Goal: Task Accomplishment & Management: Use online tool/utility

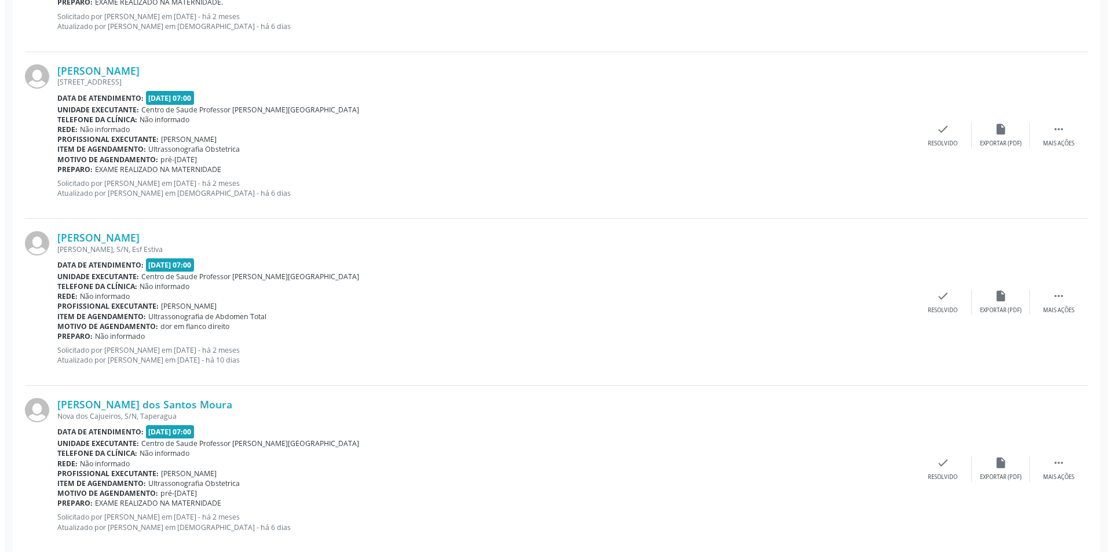
scroll to position [521, 0]
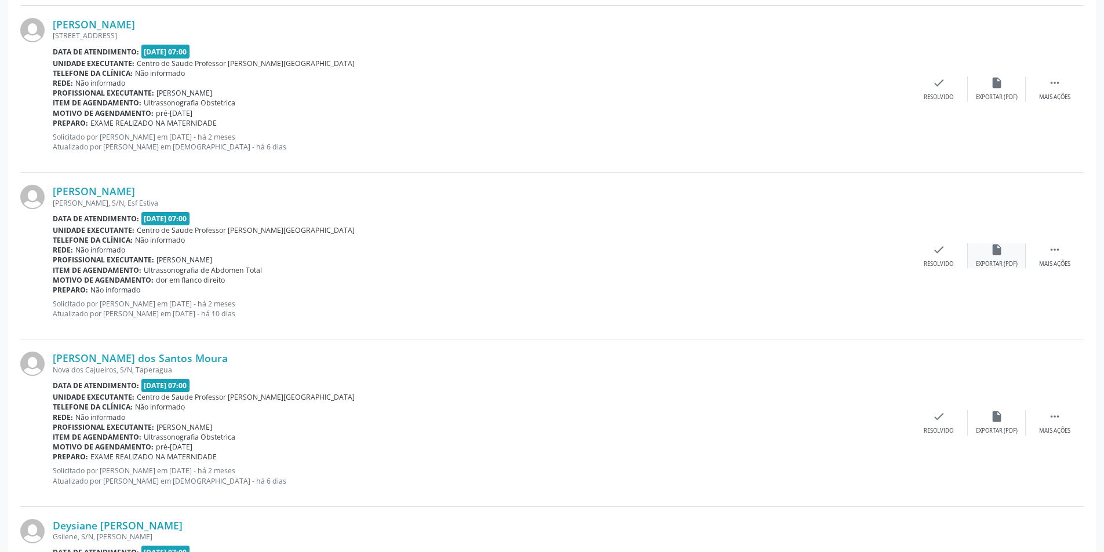
click at [1005, 247] on div "insert_drive_file Exportar (PDF)" at bounding box center [997, 255] width 58 height 25
click at [933, 251] on icon "check" at bounding box center [938, 249] width 13 height 13
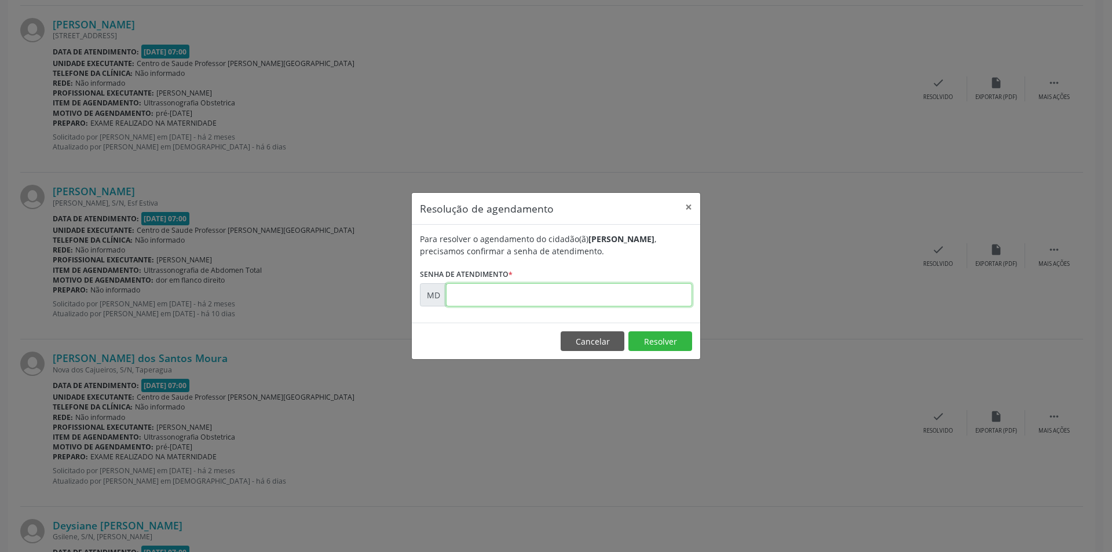
paste input "00000541"
type input "00000541"
click at [645, 348] on button "Resolver" at bounding box center [661, 341] width 64 height 20
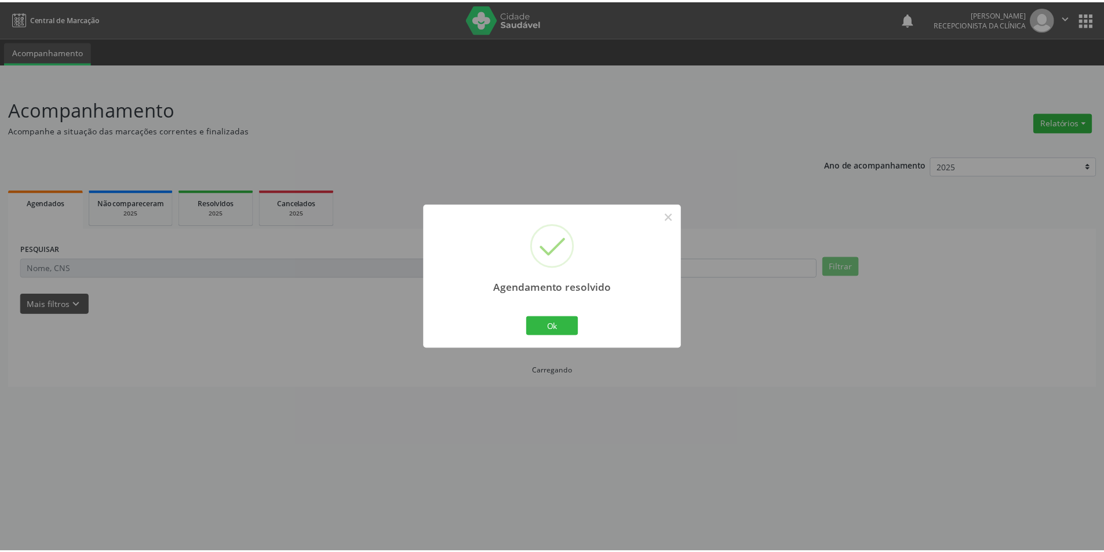
scroll to position [0, 0]
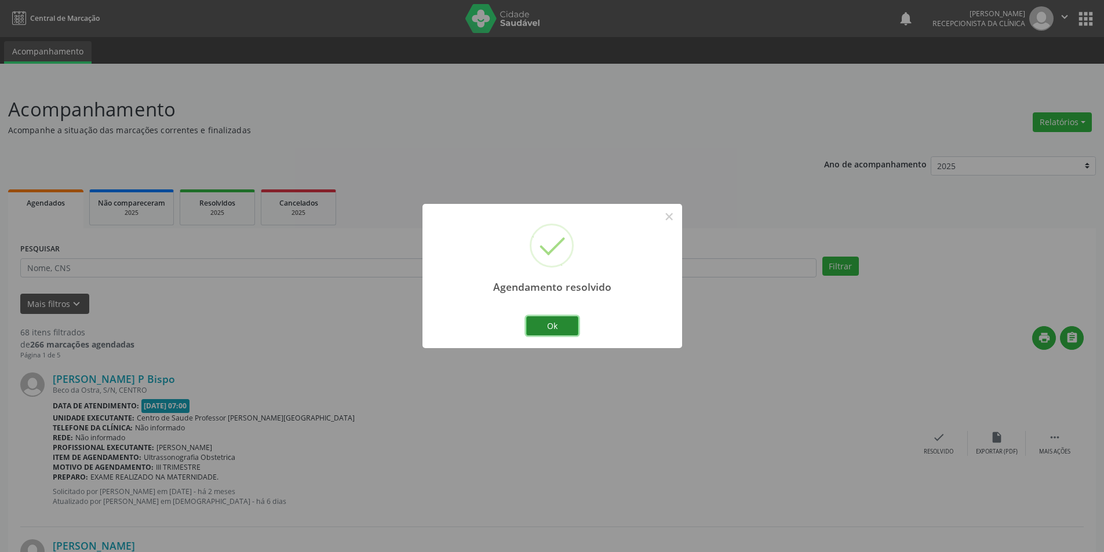
click at [560, 327] on button "Ok" at bounding box center [552, 326] width 52 height 20
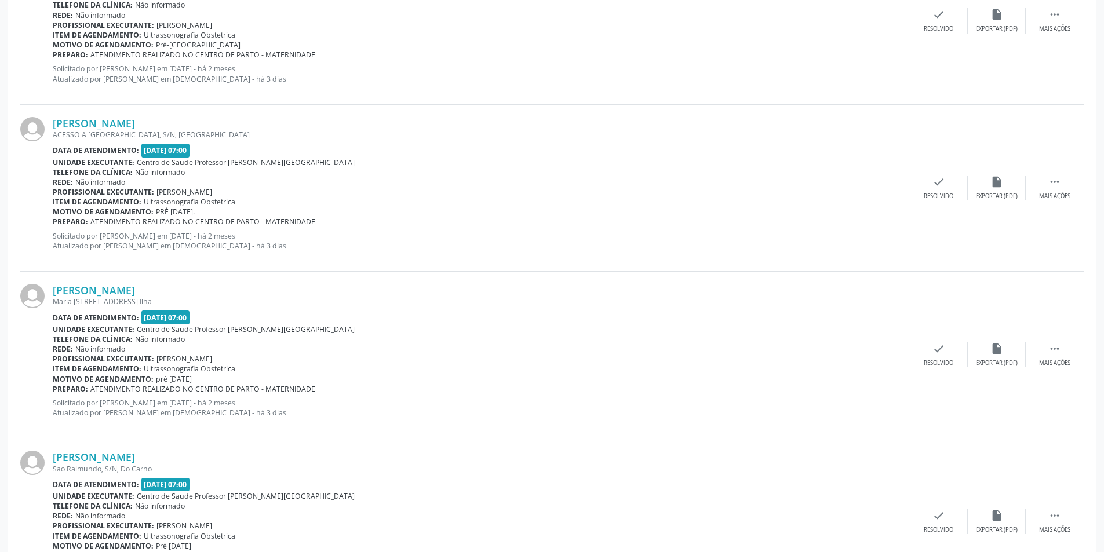
scroll to position [2366, 0]
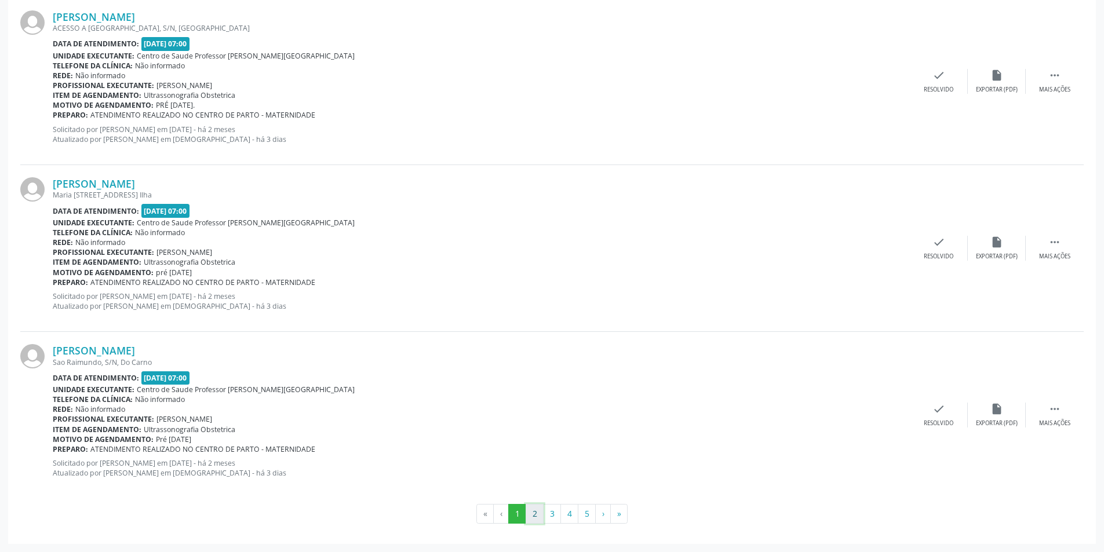
click at [531, 516] on button "2" at bounding box center [535, 514] width 18 height 20
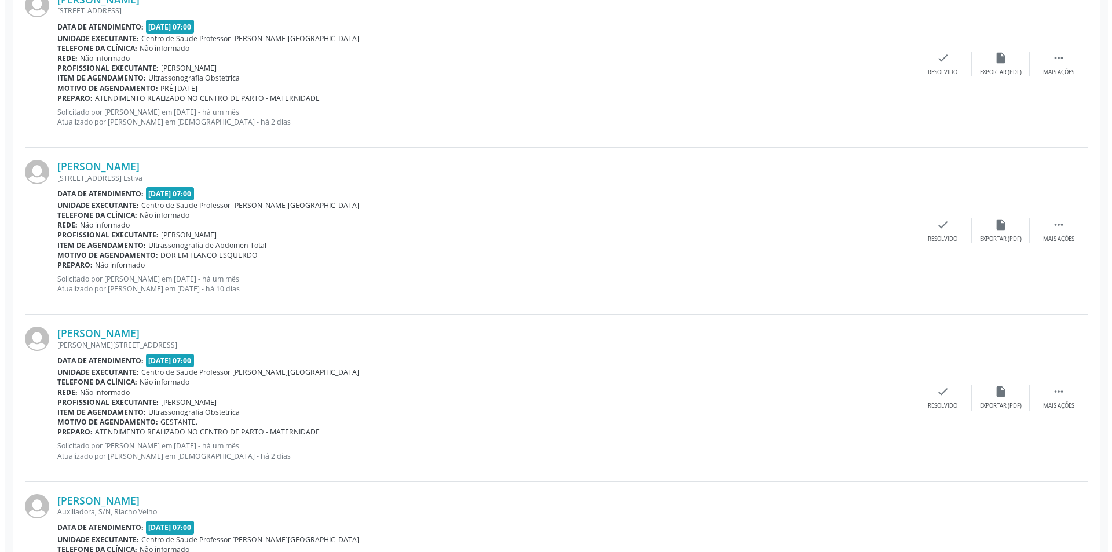
scroll to position [1217, 0]
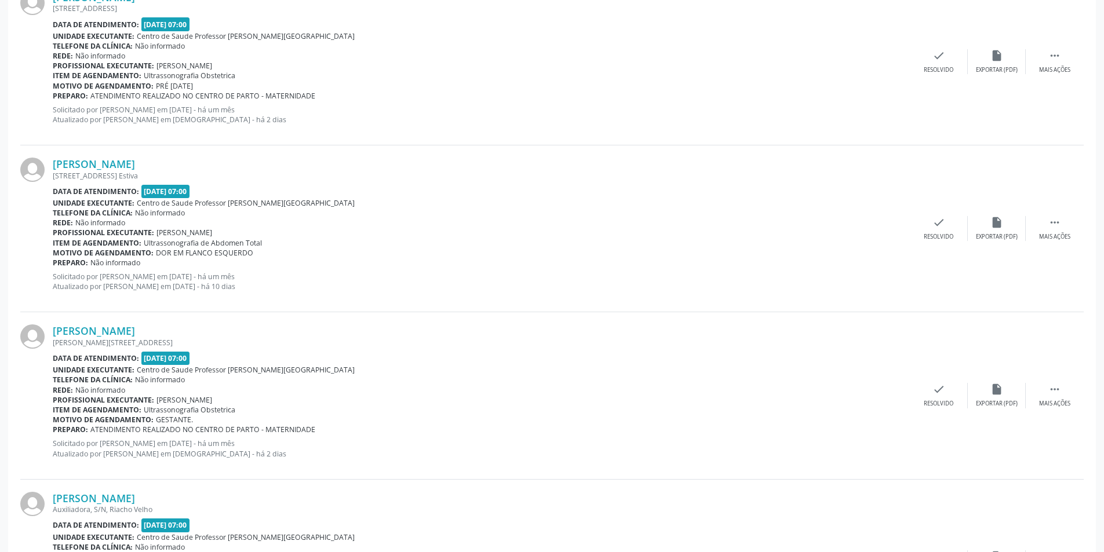
click at [1001, 243] on div "[PERSON_NAME] [STREET_ADDRESS] Estiva Data de atendimento: [DATE] 07:00 Unidade…" at bounding box center [551, 228] width 1063 height 167
click at [1001, 232] on div "insert_drive_file Exportar (PDF)" at bounding box center [997, 228] width 58 height 25
click at [931, 222] on div "check Resolvido" at bounding box center [939, 228] width 58 height 25
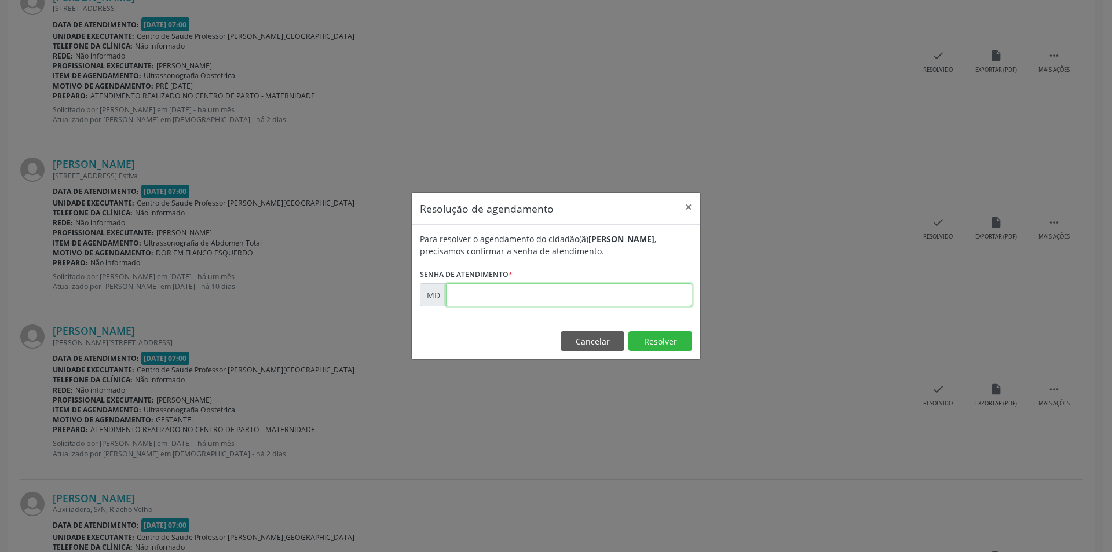
paste input "00004566"
type input "00004566"
click at [648, 347] on button "Resolver" at bounding box center [661, 341] width 64 height 20
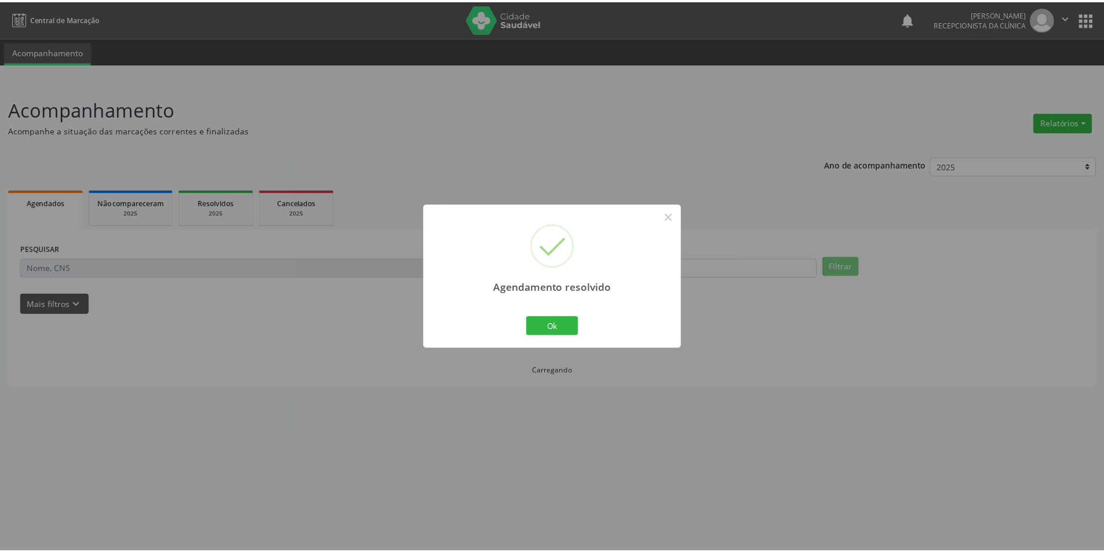
scroll to position [0, 0]
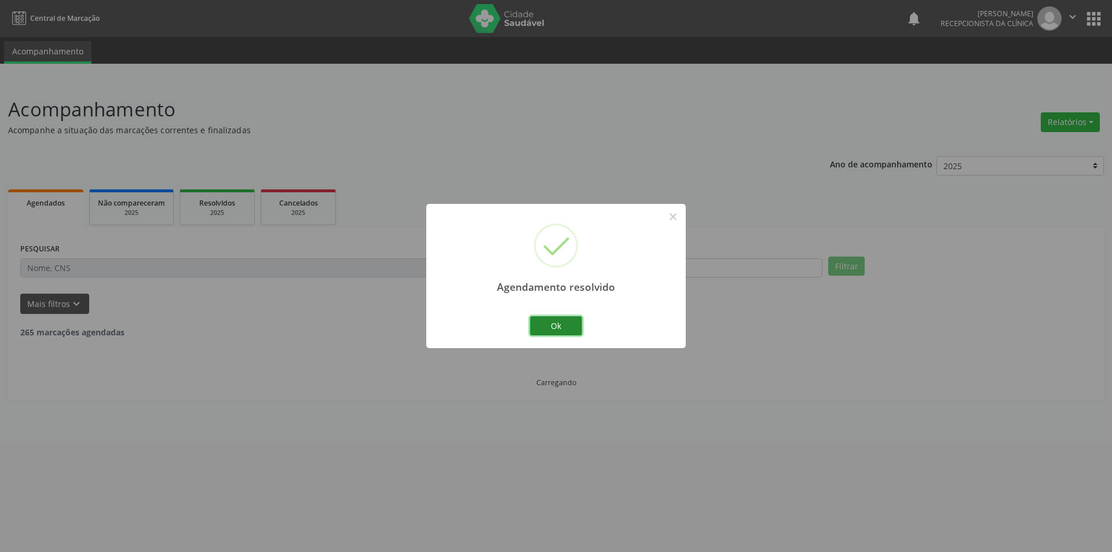
click at [566, 322] on button "Ok" at bounding box center [556, 326] width 52 height 20
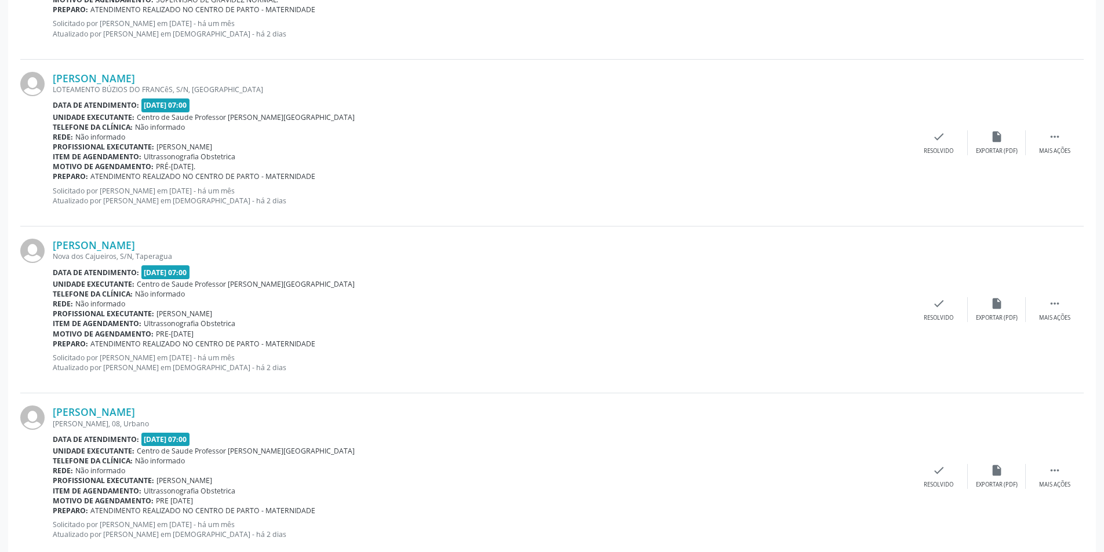
scroll to position [2366, 0]
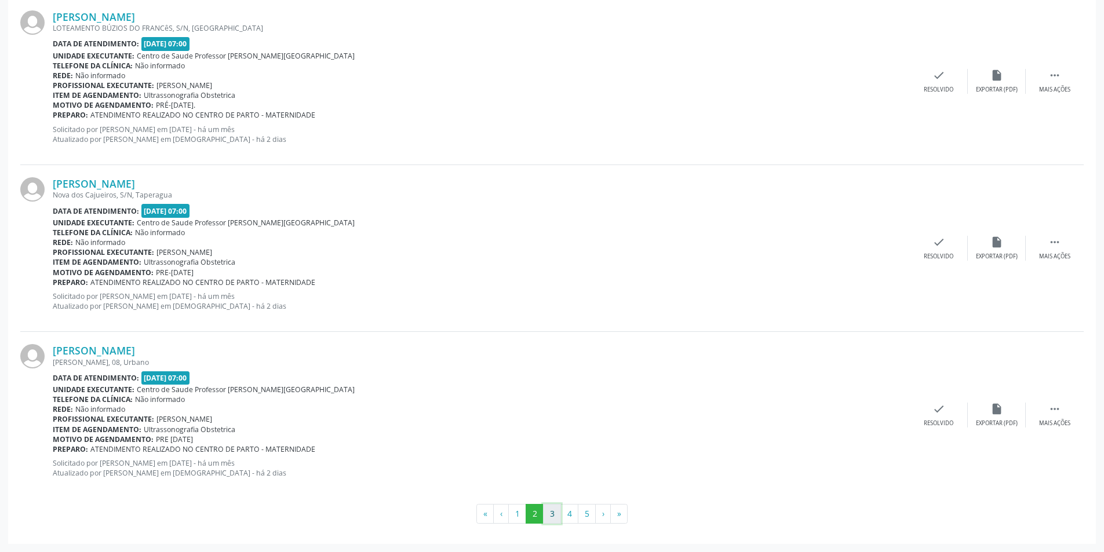
click at [559, 510] on button "3" at bounding box center [552, 514] width 18 height 20
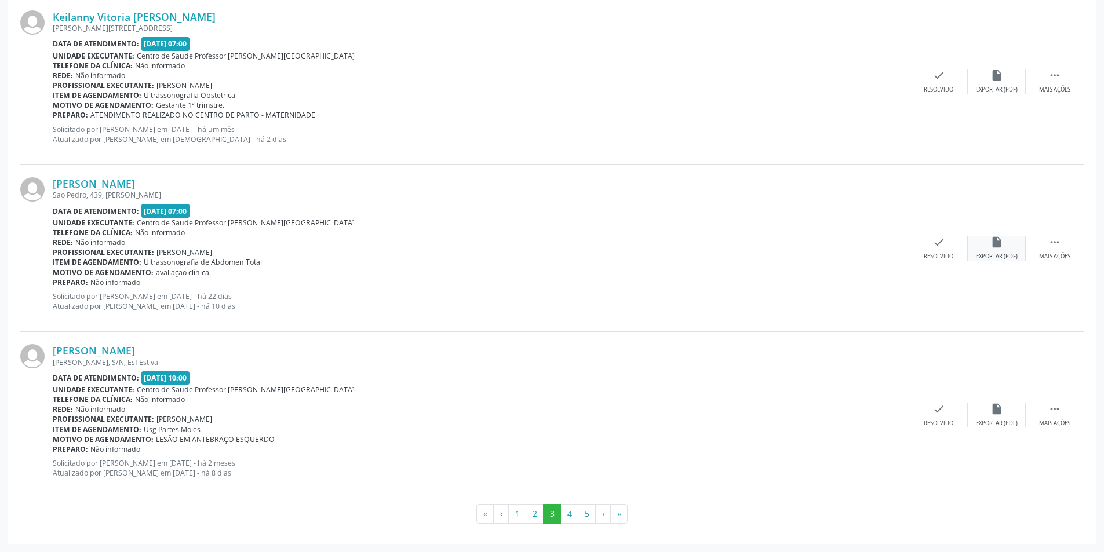
click at [992, 250] on div "insert_drive_file Exportar (PDF)" at bounding box center [997, 248] width 58 height 25
click at [931, 269] on div "[PERSON_NAME] [GEOGRAPHIC_DATA], 439, [PERSON_NAME] Data de atendimento: [DATE]…" at bounding box center [551, 248] width 1063 height 167
click at [935, 242] on icon "check" at bounding box center [938, 242] width 13 height 13
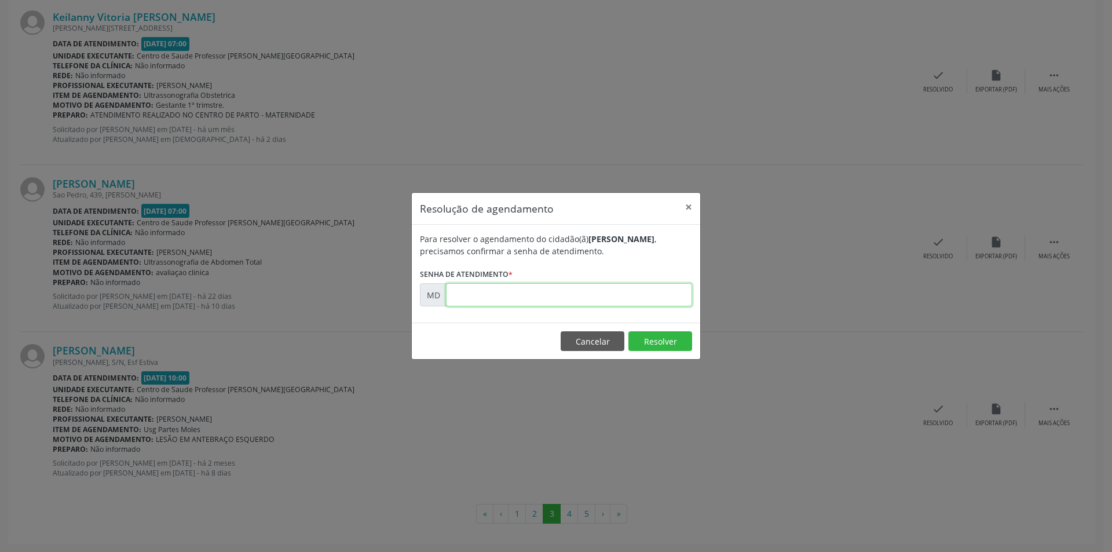
paste input "00007374"
type input "00007374"
click at [666, 350] on button "Resolver" at bounding box center [661, 341] width 64 height 20
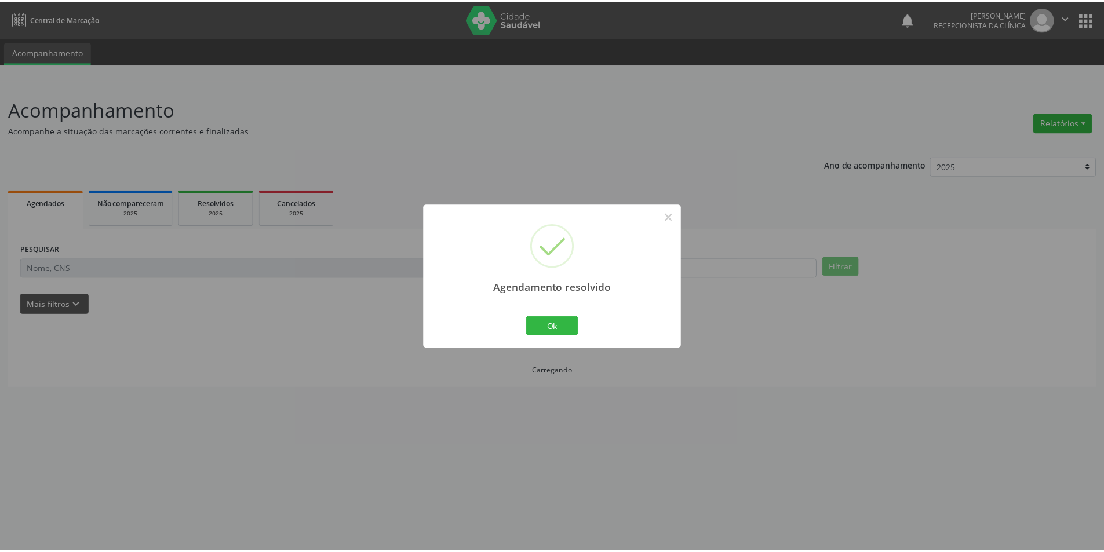
scroll to position [0, 0]
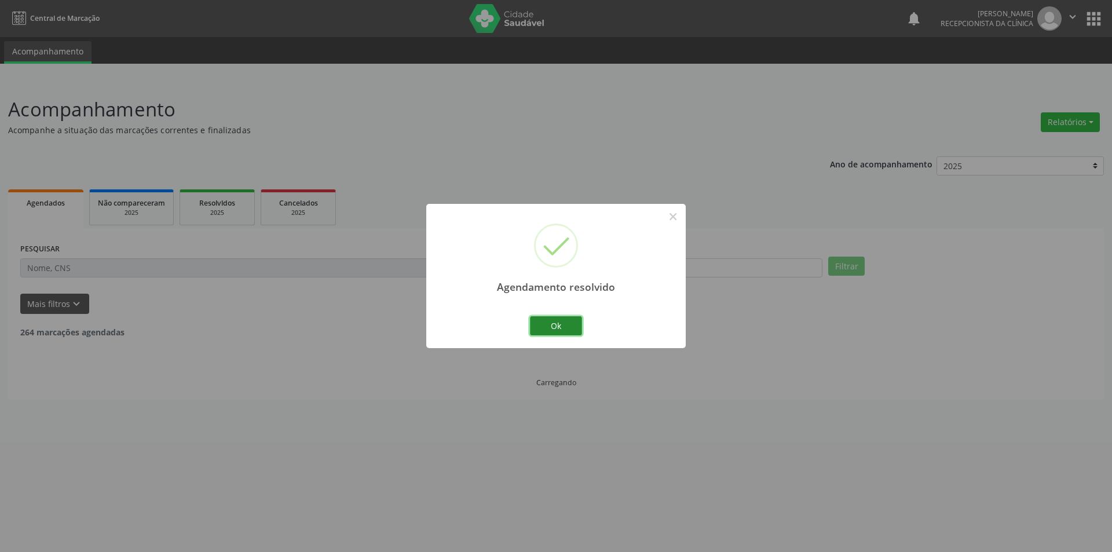
click at [571, 323] on button "Ok" at bounding box center [556, 326] width 52 height 20
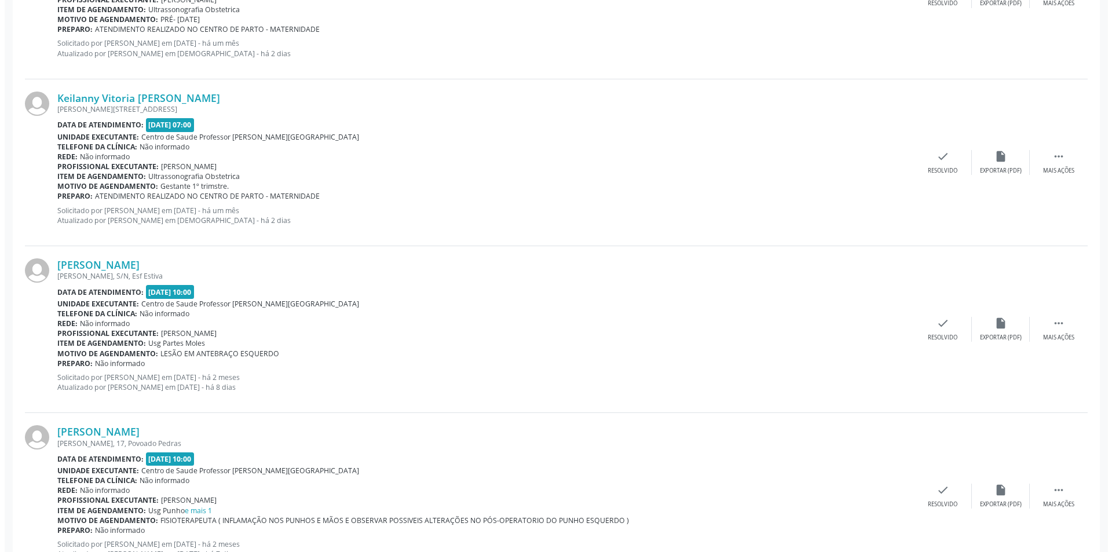
scroll to position [2366, 0]
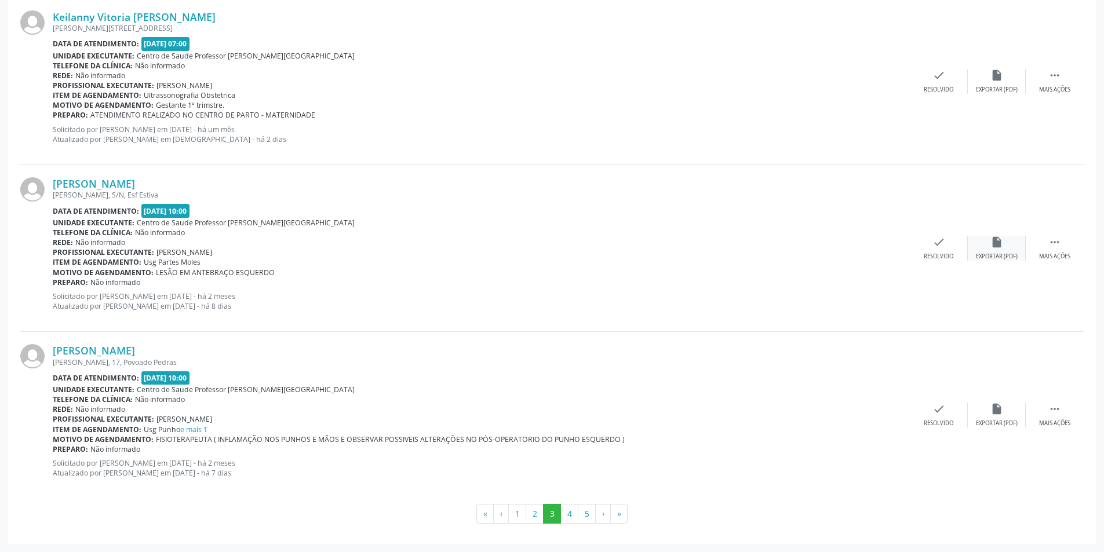
click at [971, 253] on div "insert_drive_file Exportar (PDF)" at bounding box center [997, 248] width 58 height 25
click at [927, 261] on div "[PERSON_NAME] [PERSON_NAME], S/N, Esf Estiva Data de atendimento: [DATE] 10:00 …" at bounding box center [551, 248] width 1063 height 167
click at [950, 237] on div "check Resolvido" at bounding box center [939, 248] width 58 height 25
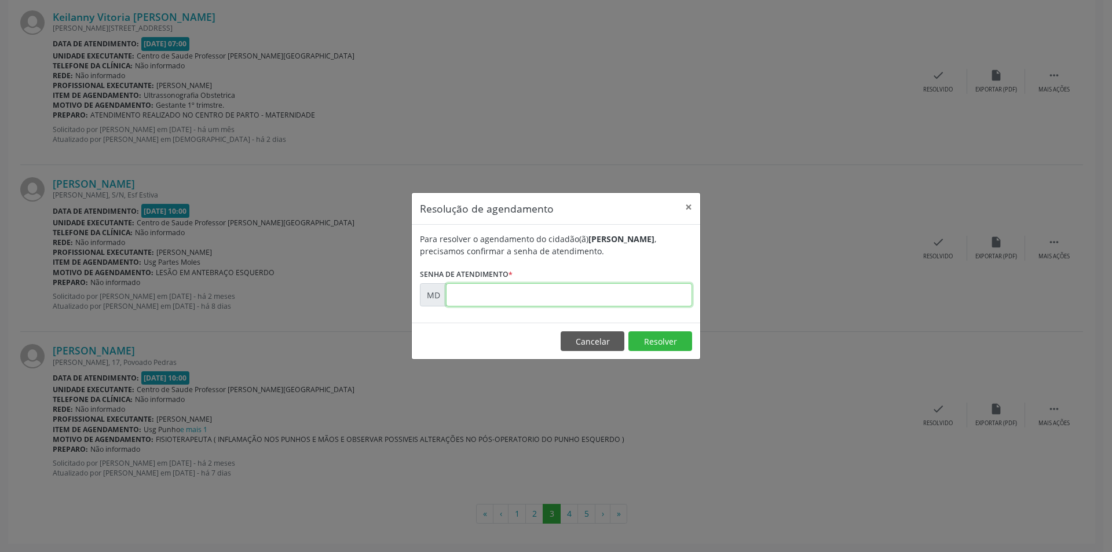
paste input "00000433"
type input "00000433"
click at [667, 343] on button "Resolver" at bounding box center [661, 341] width 64 height 20
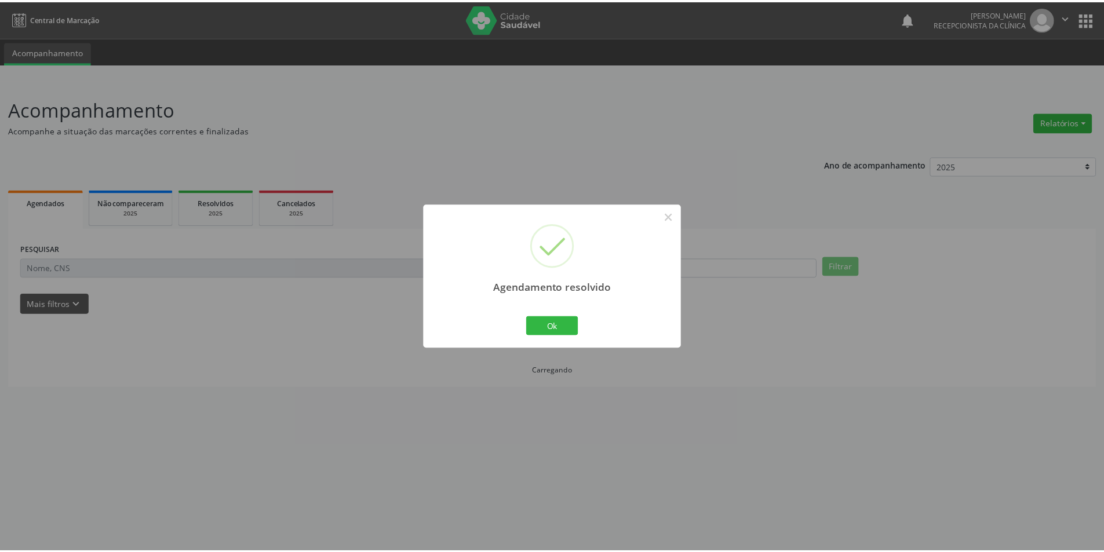
scroll to position [0, 0]
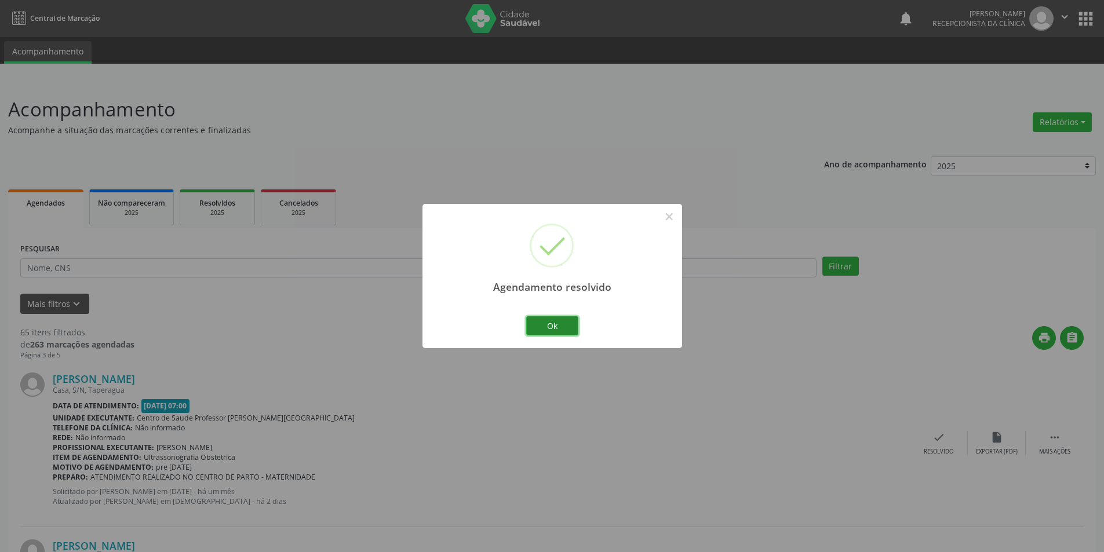
click at [538, 322] on button "Ok" at bounding box center [552, 326] width 52 height 20
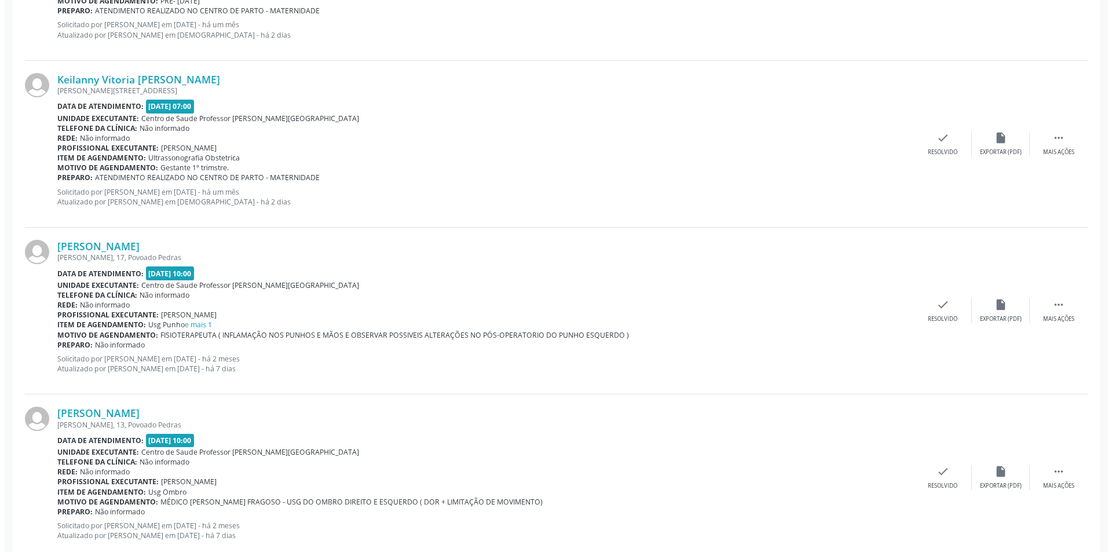
scroll to position [2318, 0]
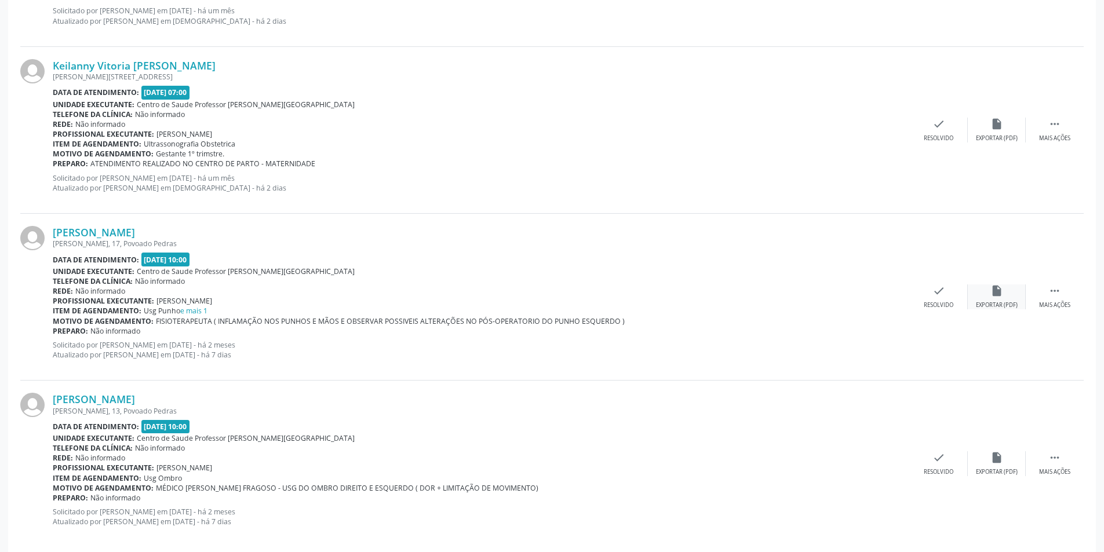
click at [998, 304] on div "Exportar (PDF)" at bounding box center [997, 305] width 42 height 8
click at [942, 292] on icon "check" at bounding box center [938, 290] width 13 height 13
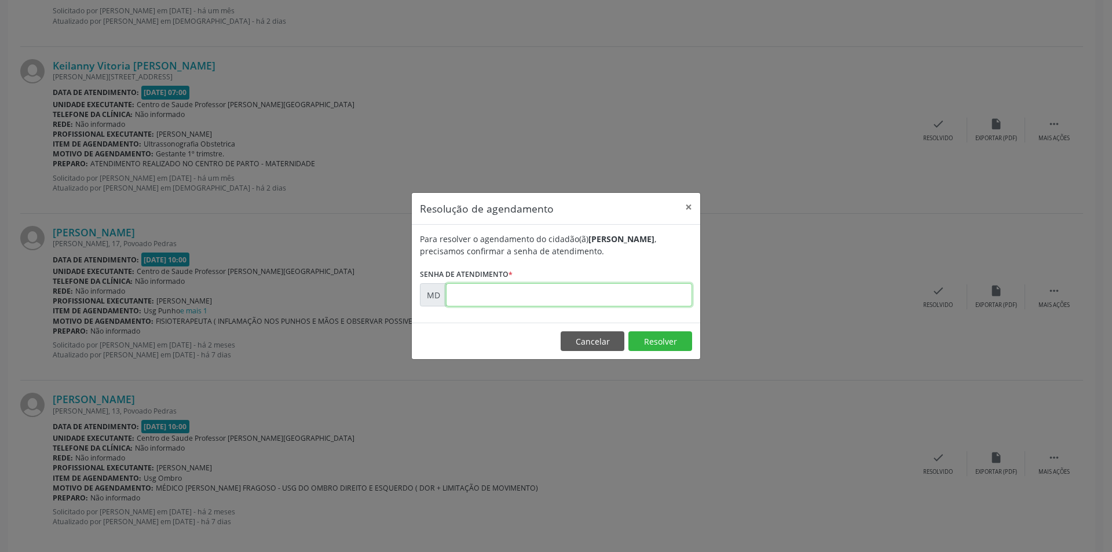
paste input "00000906"
type input "00000906"
click at [661, 336] on button "Resolver" at bounding box center [661, 341] width 64 height 20
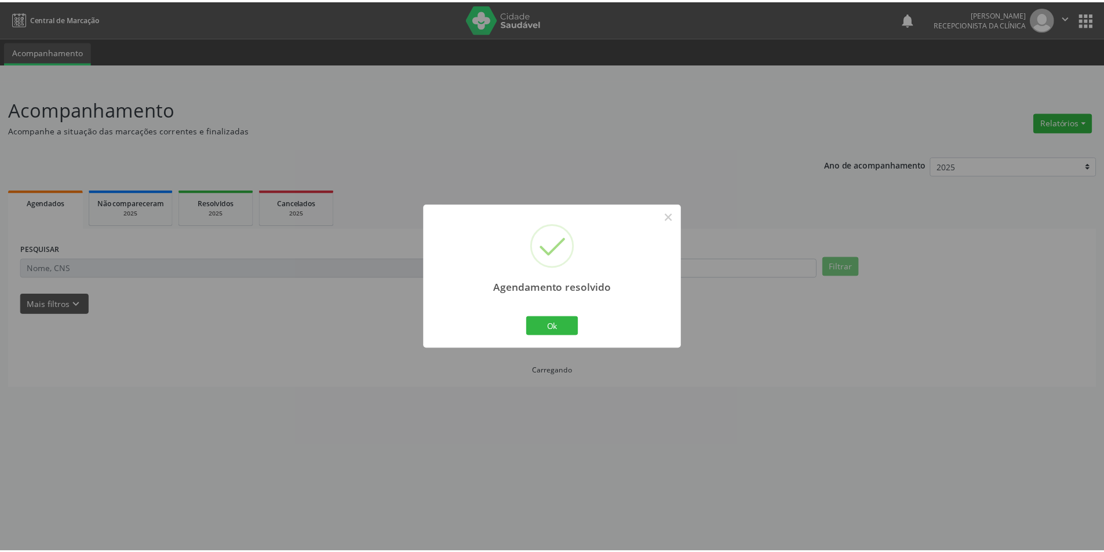
scroll to position [0, 0]
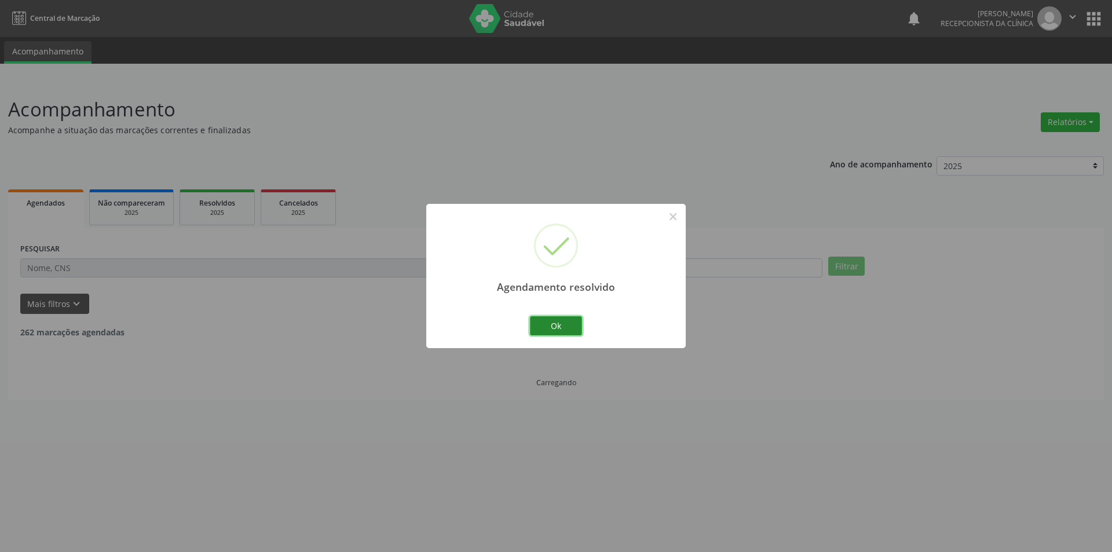
click at [574, 330] on button "Ok" at bounding box center [556, 326] width 52 height 20
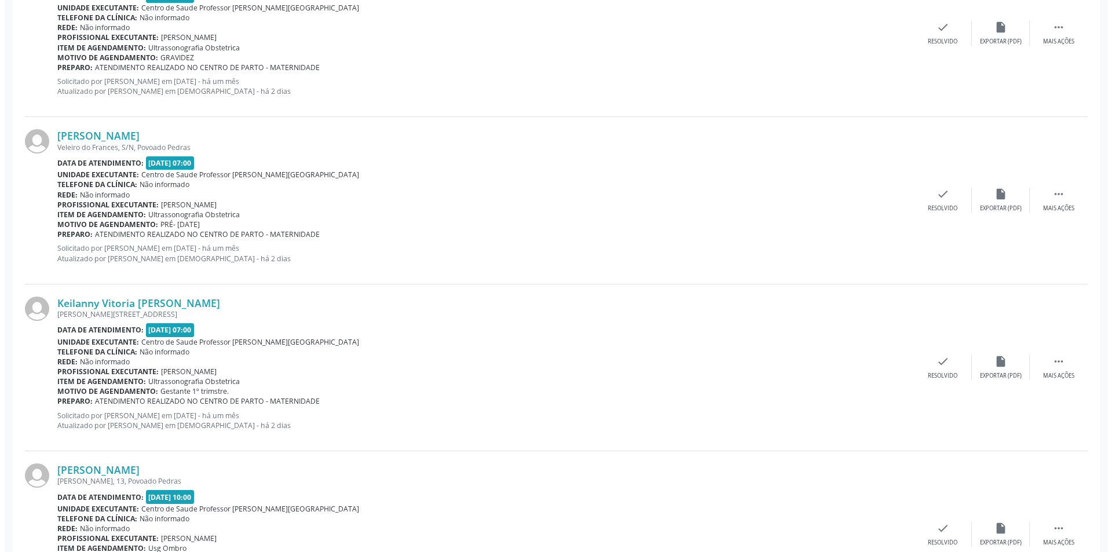
scroll to position [2318, 0]
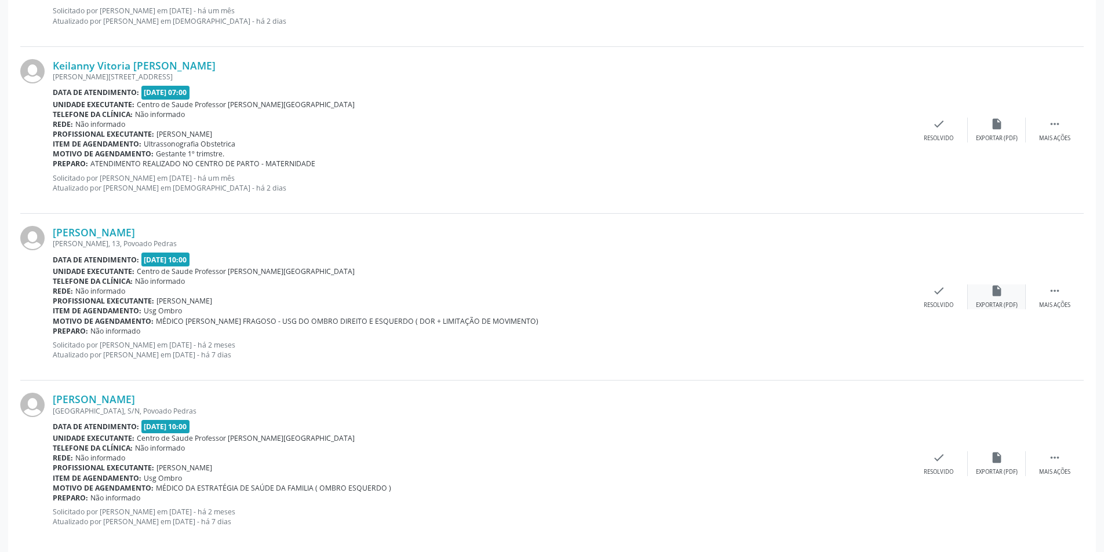
click at [997, 293] on icon "insert_drive_file" at bounding box center [996, 290] width 13 height 13
click at [932, 290] on icon "check" at bounding box center [938, 290] width 13 height 13
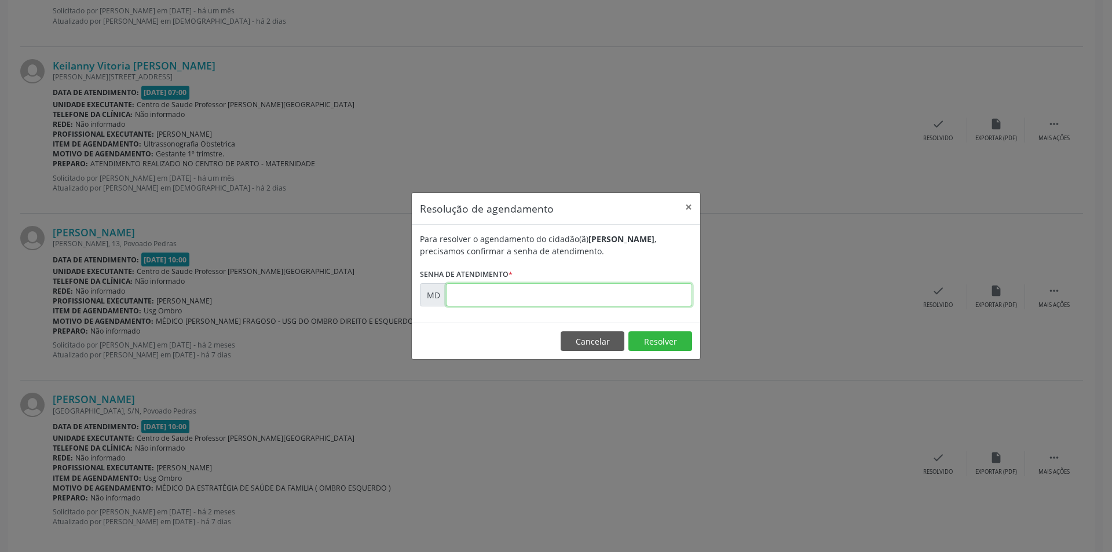
paste input "00001473"
type input "00001473"
click at [654, 348] on button "Resolver" at bounding box center [661, 341] width 64 height 20
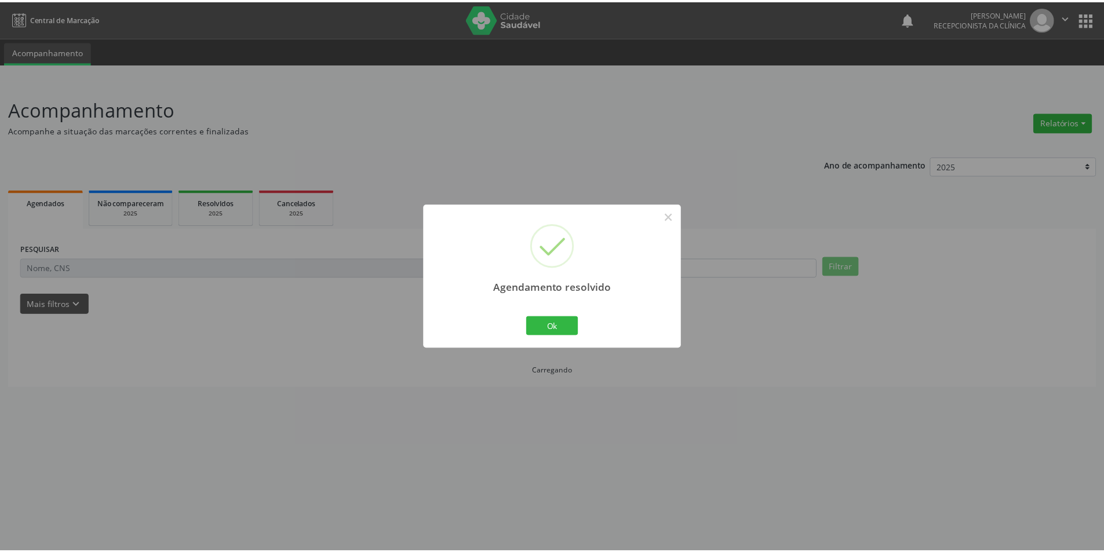
scroll to position [0, 0]
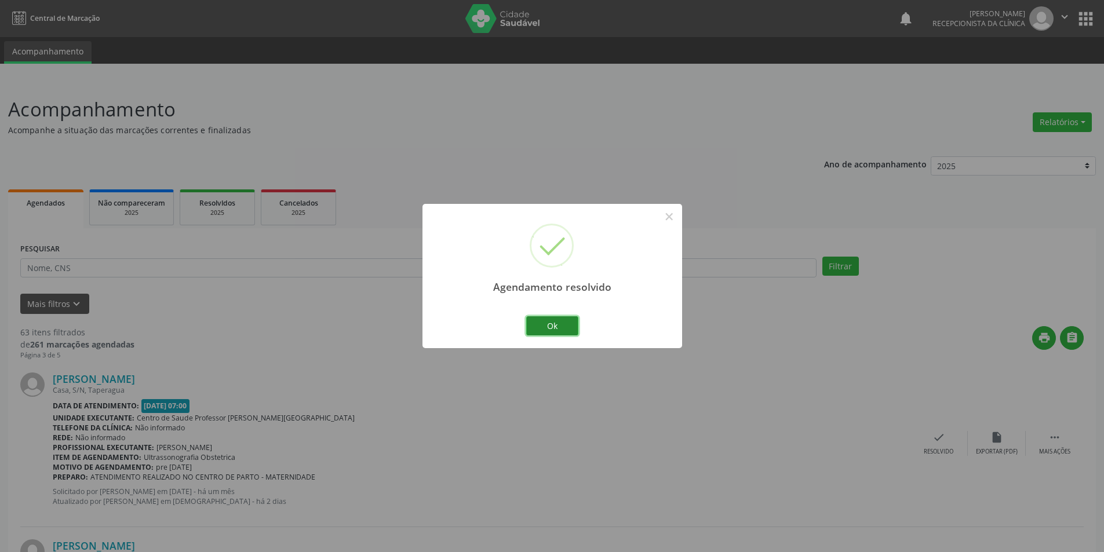
click at [540, 324] on button "Ok" at bounding box center [552, 326] width 52 height 20
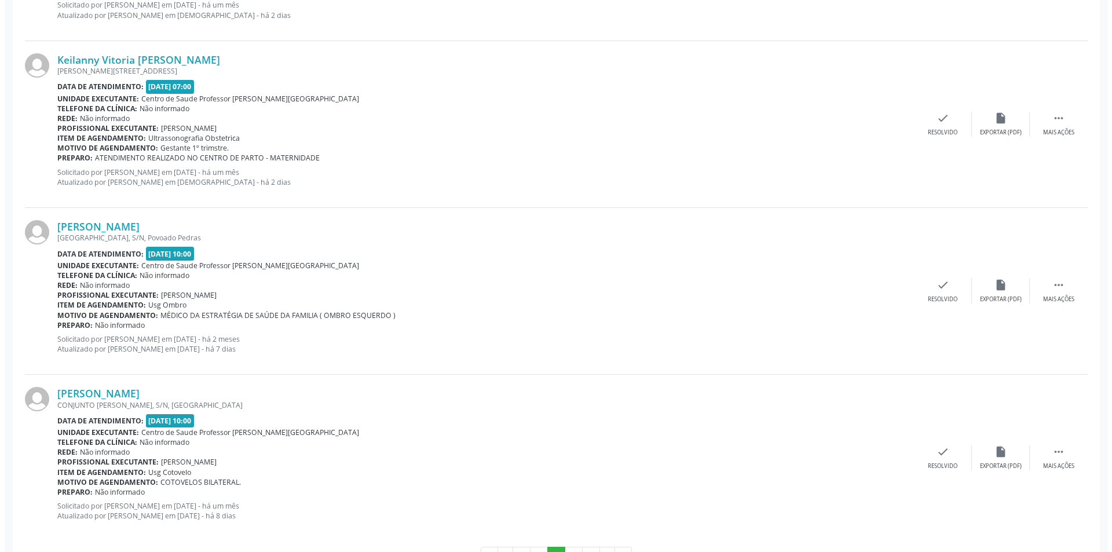
scroll to position [2366, 0]
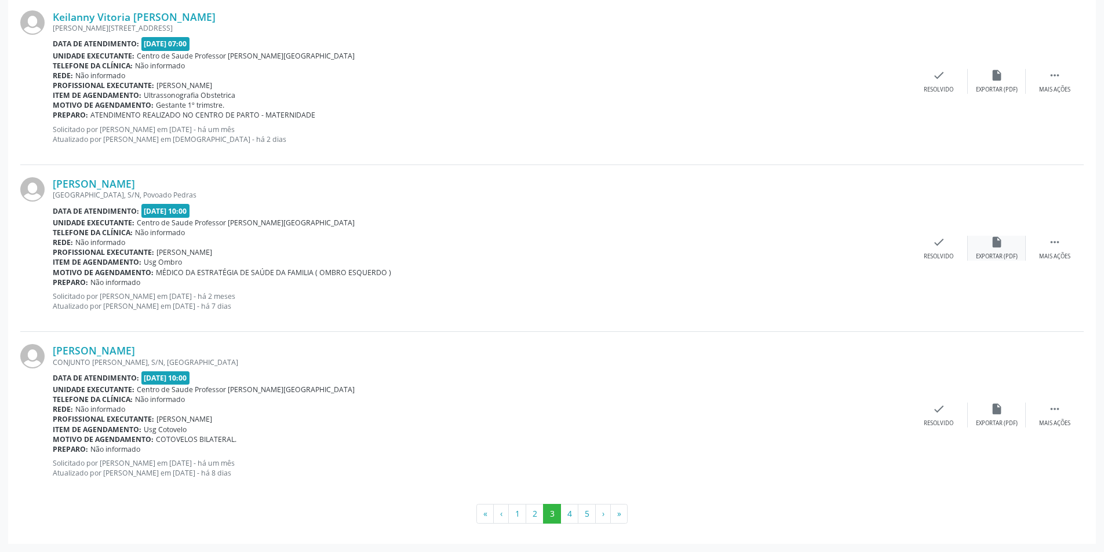
click at [994, 236] on icon "insert_drive_file" at bounding box center [996, 242] width 13 height 13
click at [938, 251] on div "check Resolvido" at bounding box center [939, 248] width 58 height 25
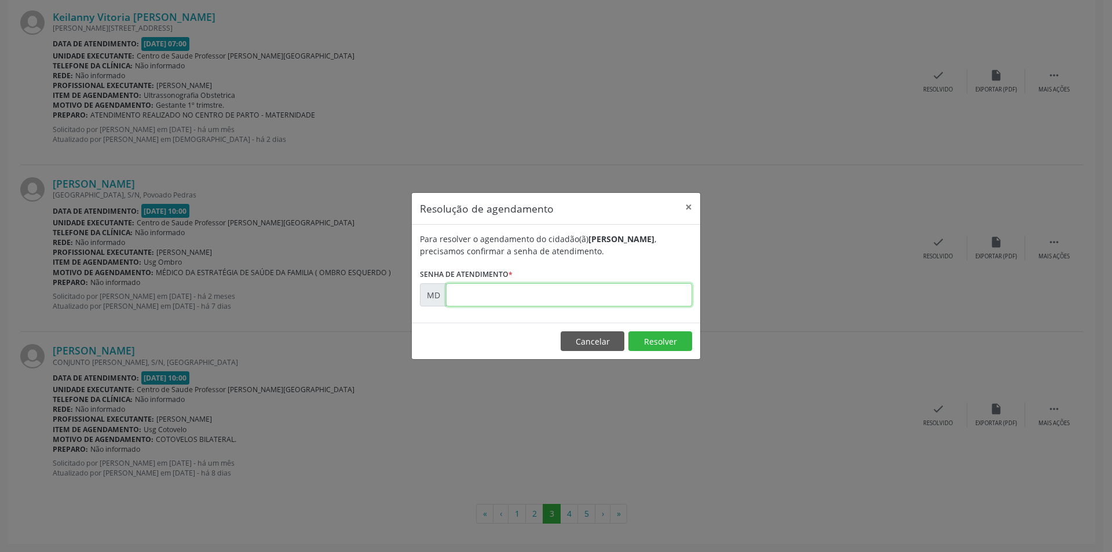
paste input "00002266"
type input "00002266"
click at [655, 345] on button "Resolver" at bounding box center [661, 341] width 64 height 20
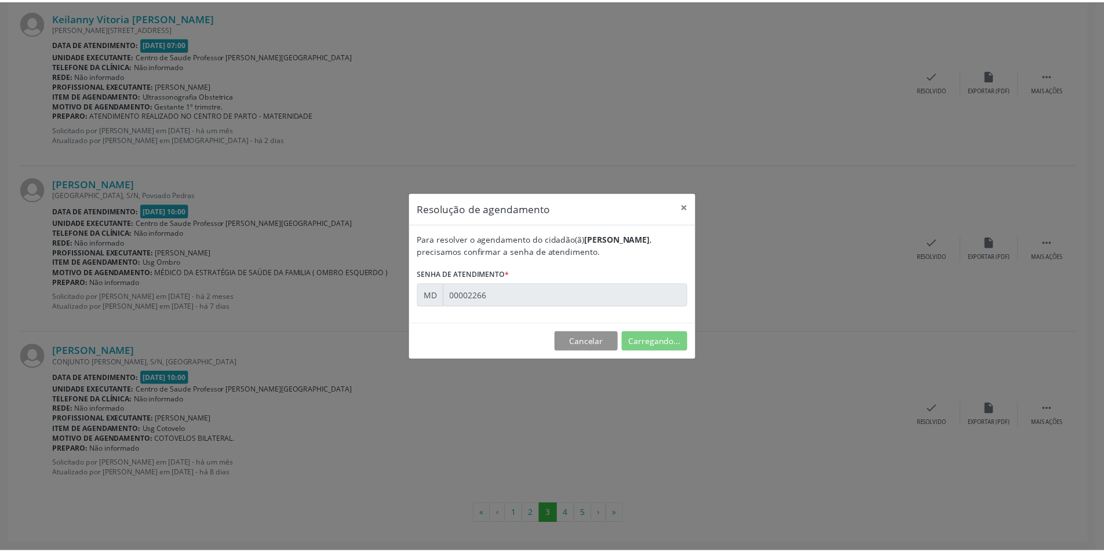
scroll to position [0, 0]
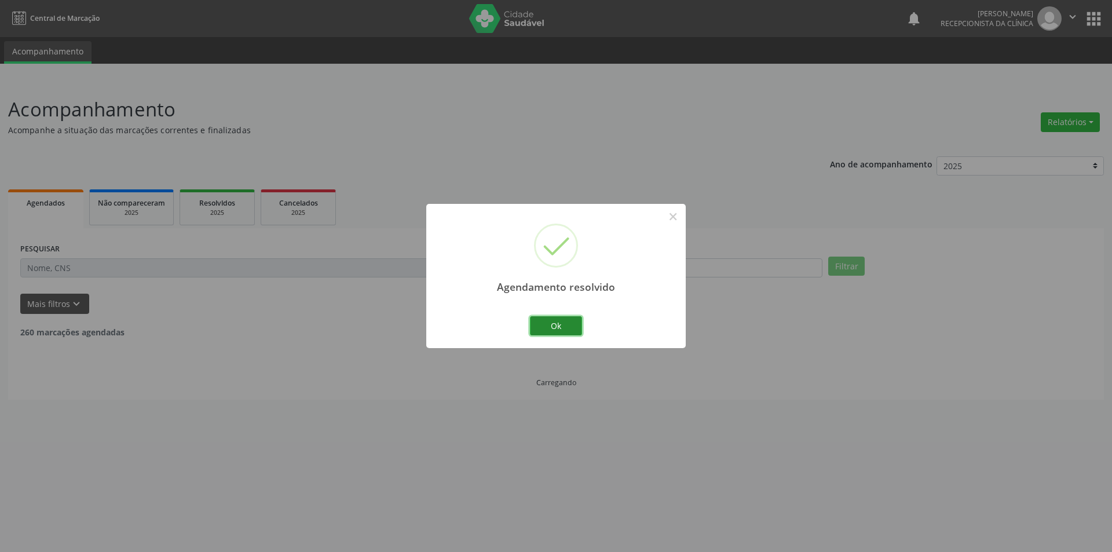
click at [558, 326] on button "Ok" at bounding box center [556, 326] width 52 height 20
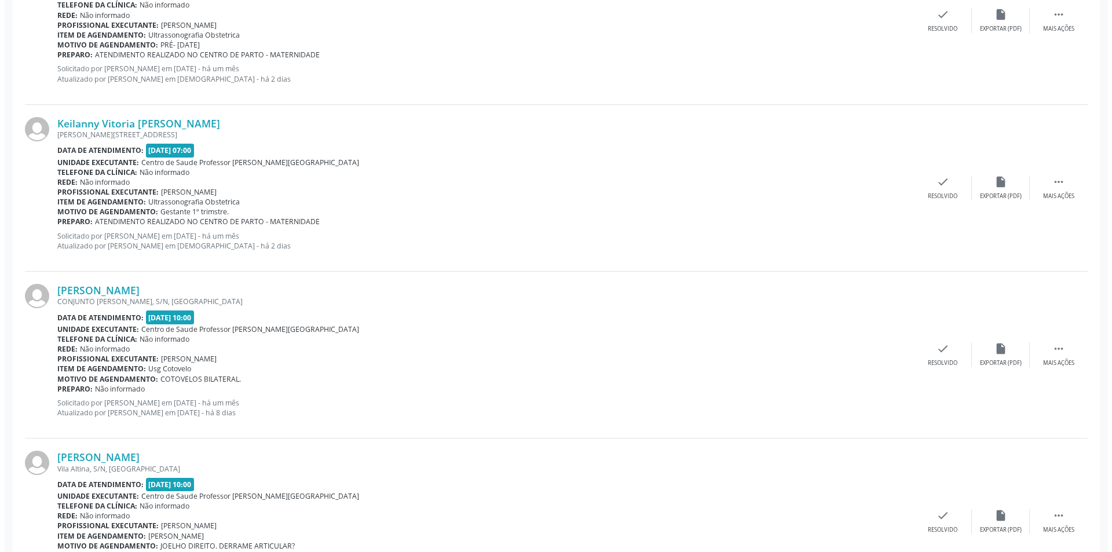
scroll to position [2366, 0]
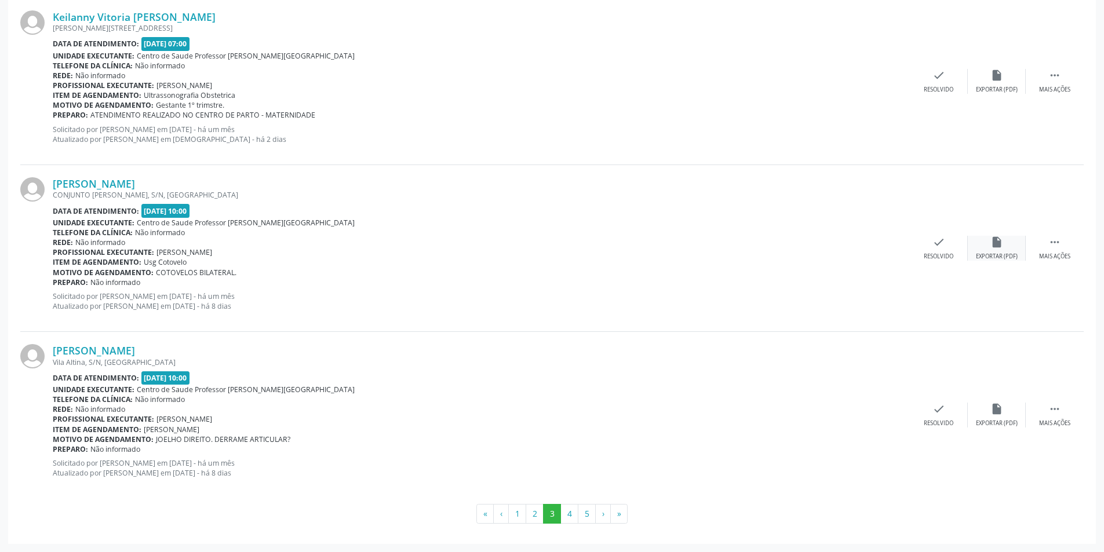
click at [995, 254] on div "Exportar (PDF)" at bounding box center [997, 257] width 42 height 8
click at [935, 251] on div "check Resolvido" at bounding box center [939, 248] width 58 height 25
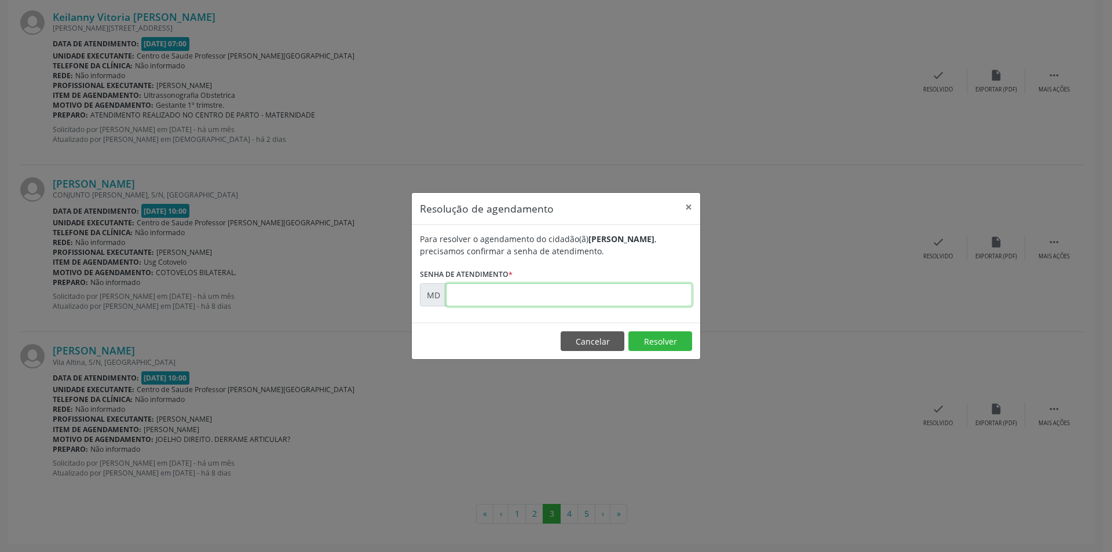
paste input "00004631"
type input "00004631"
click at [648, 338] on button "Resolver" at bounding box center [661, 341] width 64 height 20
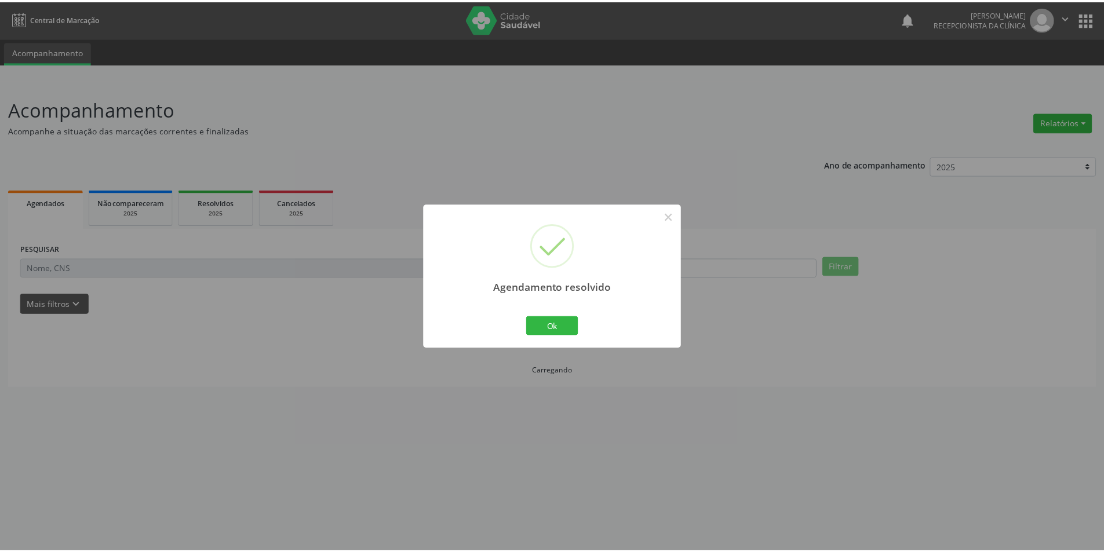
scroll to position [0, 0]
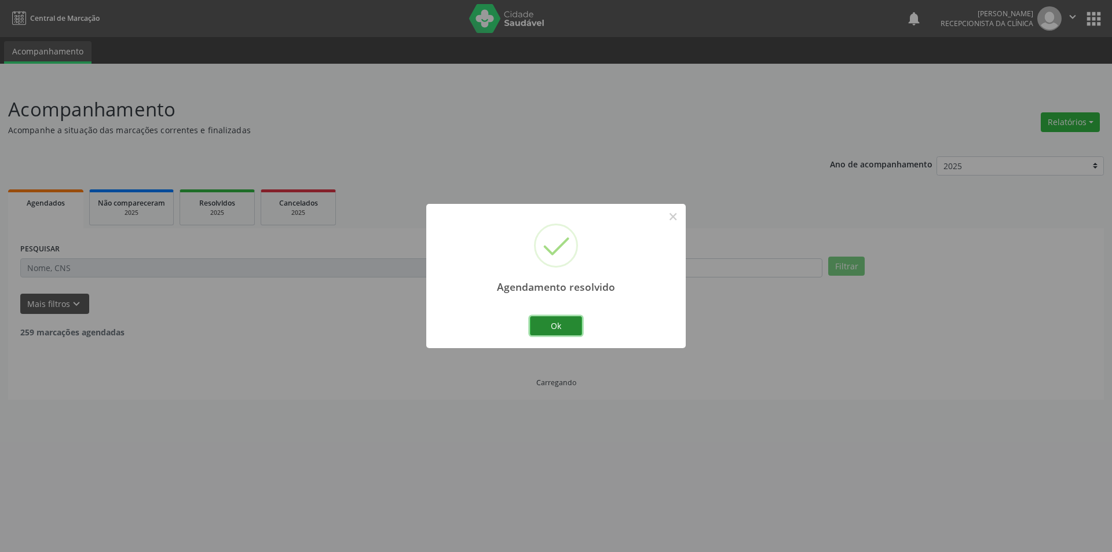
click at [567, 326] on button "Ok" at bounding box center [556, 326] width 52 height 20
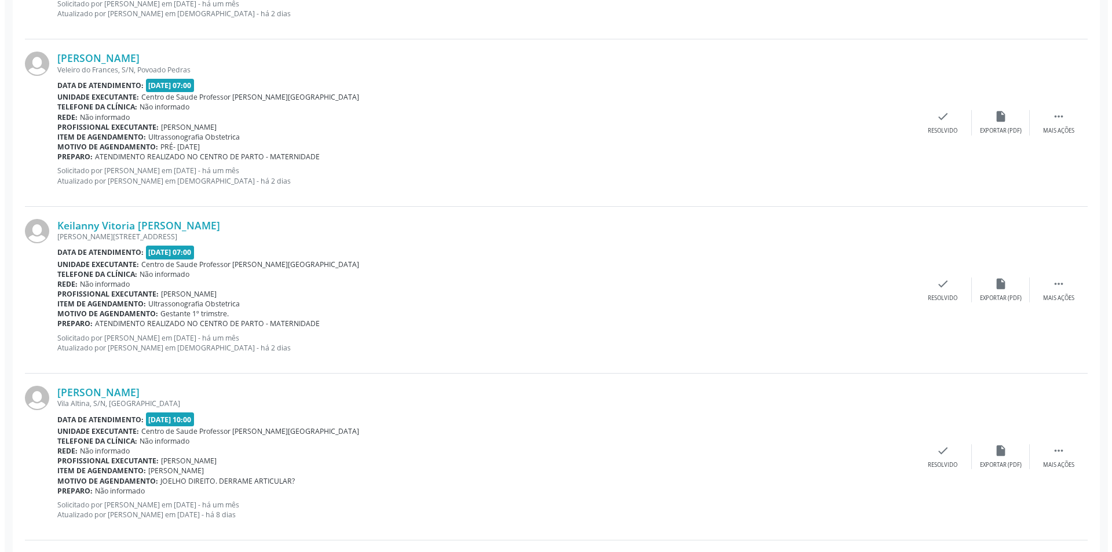
scroll to position [2366, 0]
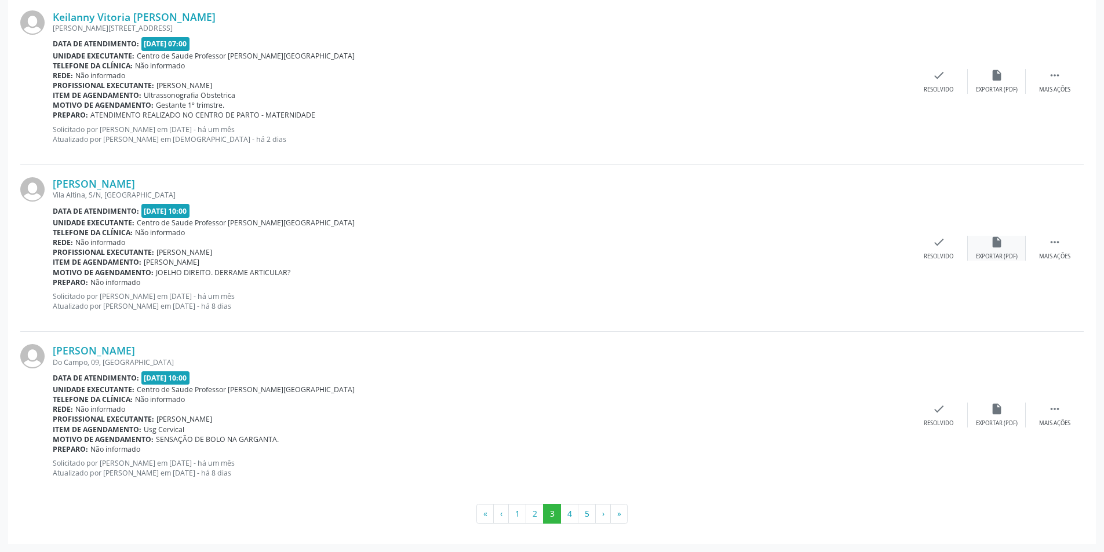
click at [1002, 243] on icon "insert_drive_file" at bounding box center [996, 242] width 13 height 13
click at [936, 260] on div "Resolvido" at bounding box center [939, 257] width 30 height 8
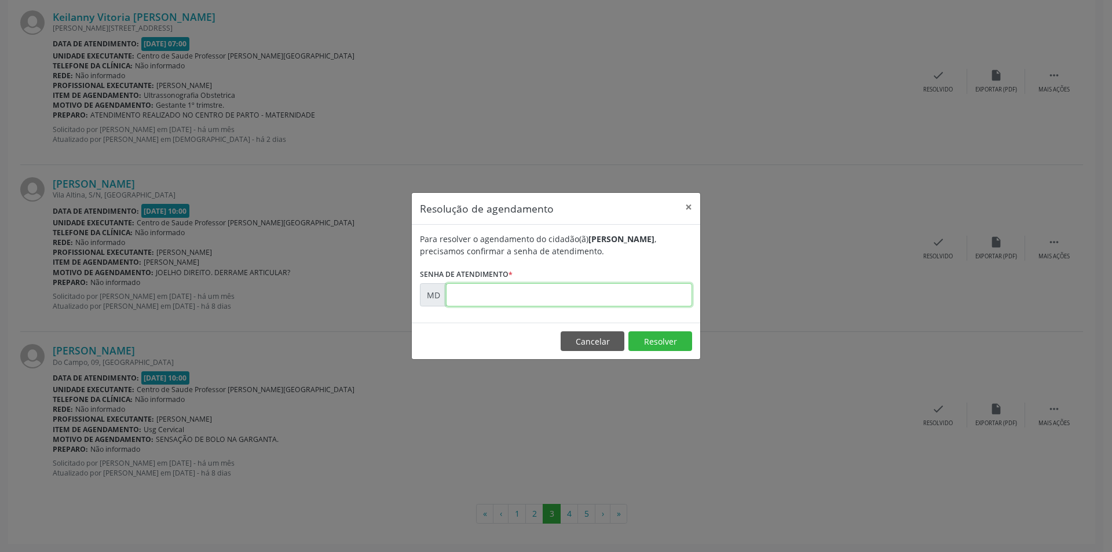
paste input "00005150"
type input "00005150"
click at [644, 341] on button "Resolver" at bounding box center [661, 341] width 64 height 20
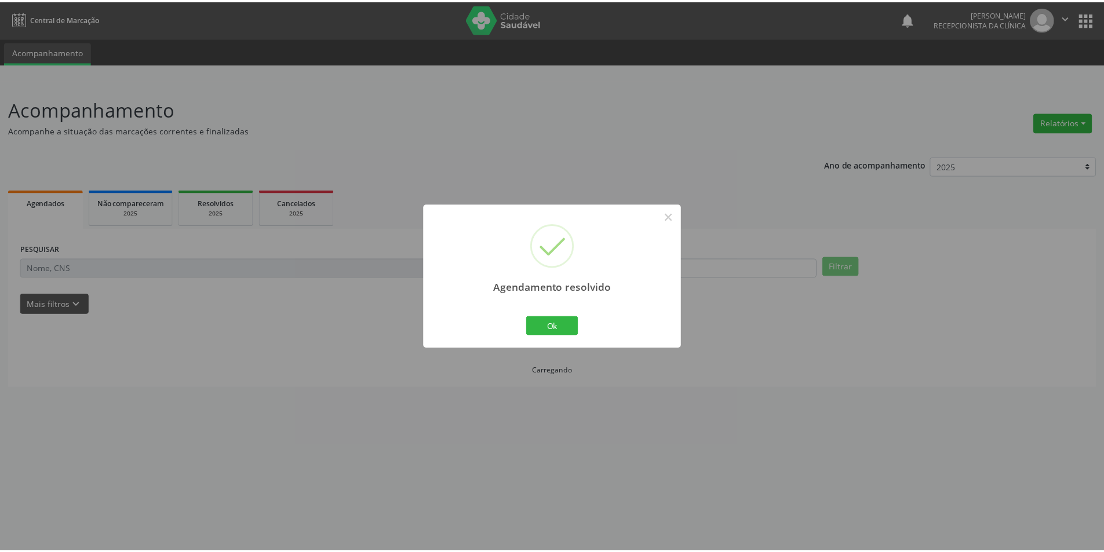
scroll to position [0, 0]
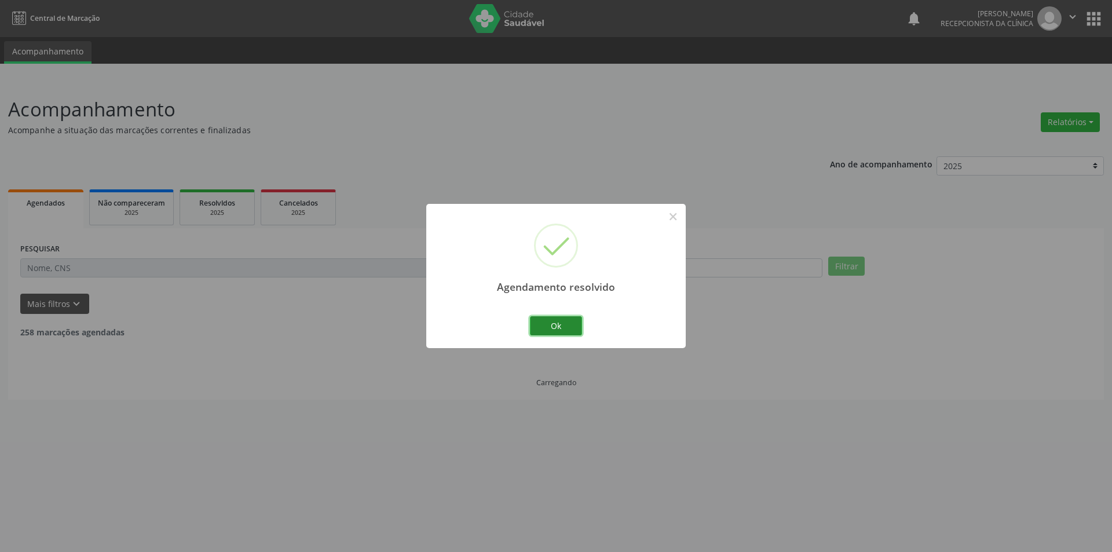
click at [545, 322] on button "Ok" at bounding box center [556, 326] width 52 height 20
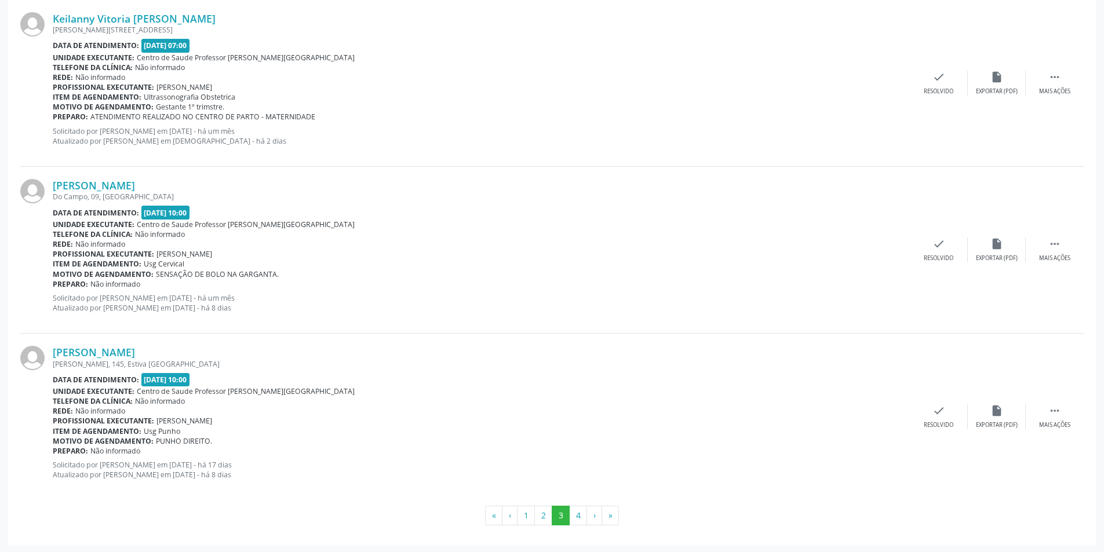
scroll to position [2366, 0]
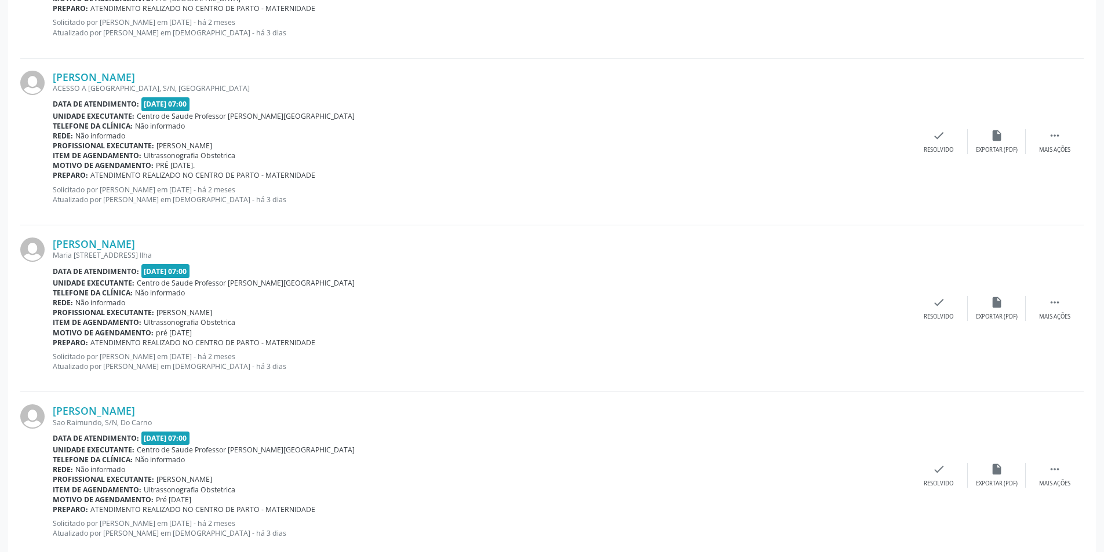
scroll to position [2366, 0]
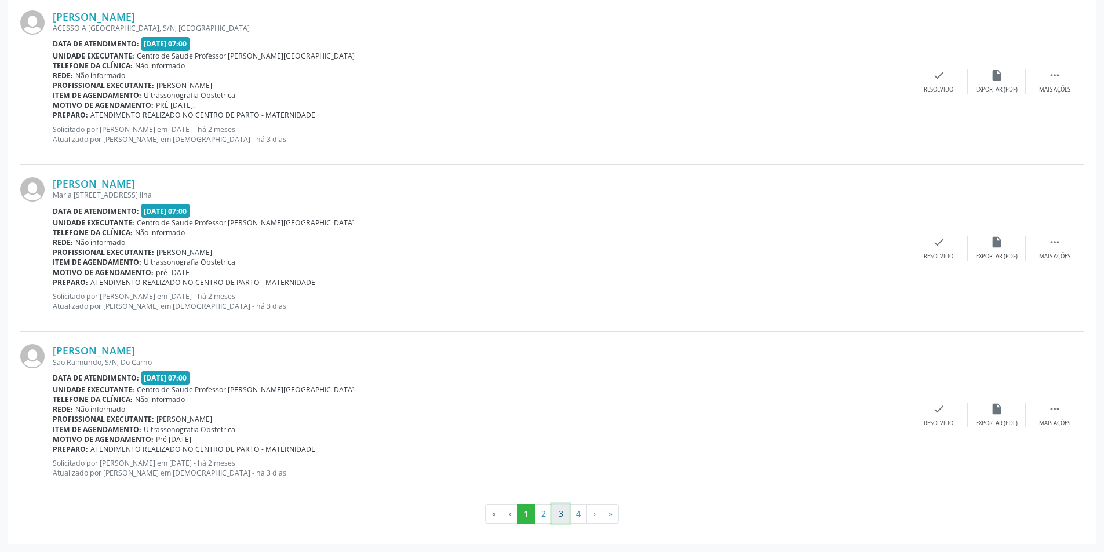
click at [561, 510] on button "3" at bounding box center [561, 514] width 18 height 20
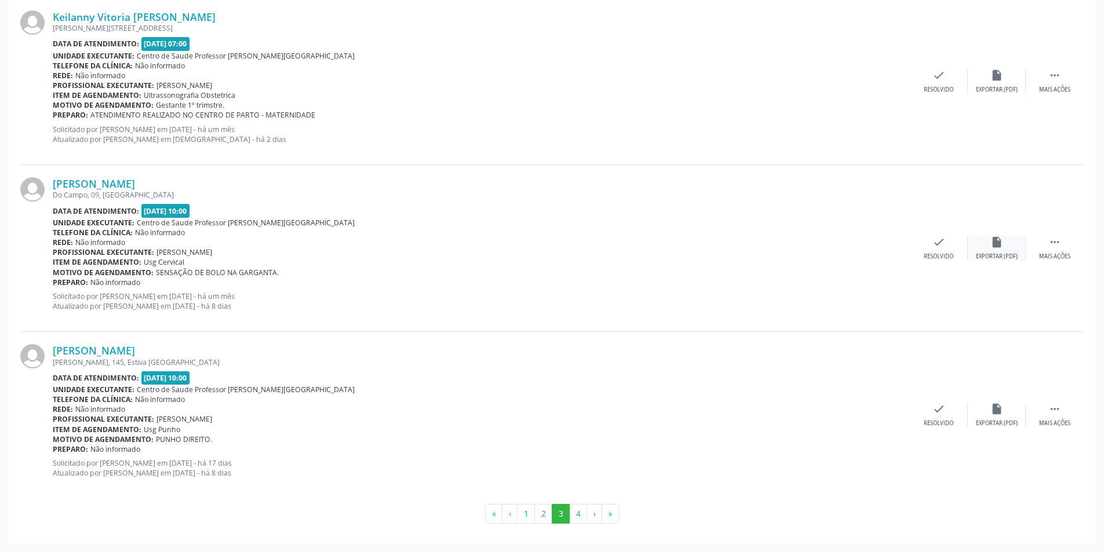
click at [1000, 257] on div "Exportar (PDF)" at bounding box center [997, 257] width 42 height 8
click at [926, 251] on div "check Resolvido" at bounding box center [939, 248] width 58 height 25
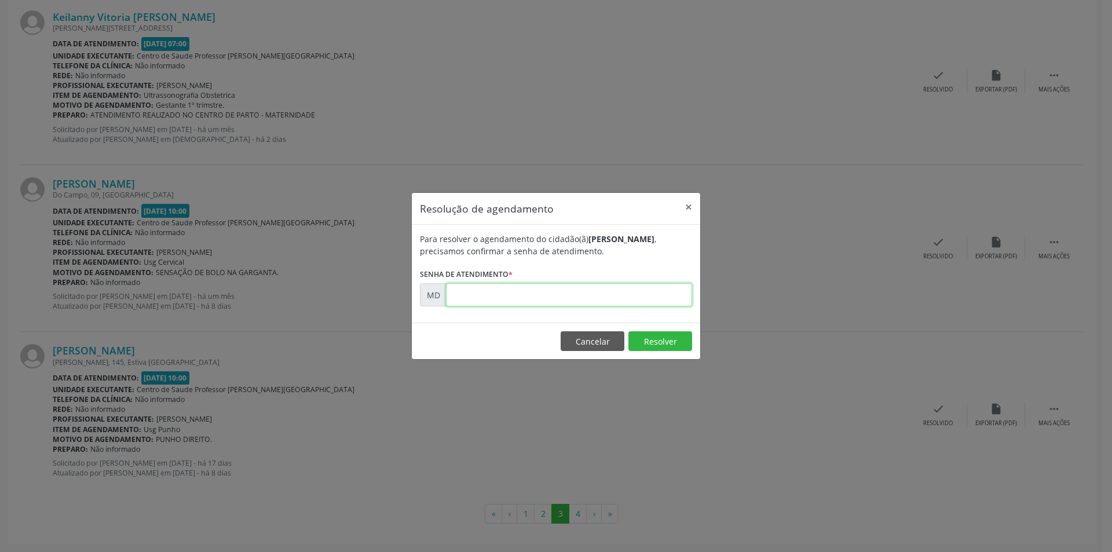
paste input "00006519"
type input "00006519"
click at [652, 344] on button "Resolver" at bounding box center [661, 341] width 64 height 20
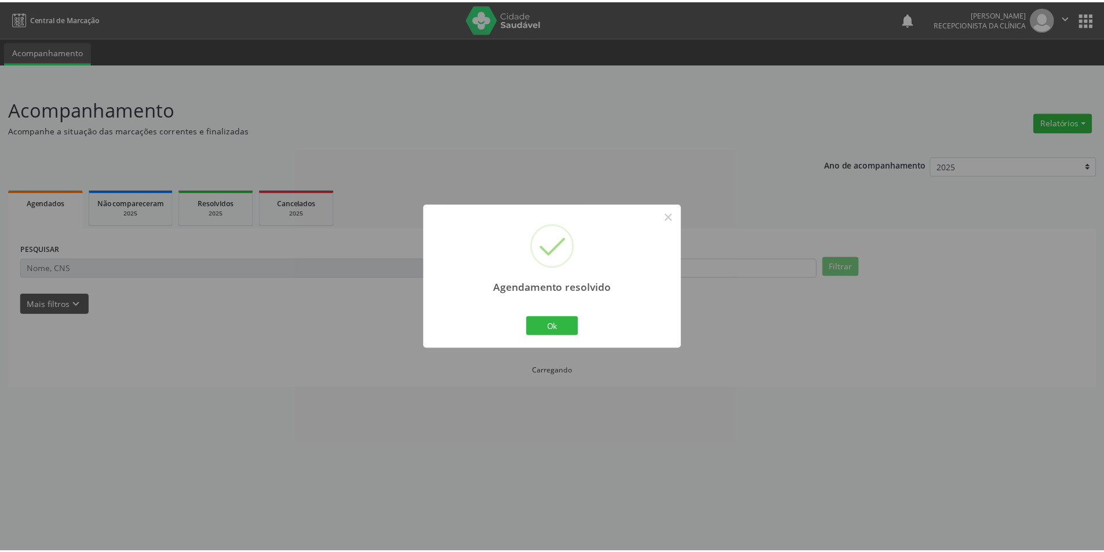
scroll to position [0, 0]
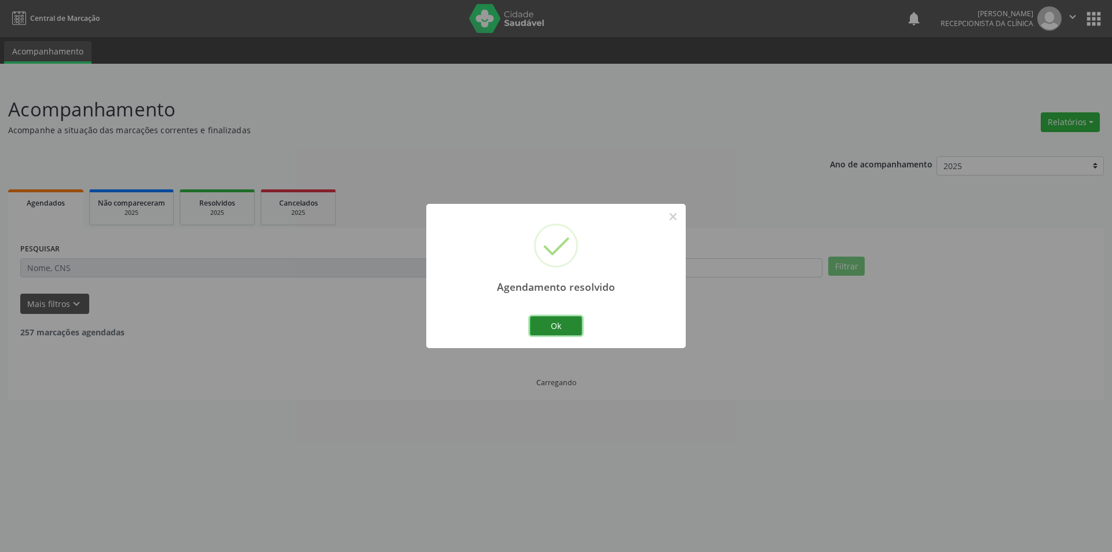
click at [549, 326] on button "Ok" at bounding box center [556, 326] width 52 height 20
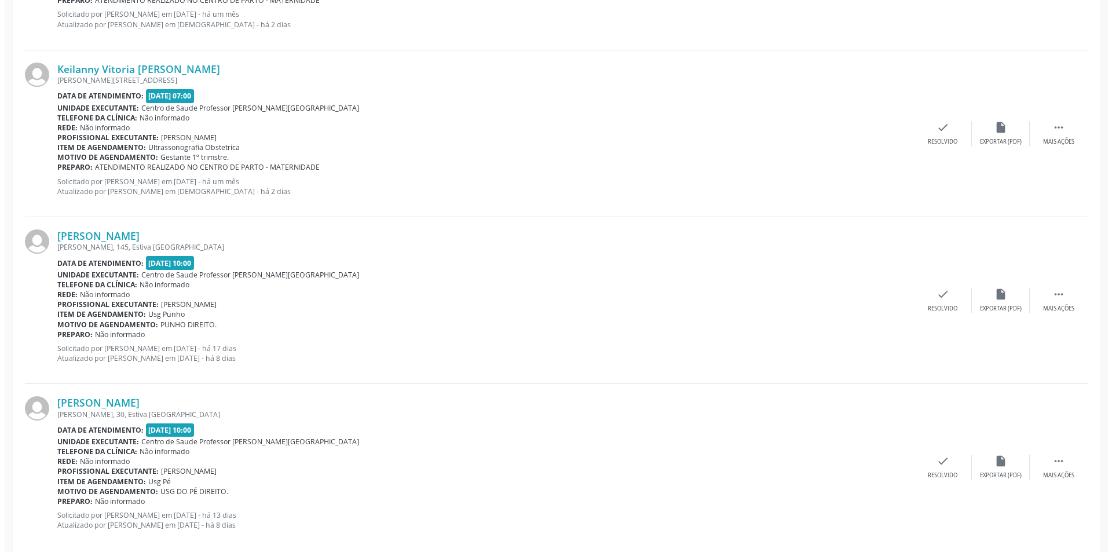
scroll to position [2366, 0]
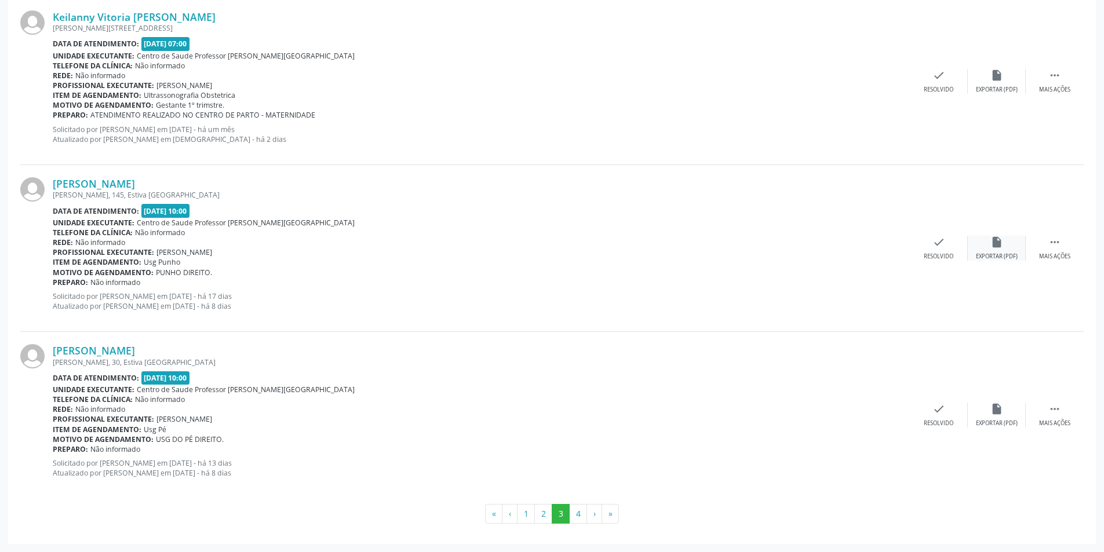
click at [995, 248] on icon "insert_drive_file" at bounding box center [996, 242] width 13 height 13
click at [940, 261] on div "Resolvido" at bounding box center [939, 257] width 30 height 8
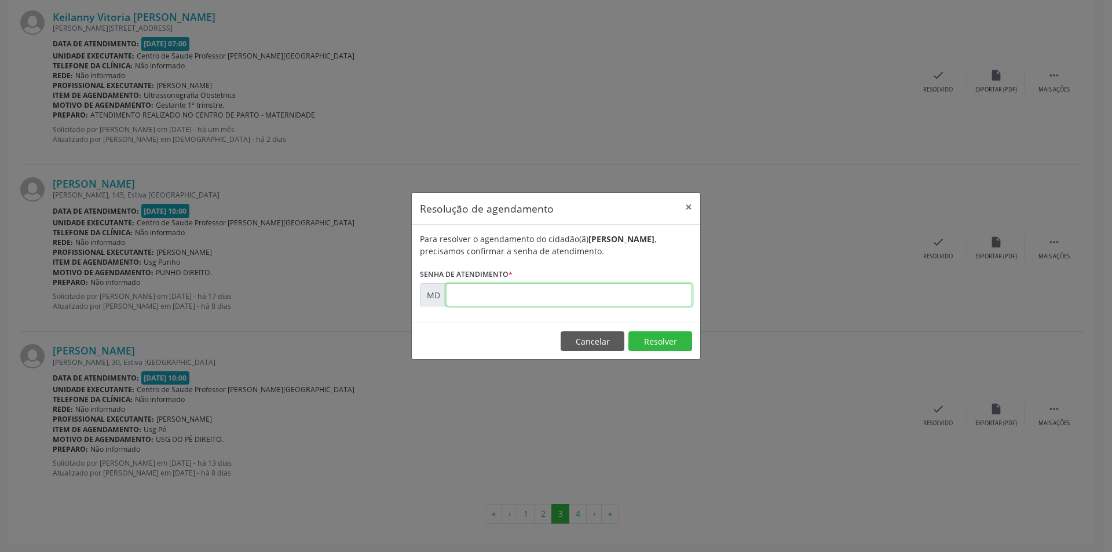
paste input "00008121"
type input "00008121"
click at [652, 335] on button "Resolver" at bounding box center [661, 341] width 64 height 20
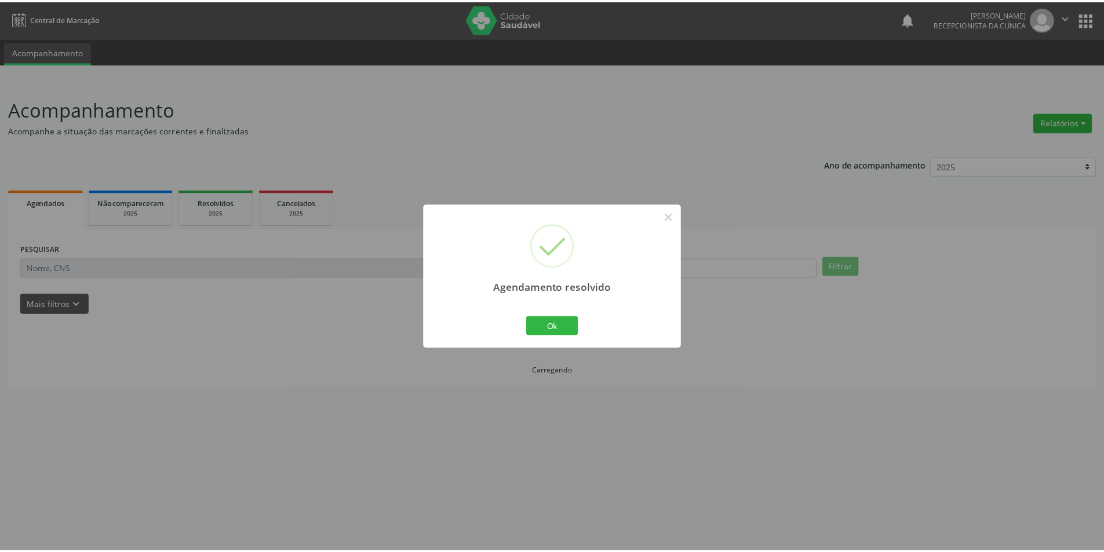
scroll to position [0, 0]
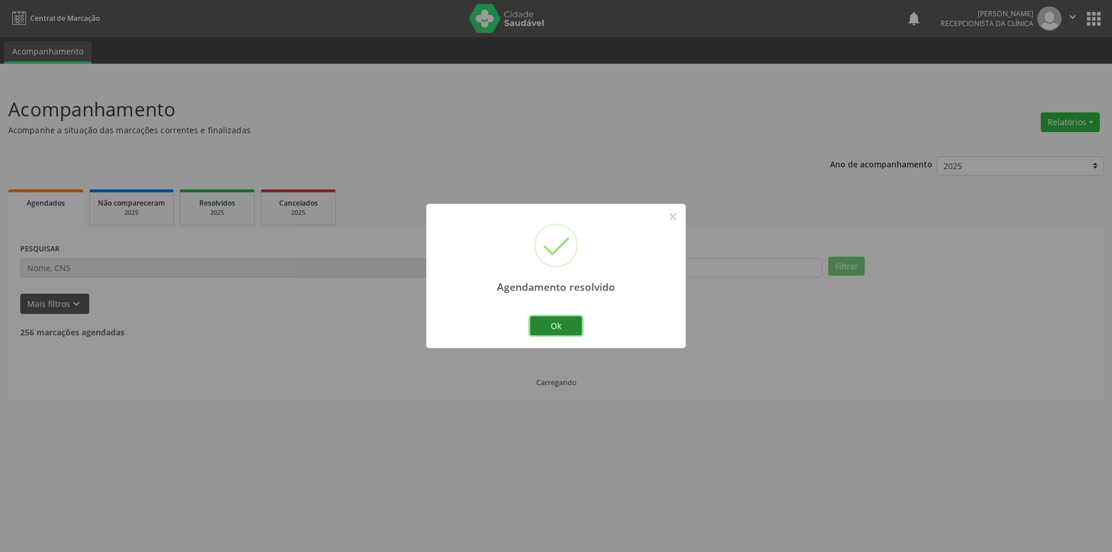
click at [576, 325] on button "Ok" at bounding box center [556, 326] width 52 height 20
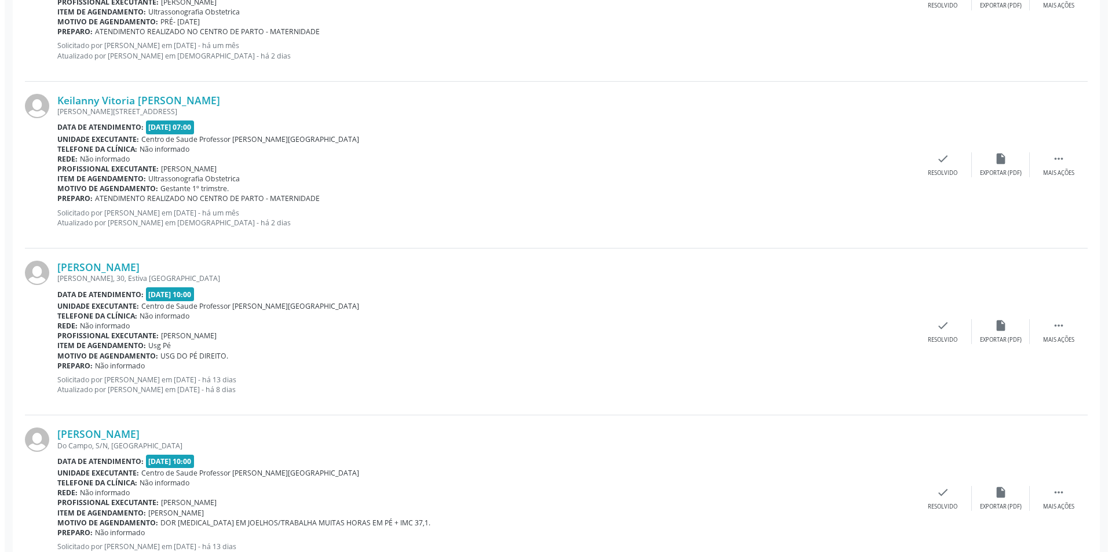
scroll to position [2318, 0]
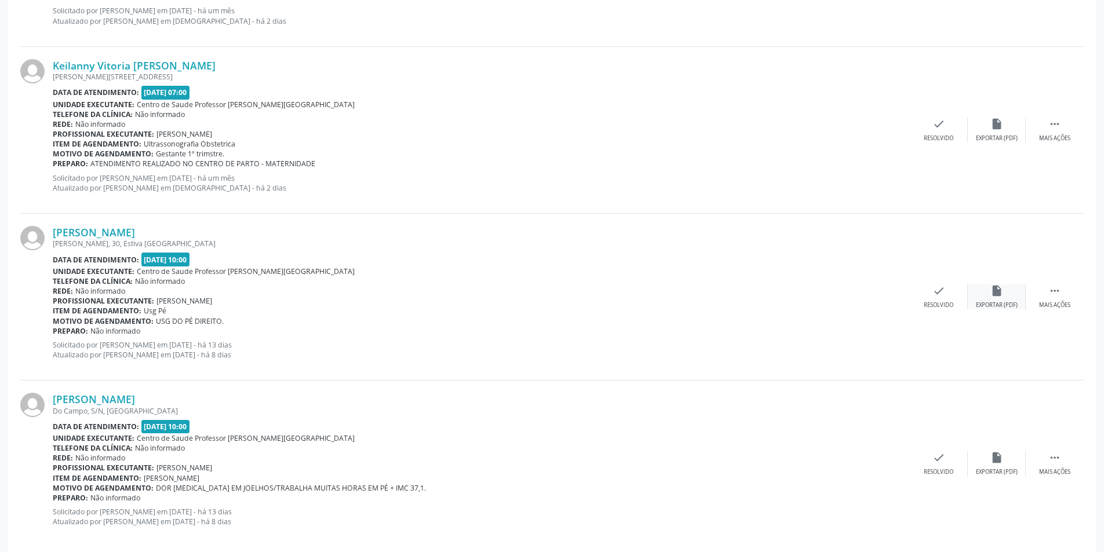
click at [999, 307] on div "Exportar (PDF)" at bounding box center [997, 305] width 42 height 8
click at [958, 293] on div "check Resolvido" at bounding box center [939, 296] width 58 height 25
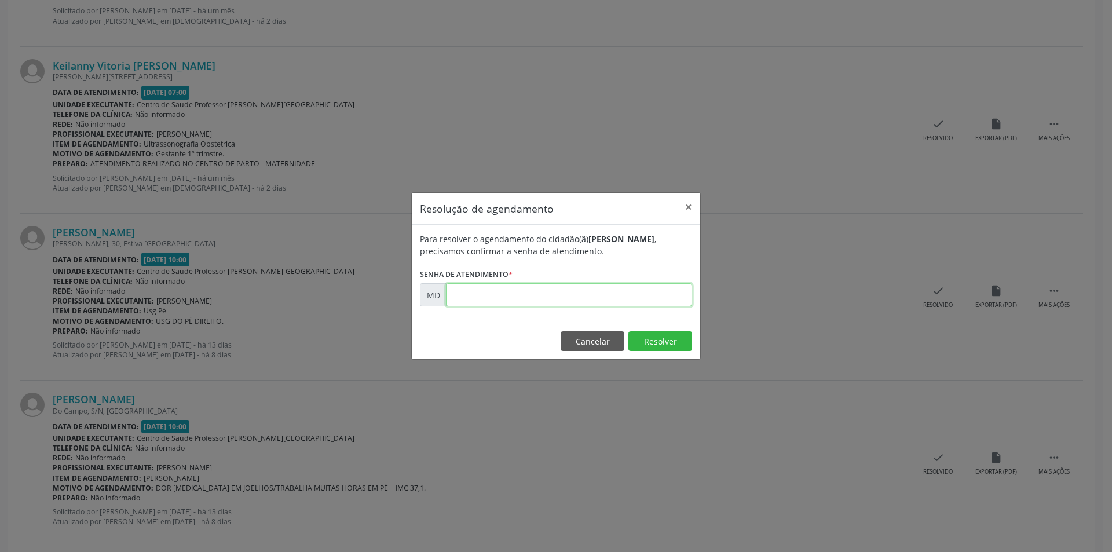
paste input "00008911"
type input "00008911"
click at [642, 332] on button "Resolver" at bounding box center [661, 341] width 64 height 20
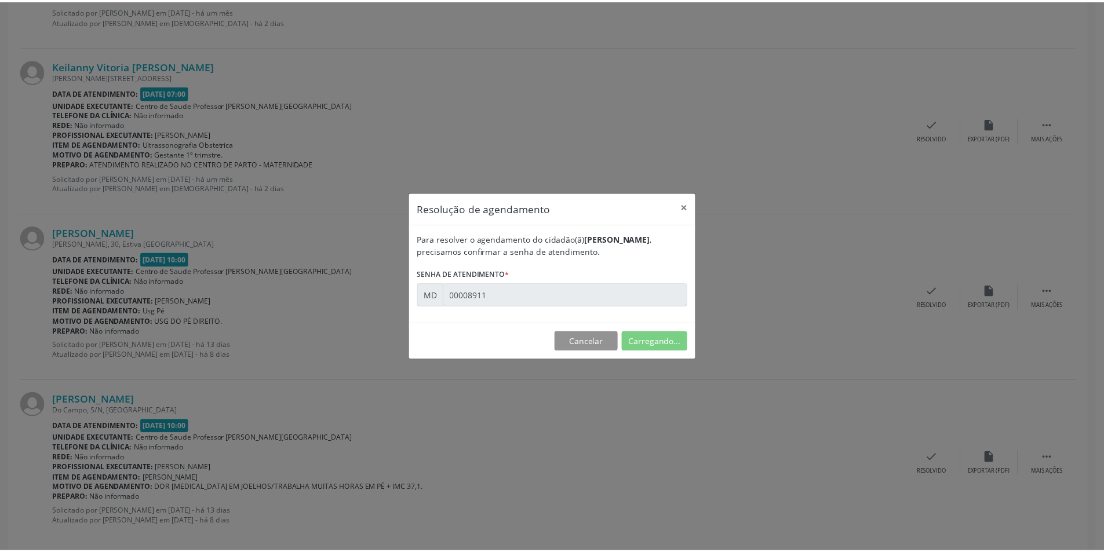
scroll to position [0, 0]
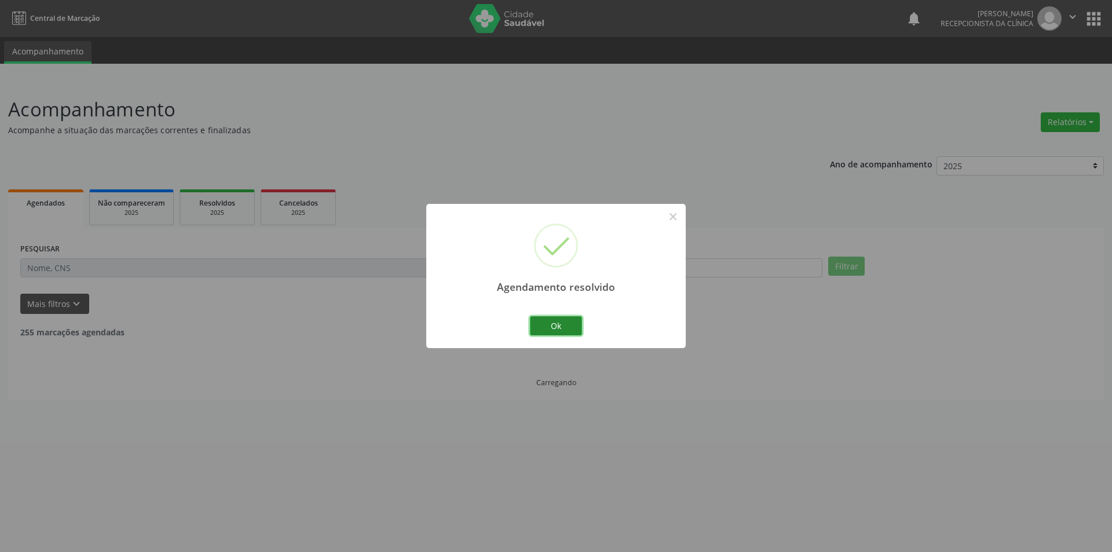
click at [557, 322] on button "Ok" at bounding box center [556, 326] width 52 height 20
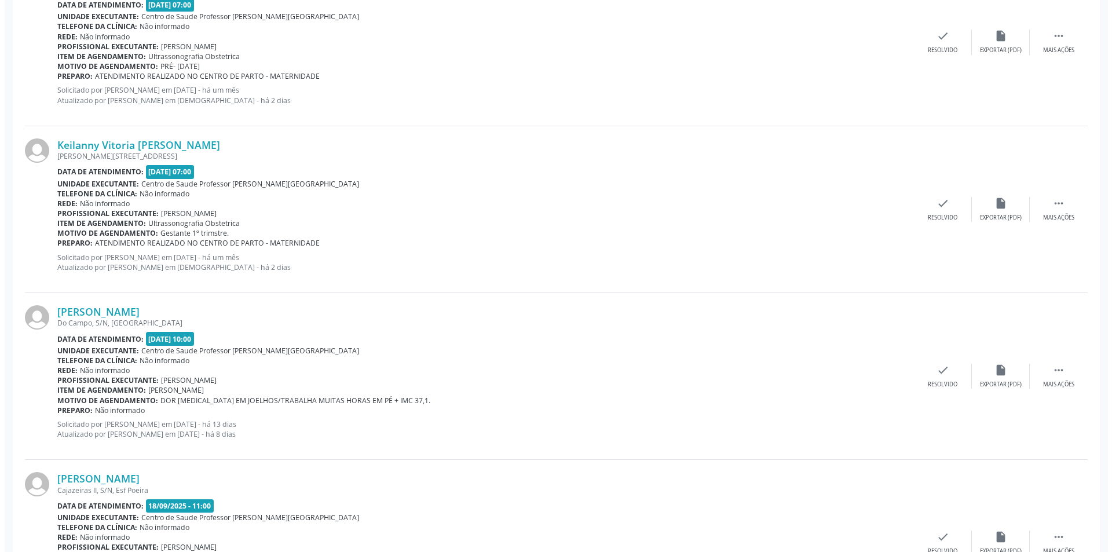
scroll to position [2260, 0]
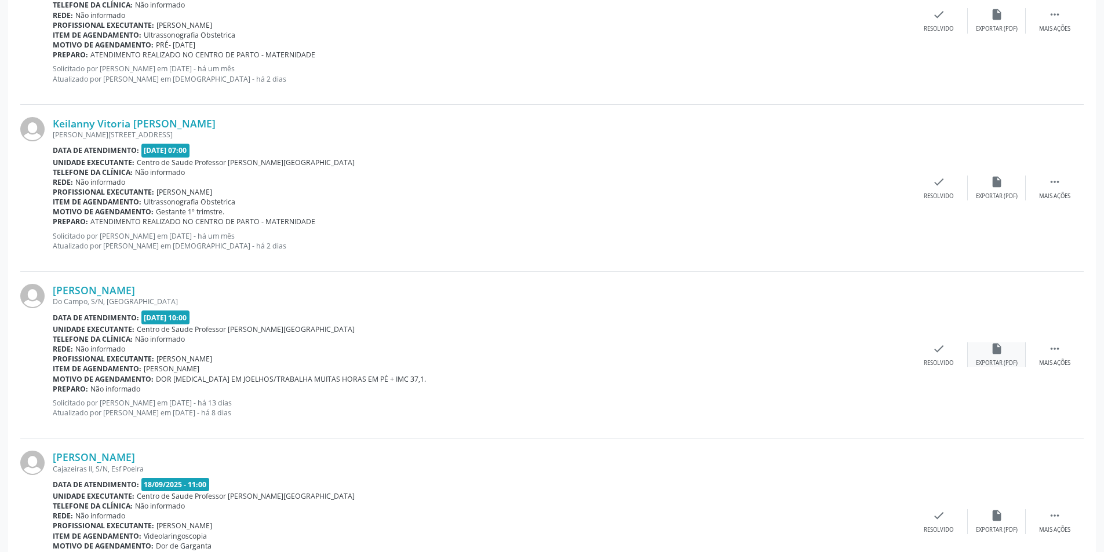
click at [991, 367] on div "Exportar (PDF)" at bounding box center [997, 363] width 42 height 8
click at [947, 351] on div "check Resolvido" at bounding box center [939, 354] width 58 height 25
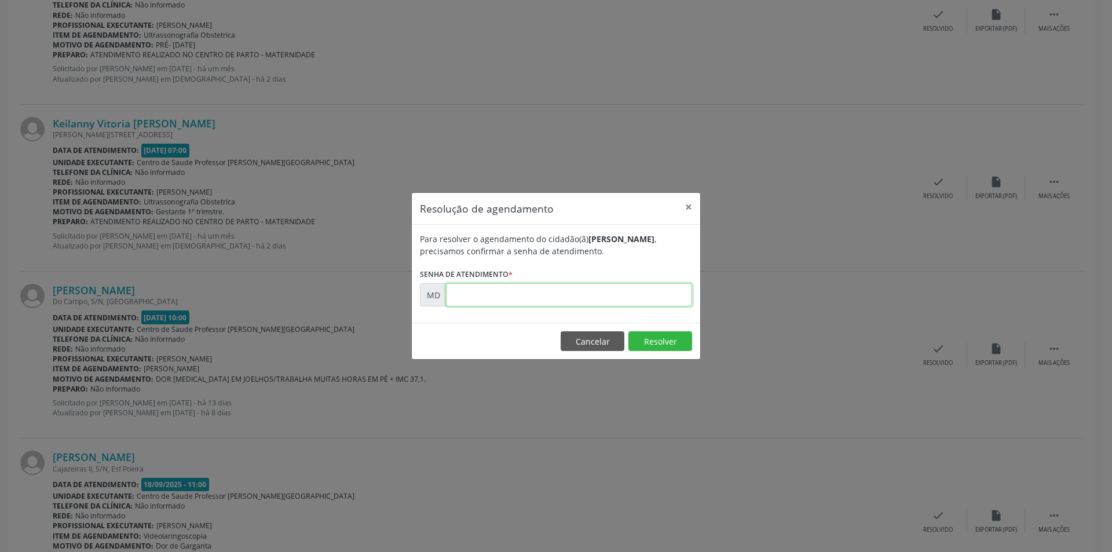
paste input "00008925"
type input "00008925"
click at [648, 336] on button "Resolver" at bounding box center [661, 341] width 64 height 20
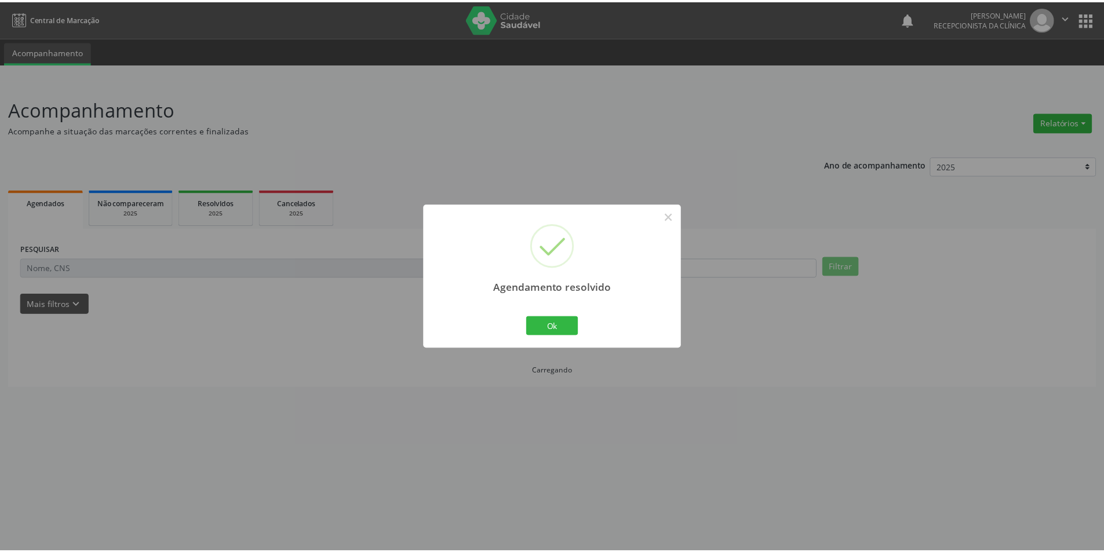
scroll to position [0, 0]
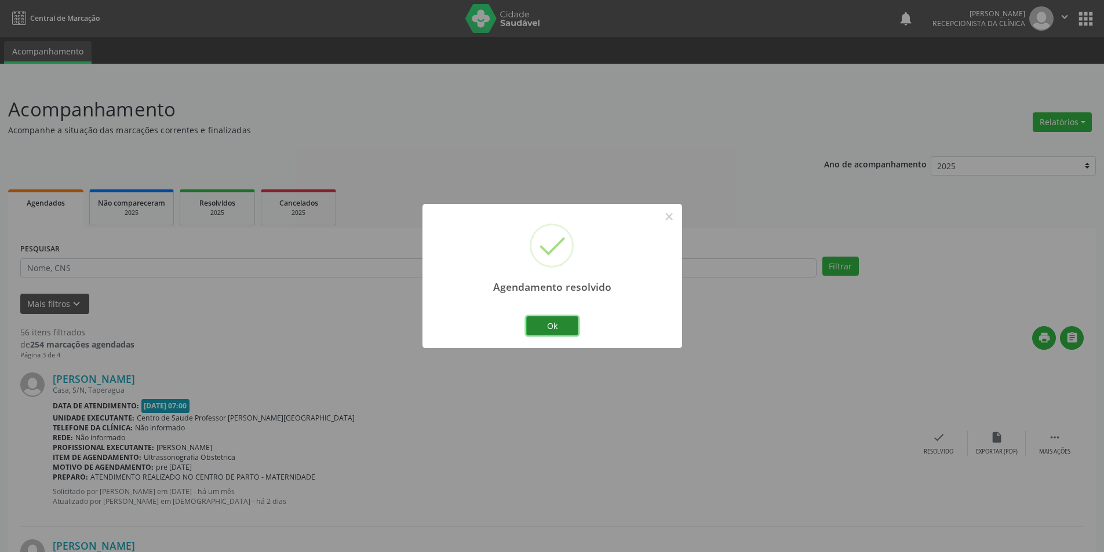
click at [552, 330] on button "Ok" at bounding box center [552, 326] width 52 height 20
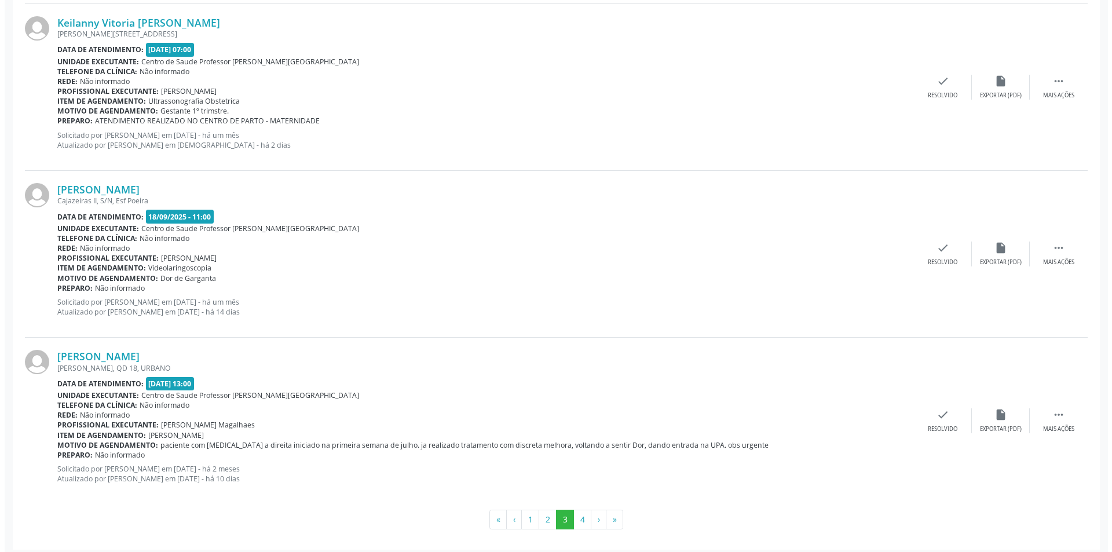
scroll to position [2366, 0]
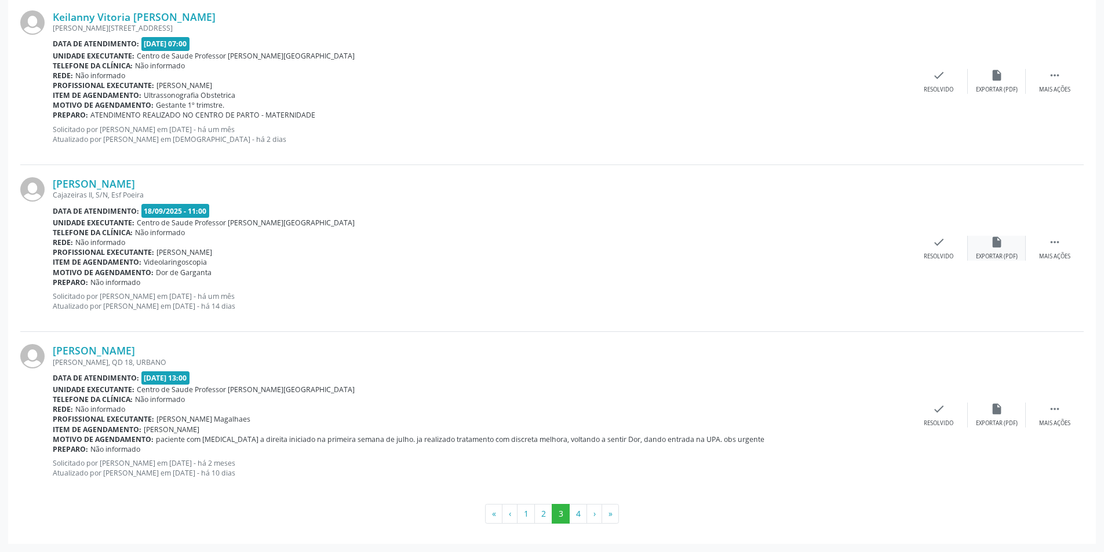
click at [1000, 257] on div "Exportar (PDF)" at bounding box center [997, 257] width 42 height 8
click at [947, 263] on div "Lucimar da Silva Pereira Cajazeiras II, S/N, Esf Poeira Data de atendimento: 18…" at bounding box center [551, 248] width 1063 height 167
click at [930, 251] on div "check Resolvido" at bounding box center [939, 248] width 58 height 25
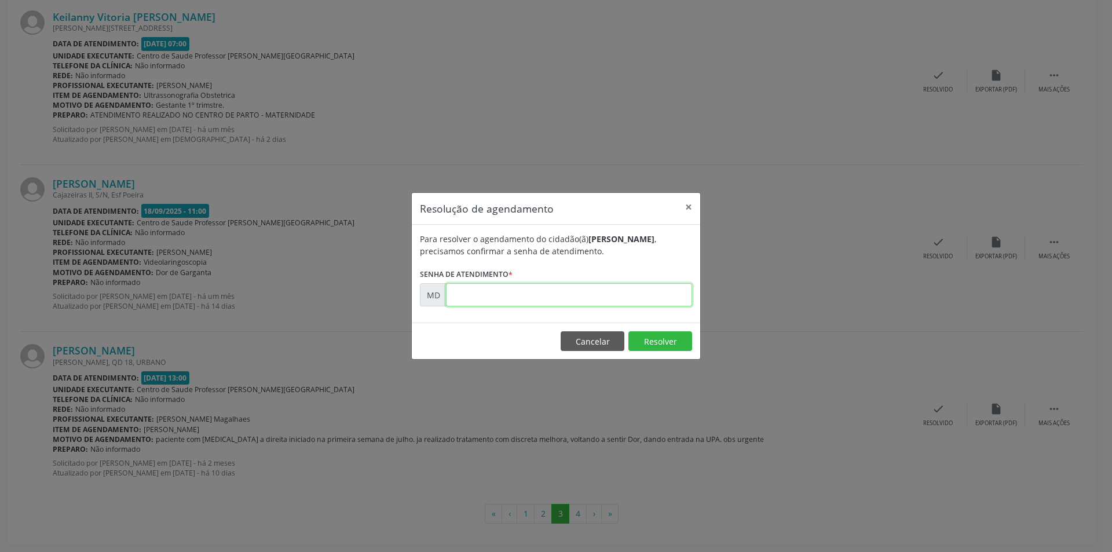
paste input "00004129"
type input "00004129"
click at [673, 336] on button "Resolver" at bounding box center [661, 341] width 64 height 20
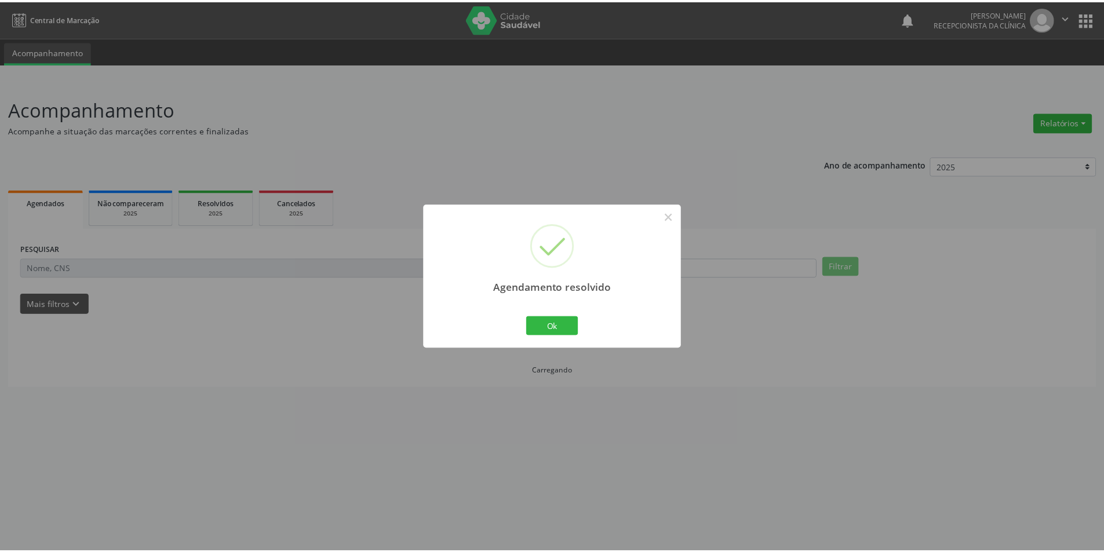
scroll to position [0, 0]
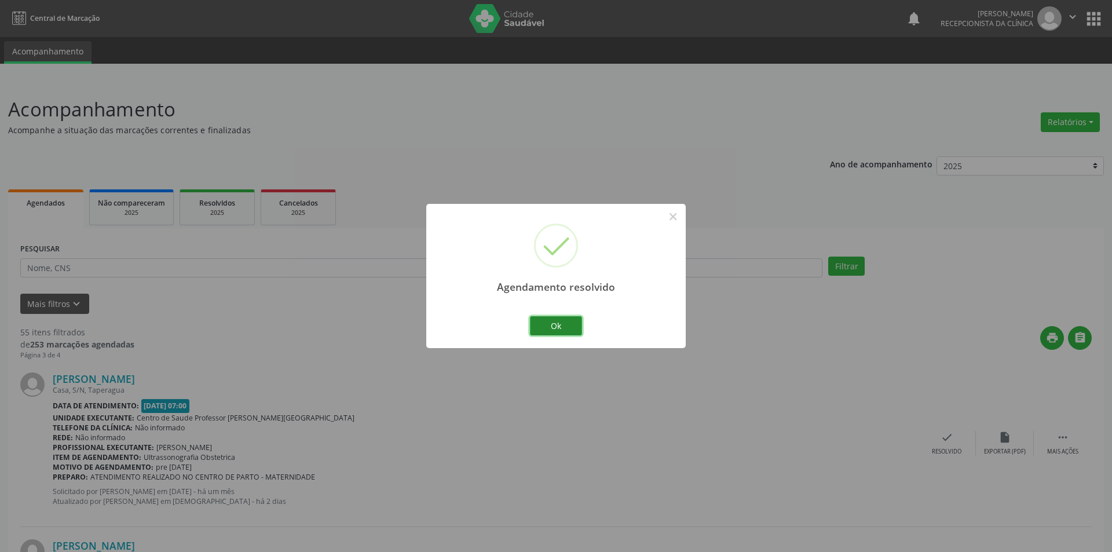
click at [559, 322] on button "Ok" at bounding box center [556, 326] width 52 height 20
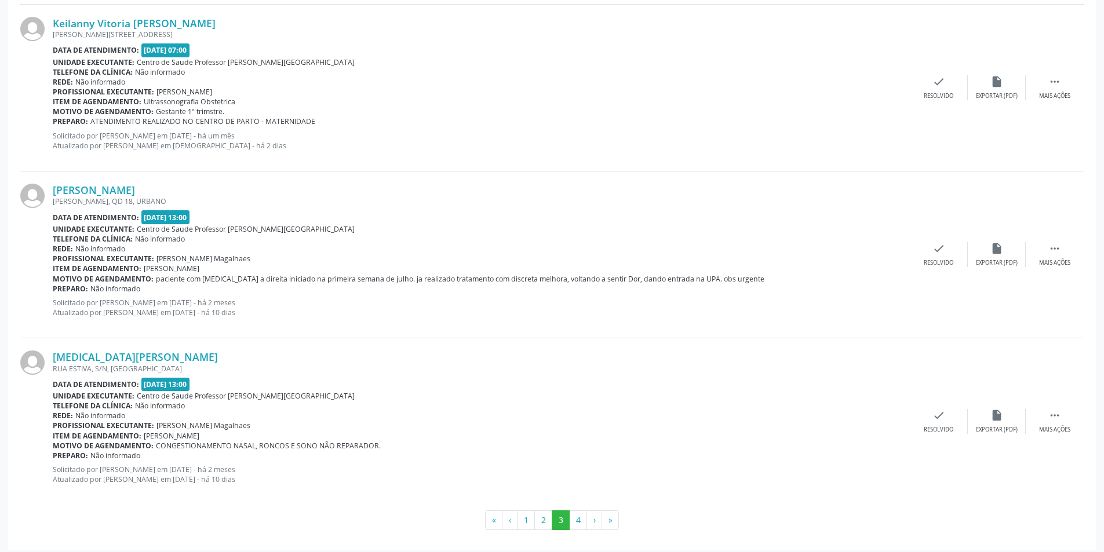
scroll to position [2366, 0]
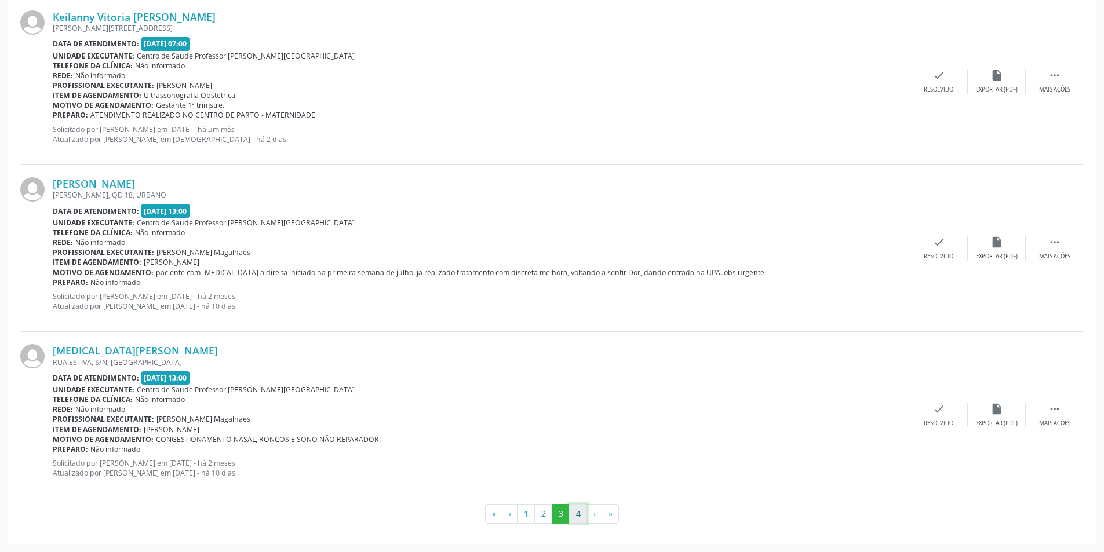
click at [583, 514] on button "4" at bounding box center [578, 514] width 18 height 20
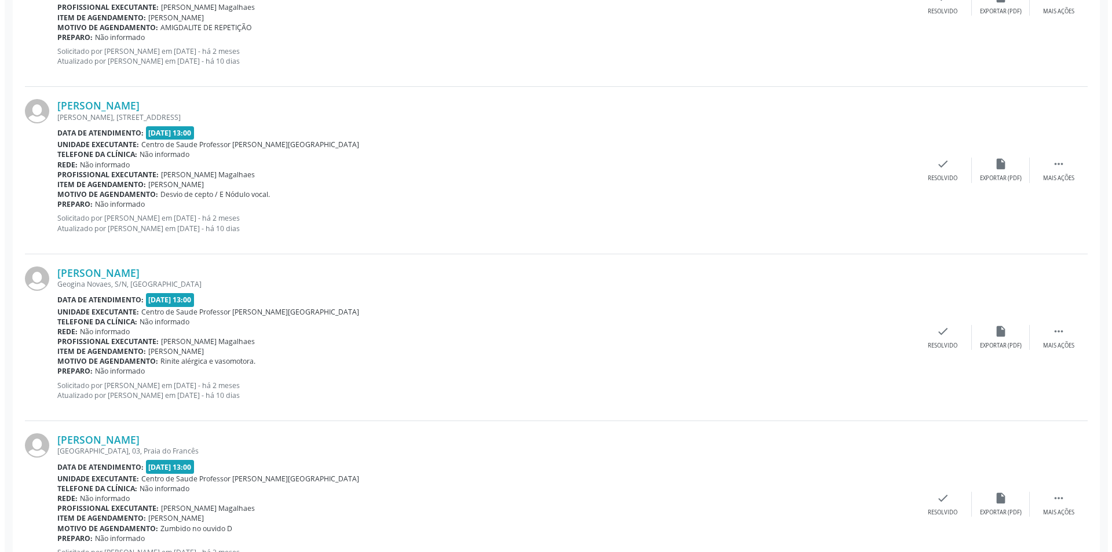
scroll to position [778, 0]
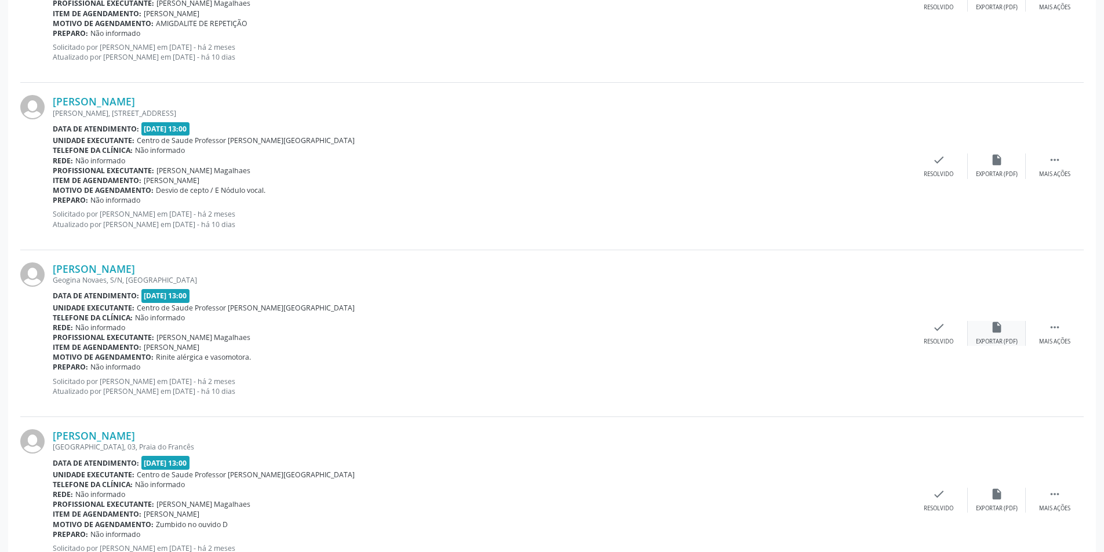
click at [998, 329] on icon "insert_drive_file" at bounding box center [996, 327] width 13 height 13
click at [933, 329] on icon "check" at bounding box center [938, 327] width 13 height 13
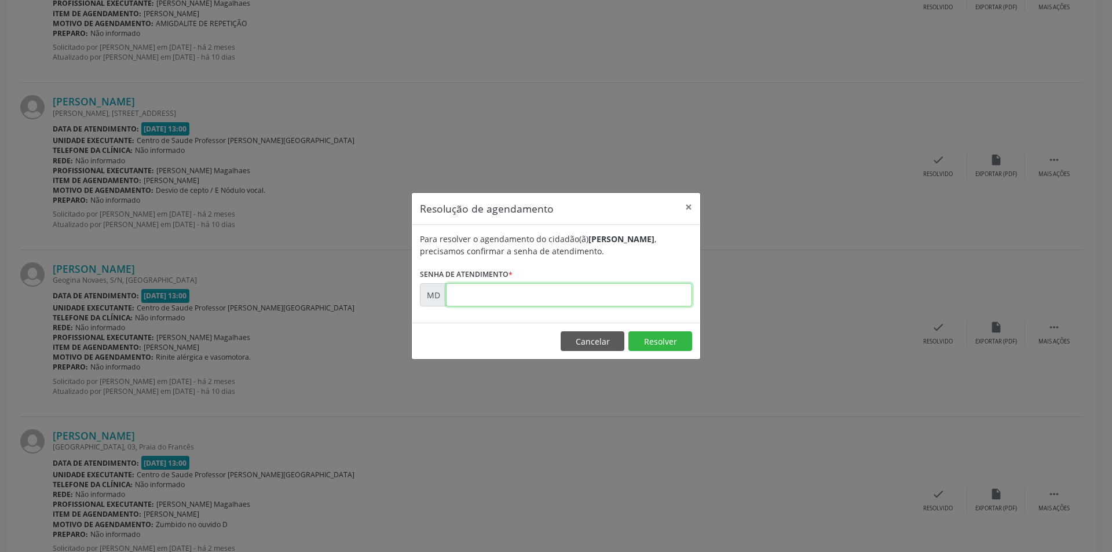
paste input "00002789"
type input "00002789"
click at [659, 340] on button "Resolver" at bounding box center [661, 341] width 64 height 20
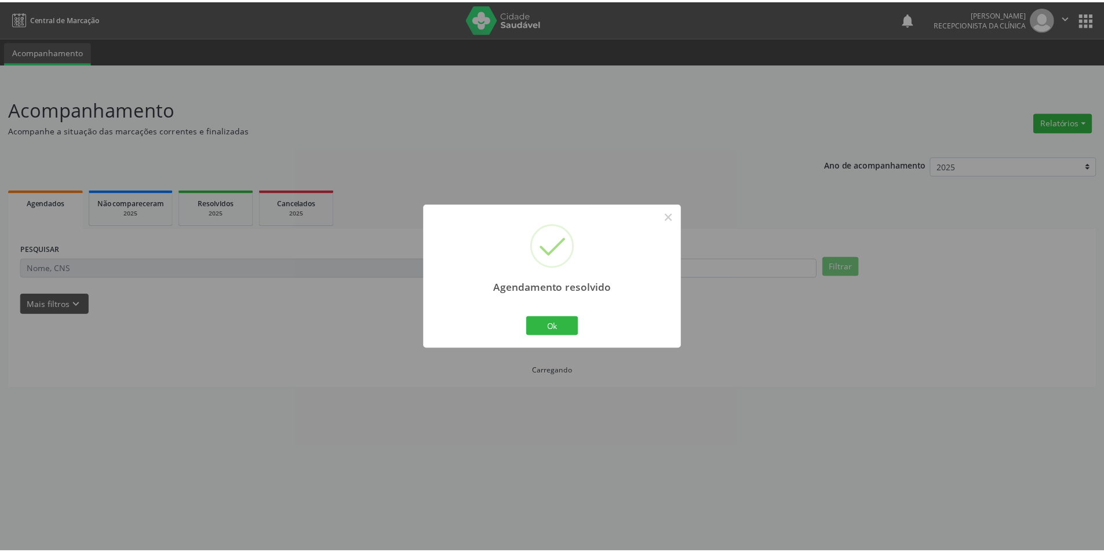
scroll to position [0, 0]
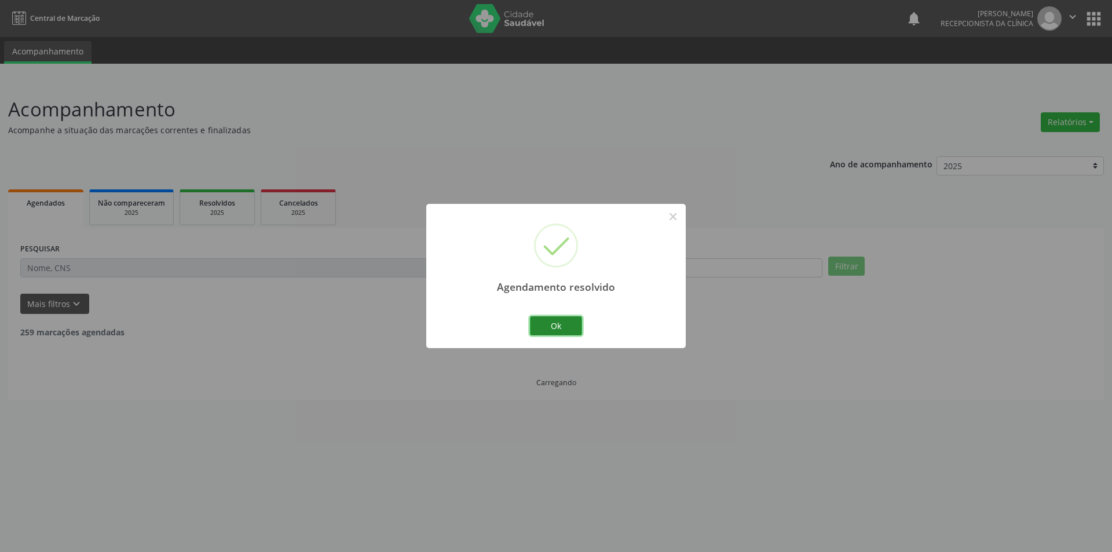
drag, startPoint x: 567, startPoint y: 330, endPoint x: 572, endPoint y: 327, distance: 6.8
click at [572, 327] on button "Ok" at bounding box center [556, 326] width 52 height 20
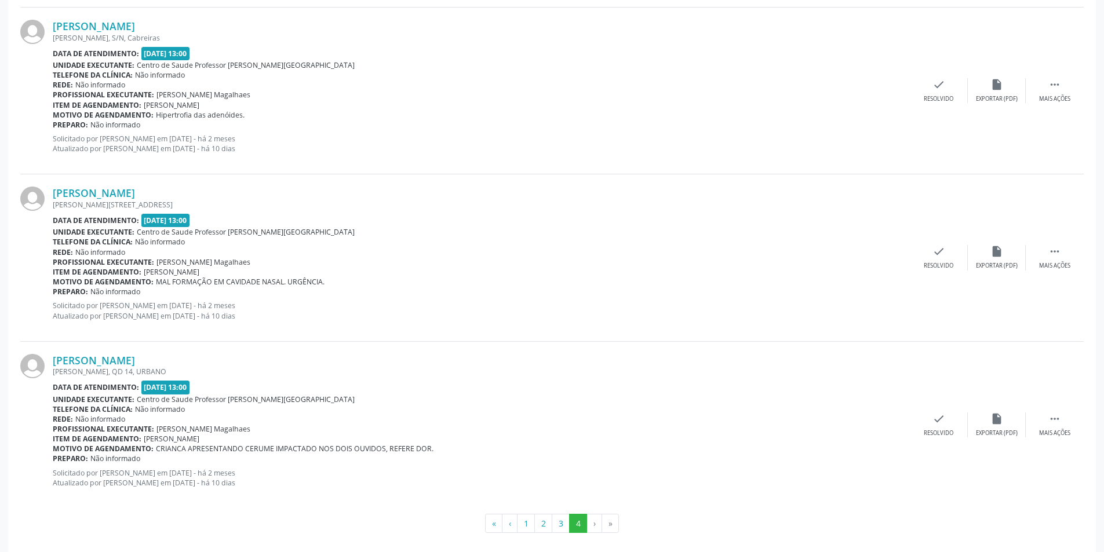
scroll to position [1364, 0]
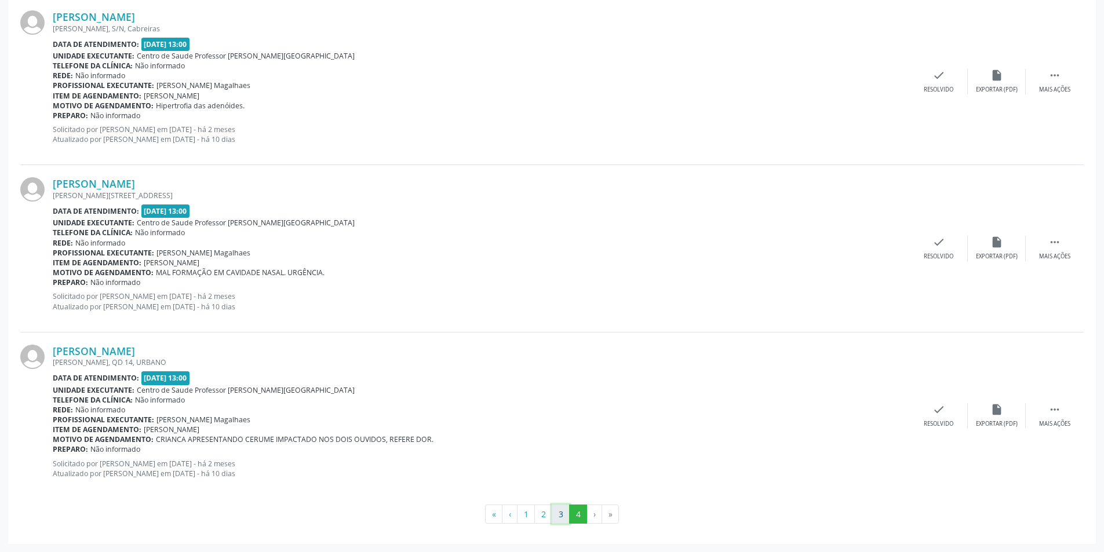
click at [560, 508] on button "3" at bounding box center [561, 515] width 18 height 20
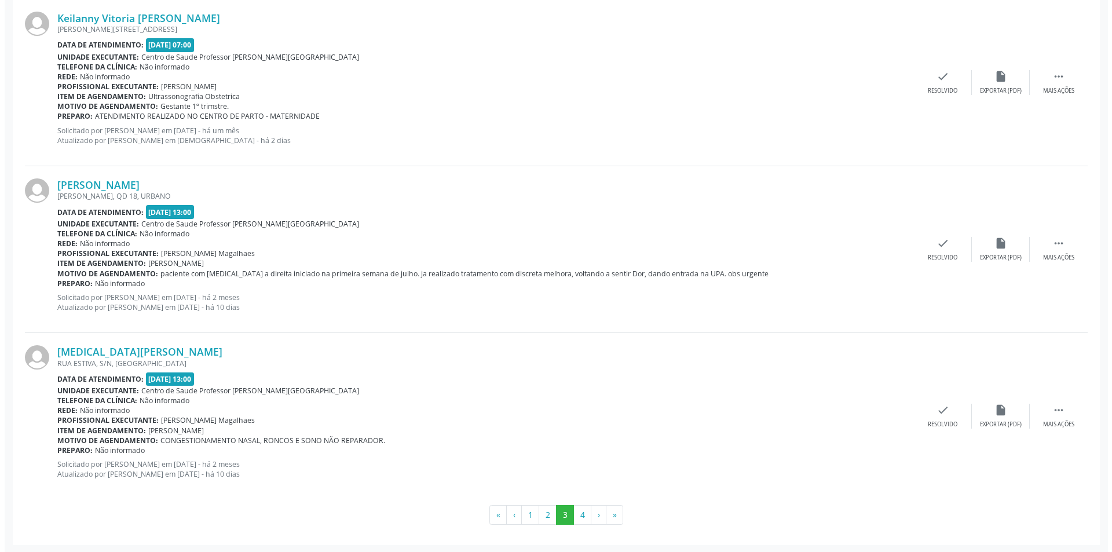
scroll to position [2366, 0]
click at [455, 132] on p "Solicitado por Josivania Alves da Silva em 20/08/2025 - há um mês Atualizado po…" at bounding box center [481, 135] width 857 height 20
click at [1005, 424] on div "Exportar (PDF)" at bounding box center [997, 423] width 42 height 8
click at [942, 420] on div "Resolvido" at bounding box center [939, 423] width 30 height 8
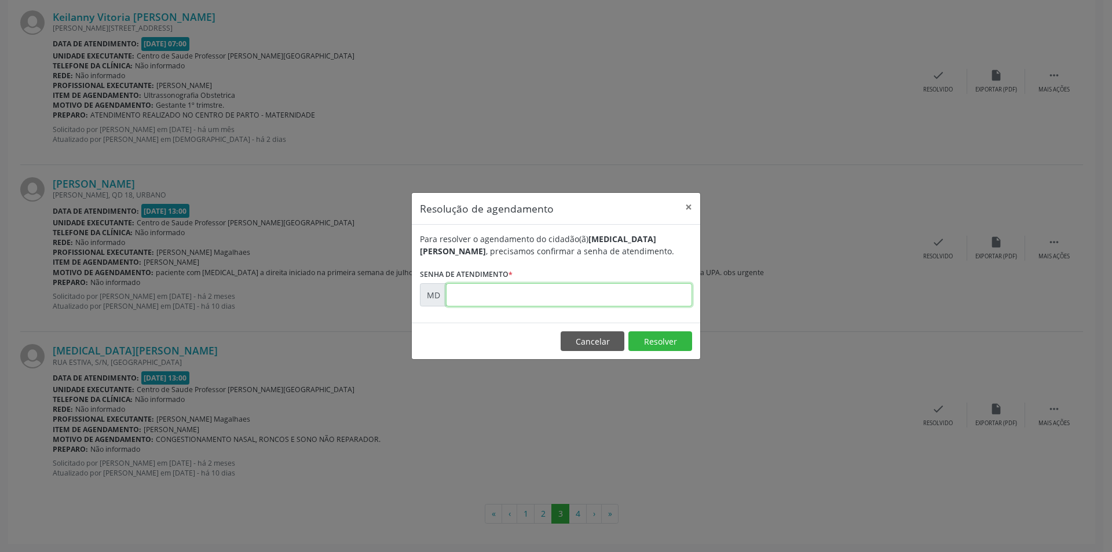
paste input "00002299"
type input "00002299"
click at [658, 344] on button "Resolver" at bounding box center [661, 341] width 64 height 20
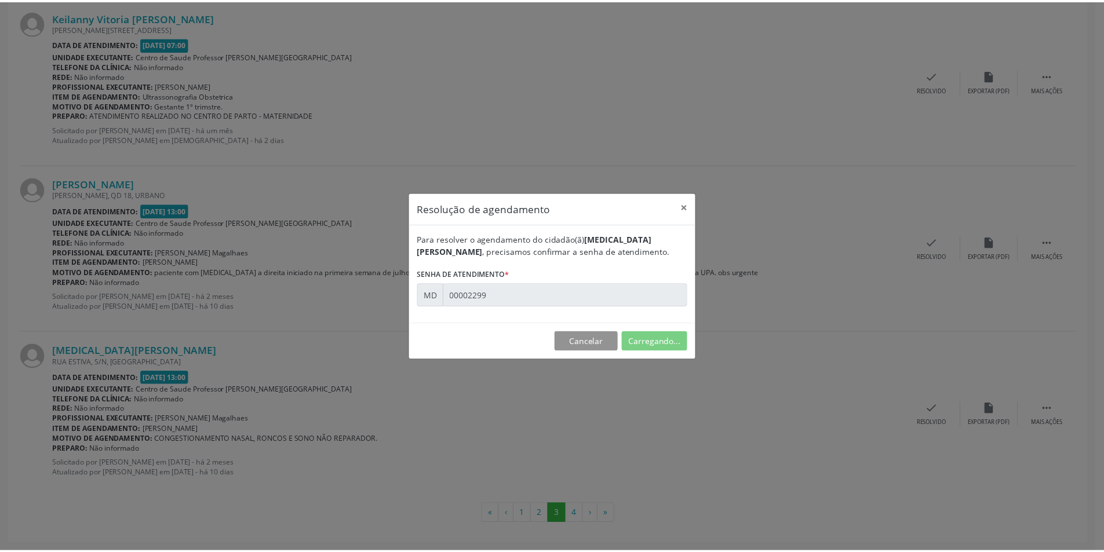
scroll to position [0, 0]
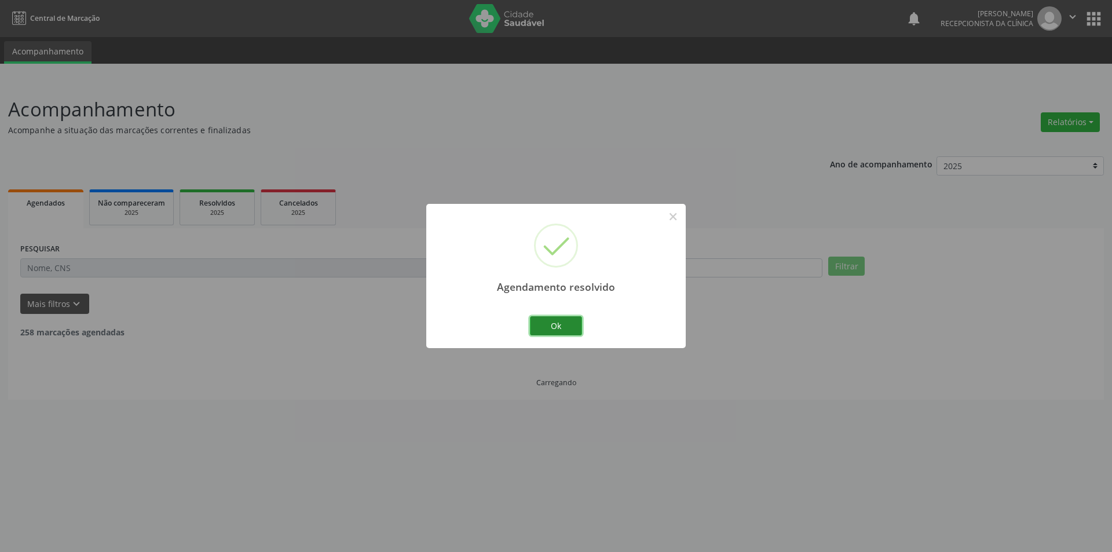
click at [534, 327] on button "Ok" at bounding box center [556, 326] width 52 height 20
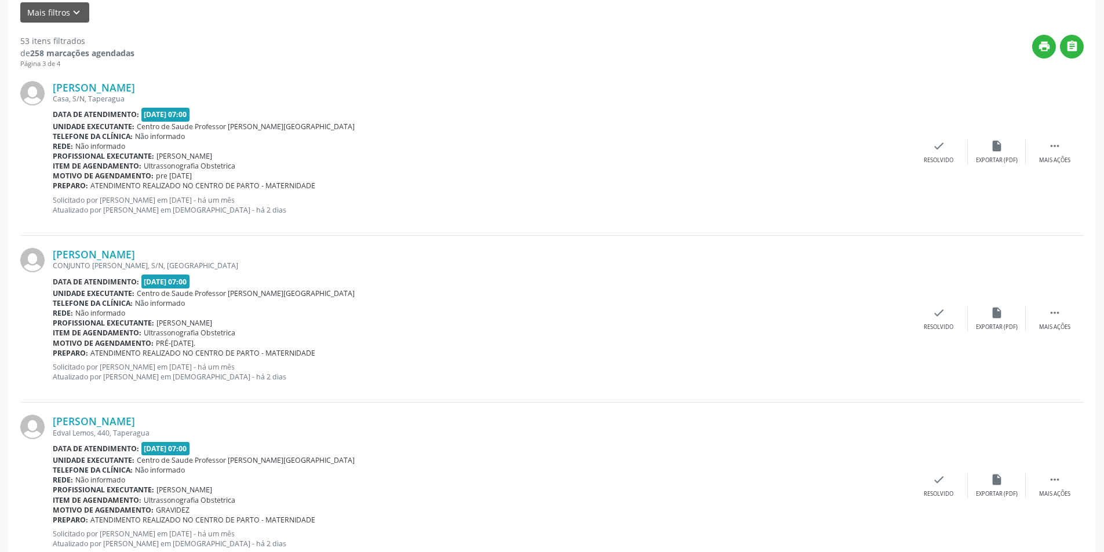
scroll to position [348, 0]
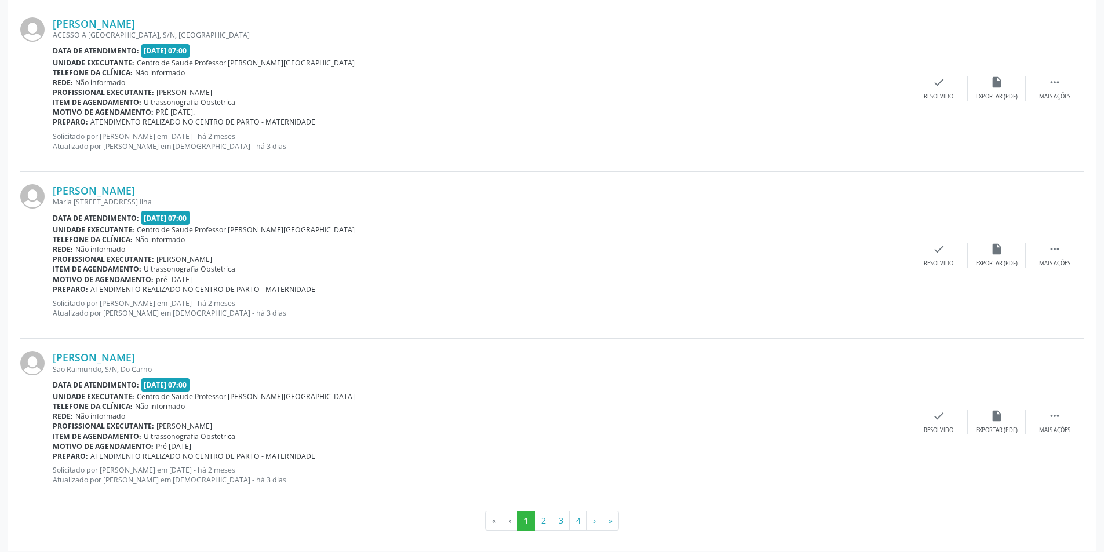
scroll to position [2366, 0]
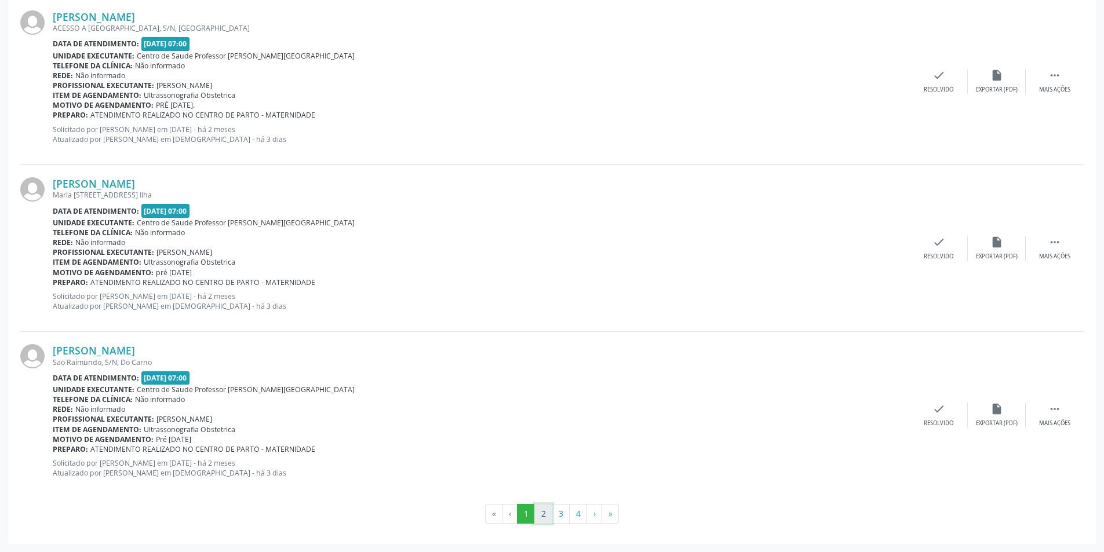
click at [541, 511] on button "2" at bounding box center [543, 514] width 18 height 20
click at [558, 512] on button "3" at bounding box center [561, 514] width 18 height 20
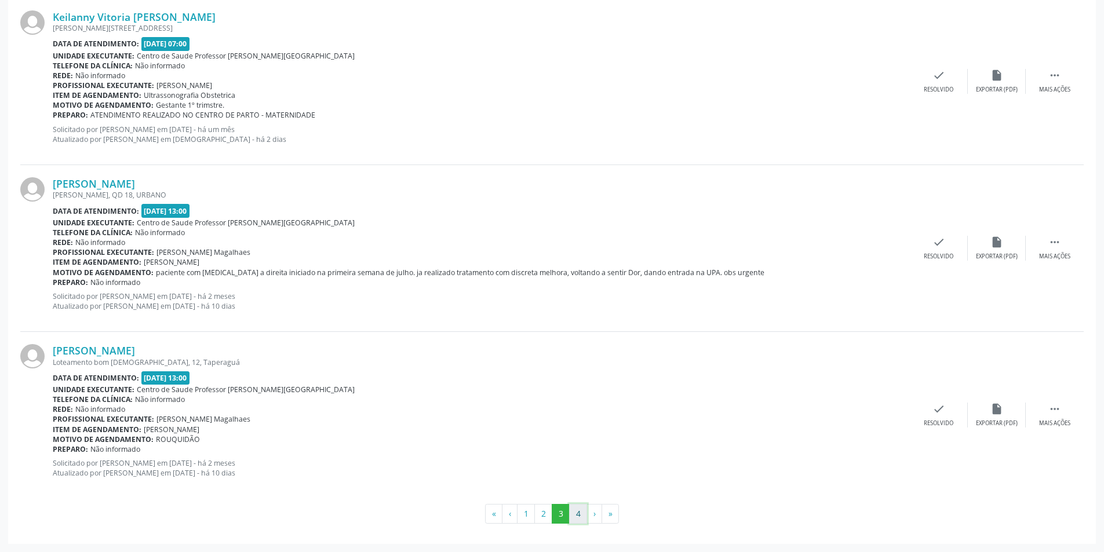
click at [574, 510] on button "4" at bounding box center [578, 514] width 18 height 20
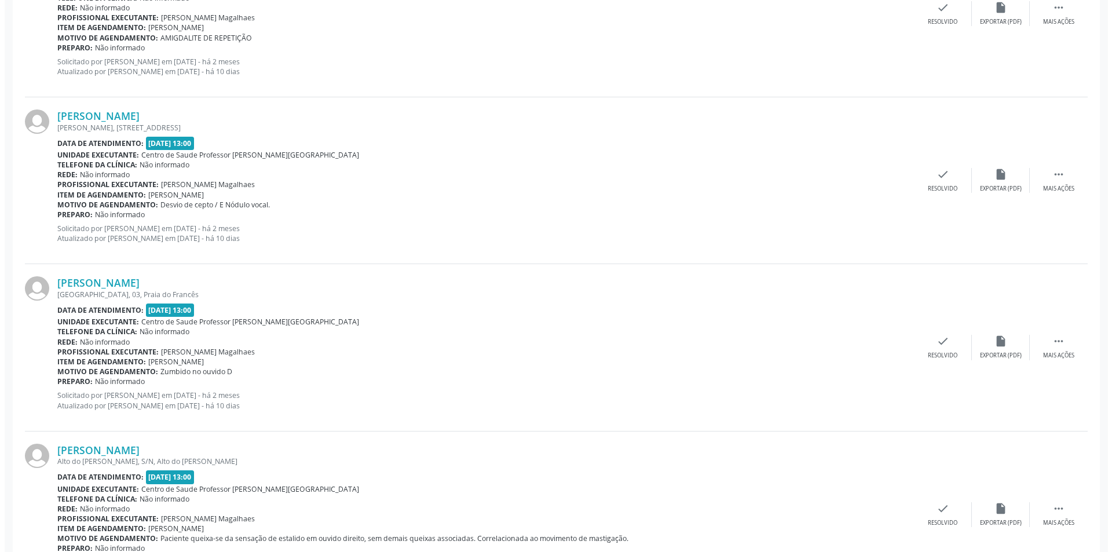
scroll to position [637, 0]
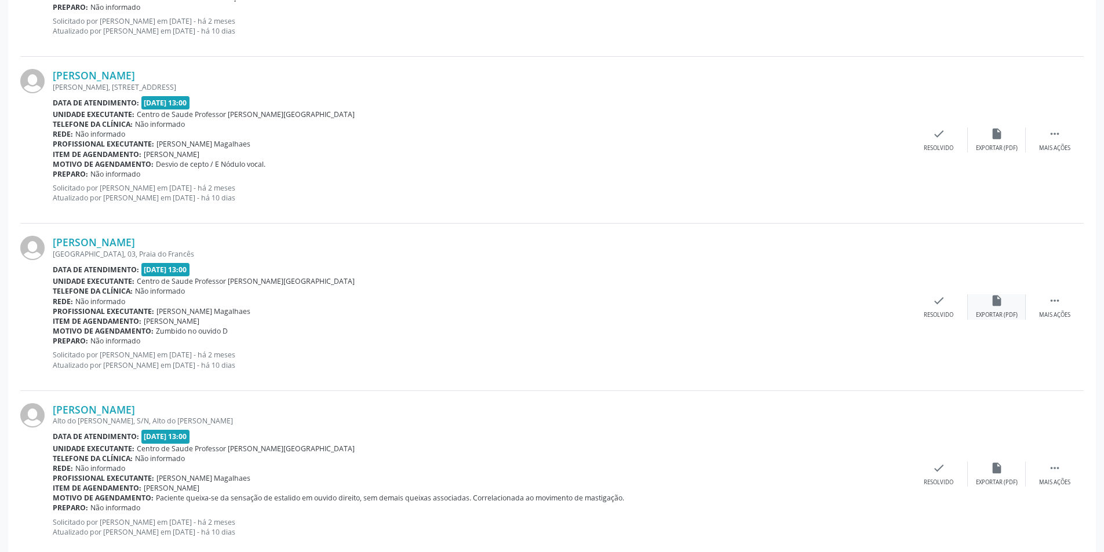
click at [994, 308] on div "insert_drive_file Exportar (PDF)" at bounding box center [997, 306] width 58 height 25
click at [934, 317] on div "Resolvido" at bounding box center [939, 315] width 30 height 8
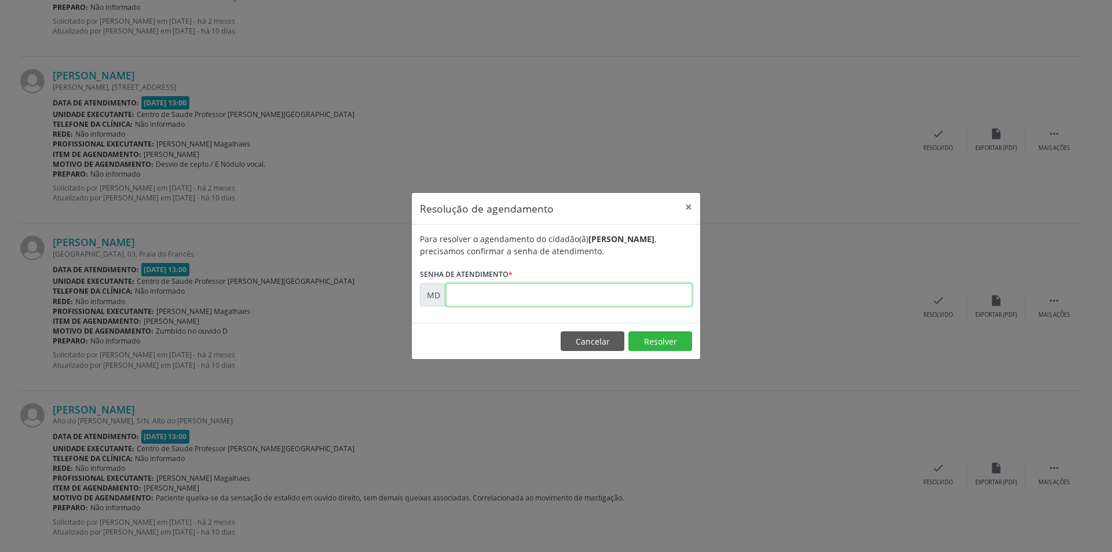
paste input "00002820"
type input "00002820"
click at [652, 338] on button "Resolver" at bounding box center [661, 341] width 64 height 20
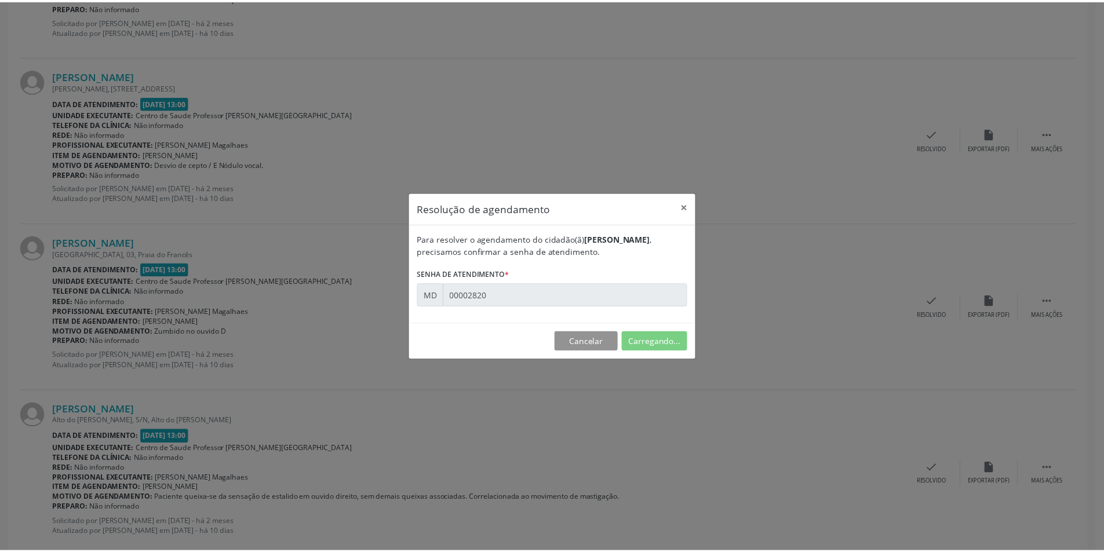
scroll to position [0, 0]
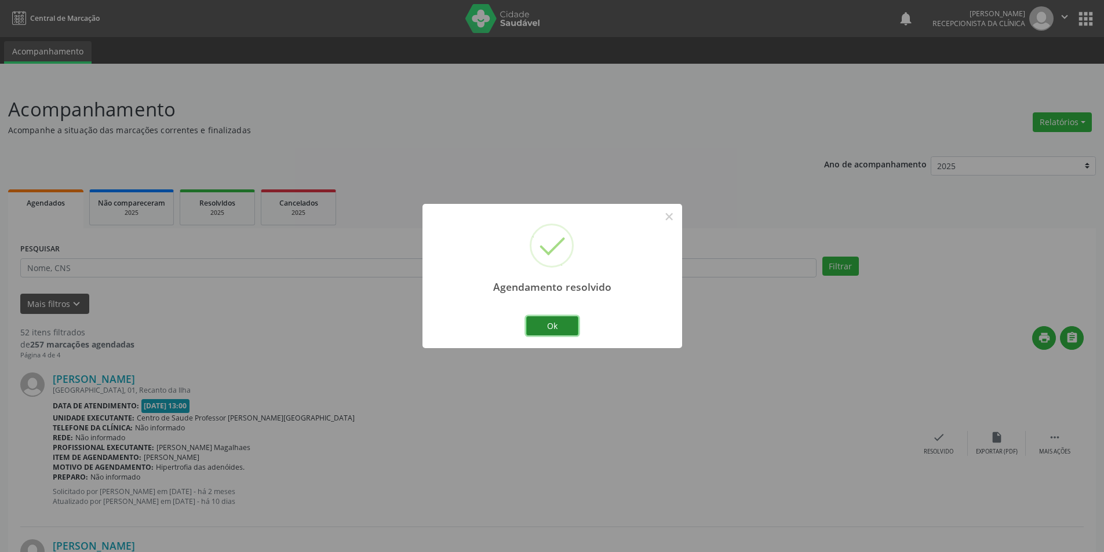
click at [559, 327] on button "Ok" at bounding box center [552, 326] width 52 height 20
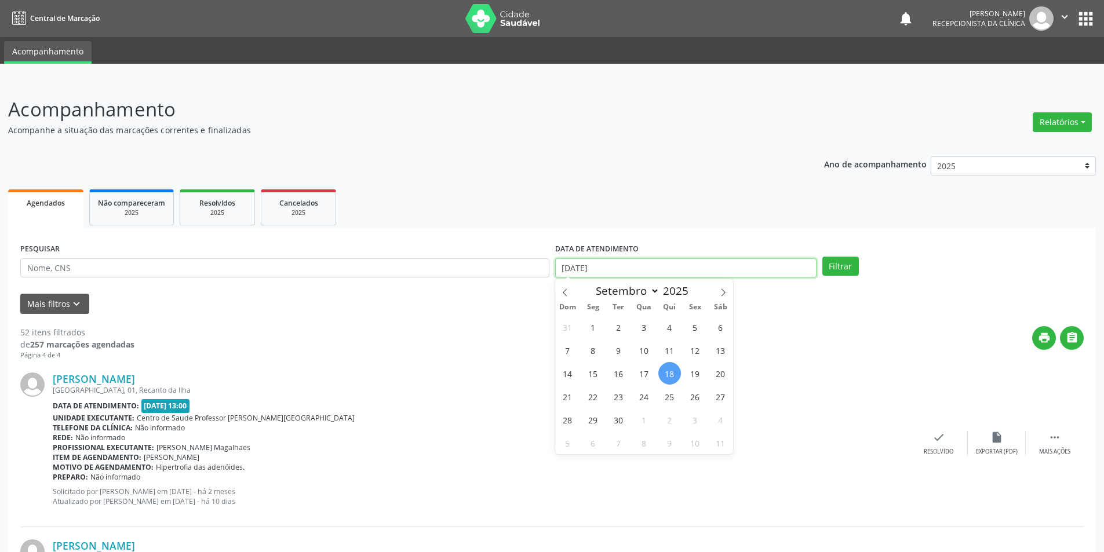
click at [702, 265] on input "[DATE]" at bounding box center [685, 268] width 261 height 20
click at [641, 372] on span "17" at bounding box center [644, 373] width 23 height 23
type input "17/09/2025"
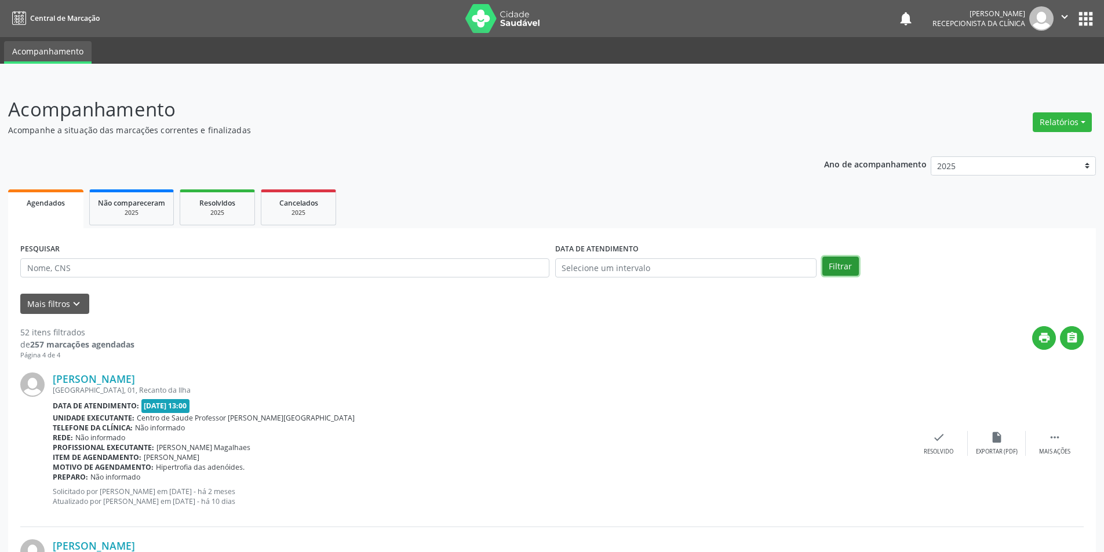
click at [830, 261] on button "Filtrar" at bounding box center [840, 267] width 37 height 20
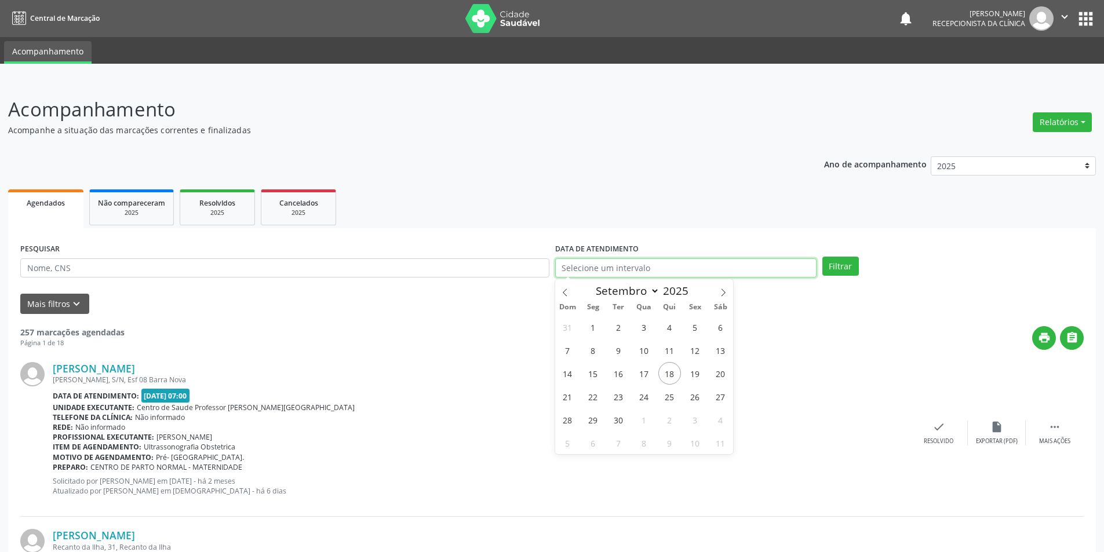
click at [758, 267] on input "text" at bounding box center [685, 268] width 261 height 20
click at [652, 375] on span "17" at bounding box center [644, 373] width 23 height 23
type input "17/09/2025"
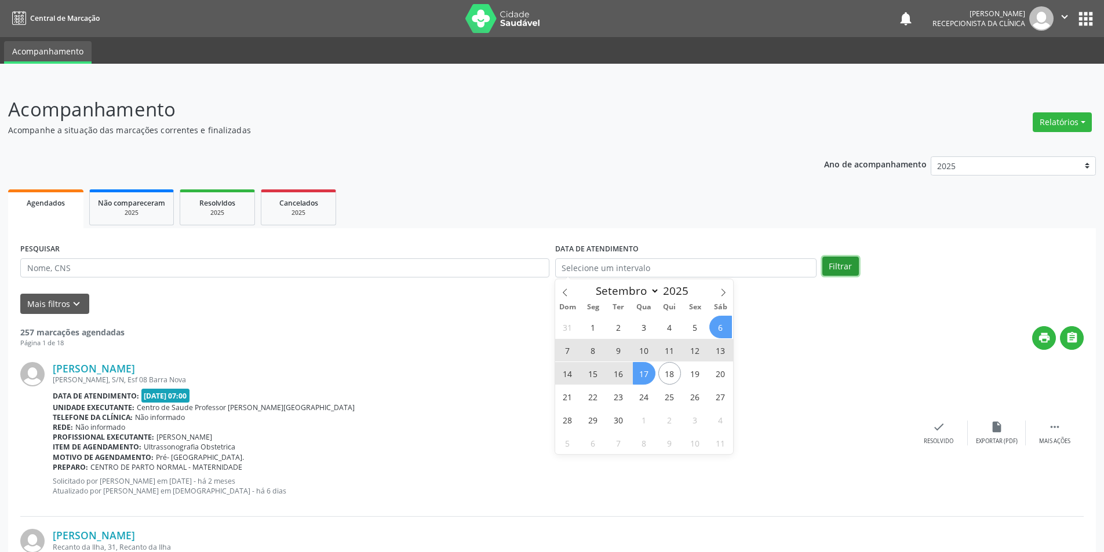
click at [847, 263] on button "Filtrar" at bounding box center [840, 267] width 37 height 20
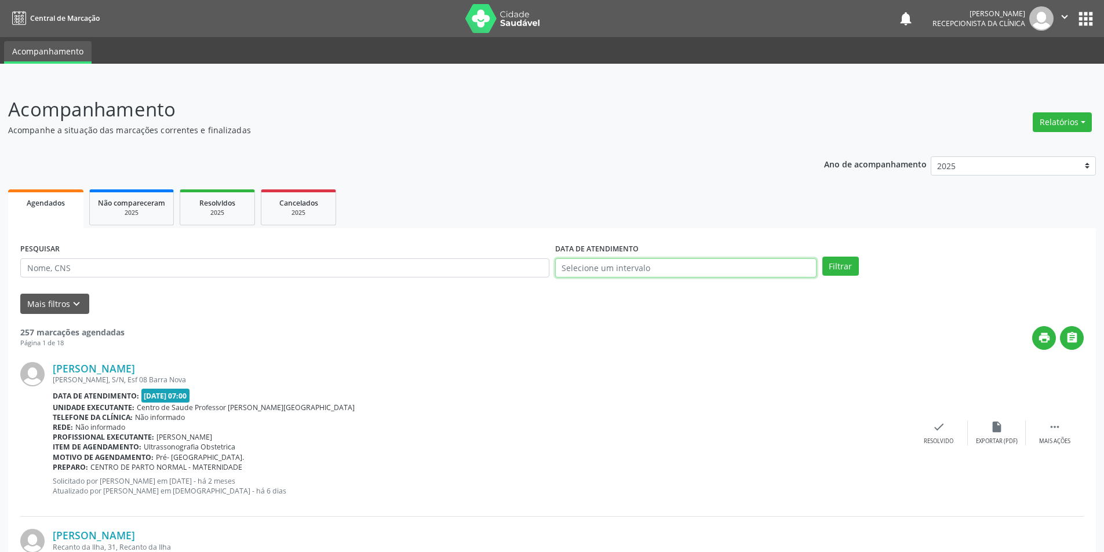
click at [625, 271] on input "text" at bounding box center [685, 268] width 261 height 20
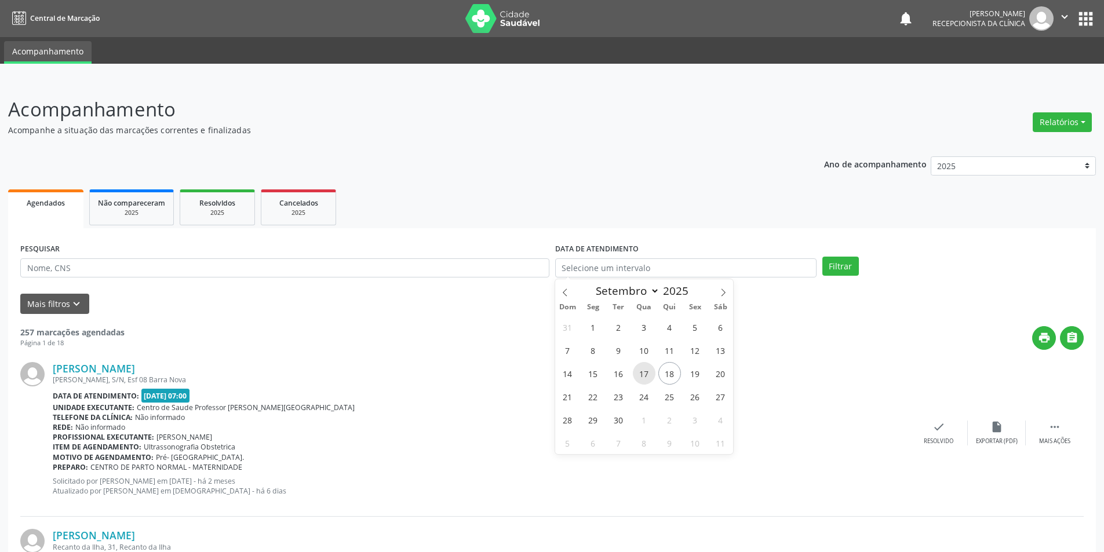
click at [639, 379] on span "17" at bounding box center [644, 373] width 23 height 23
type input "17/09/2025"
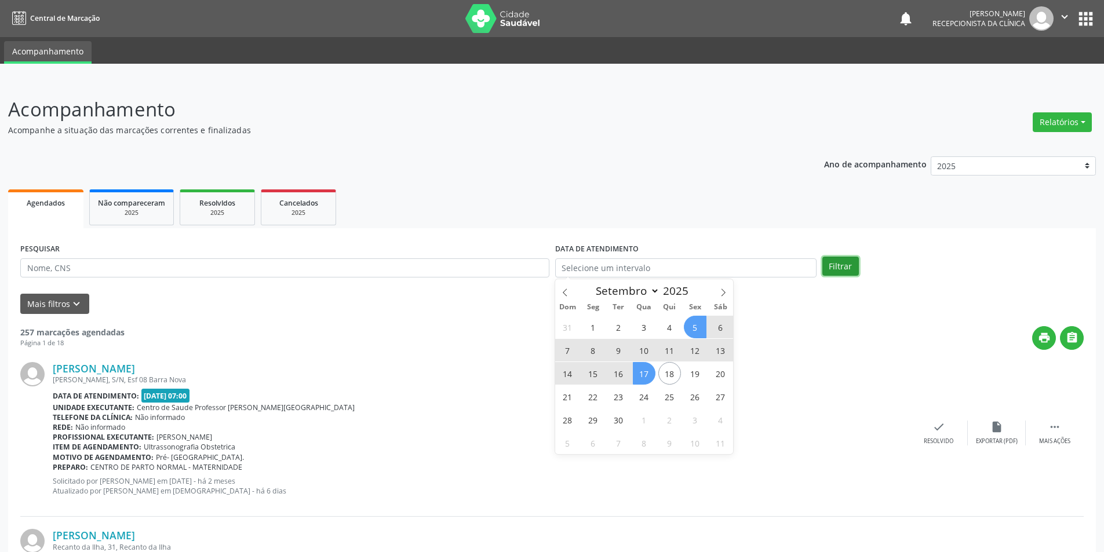
select select "8"
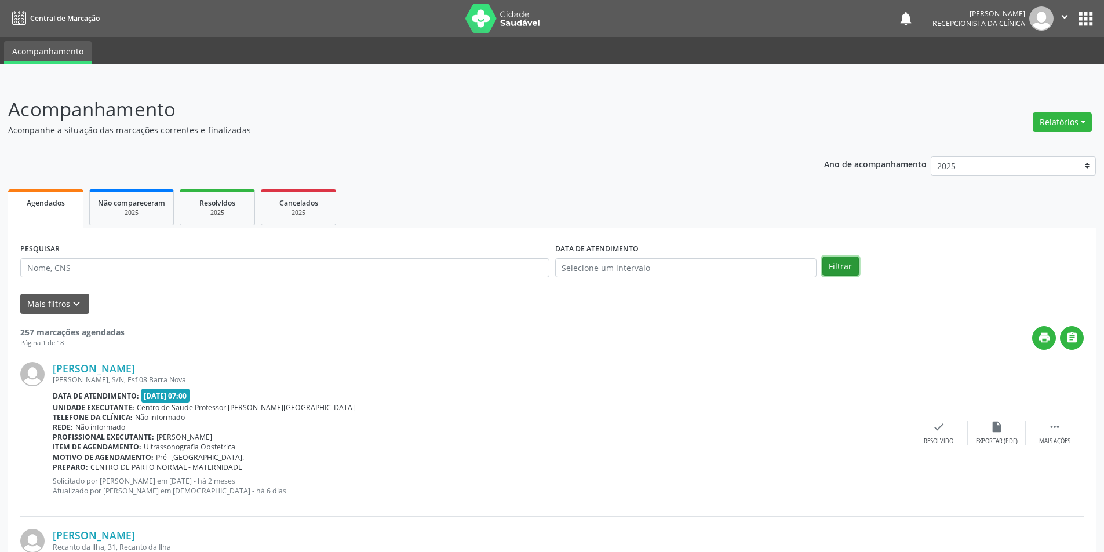
click at [830, 267] on button "Filtrar" at bounding box center [840, 267] width 37 height 20
click at [764, 263] on input "text" at bounding box center [685, 268] width 261 height 20
click at [590, 321] on span "1" at bounding box center [593, 327] width 23 height 23
type input "01/09/2025"
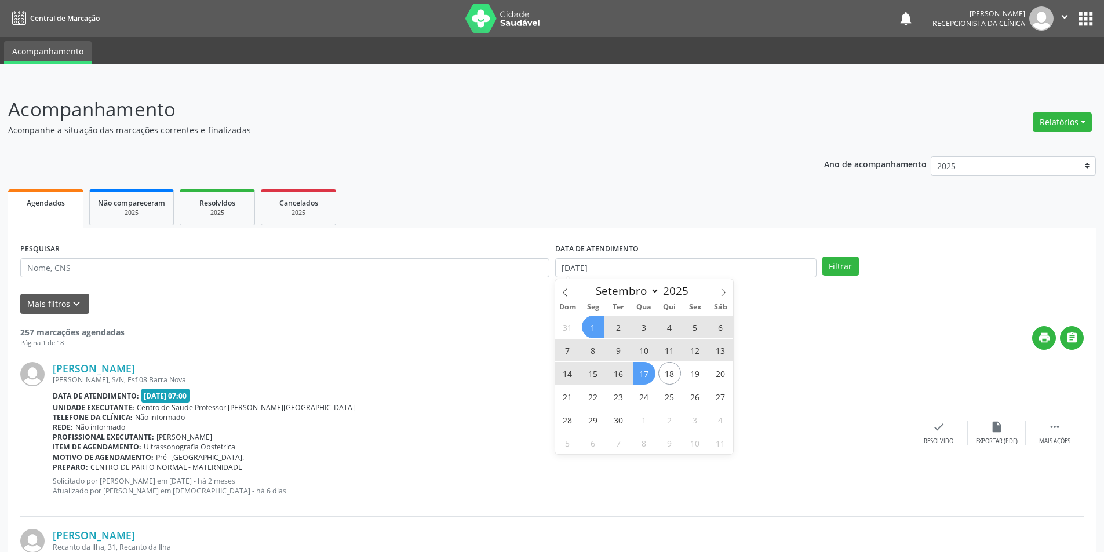
click at [639, 376] on span "17" at bounding box center [644, 373] width 23 height 23
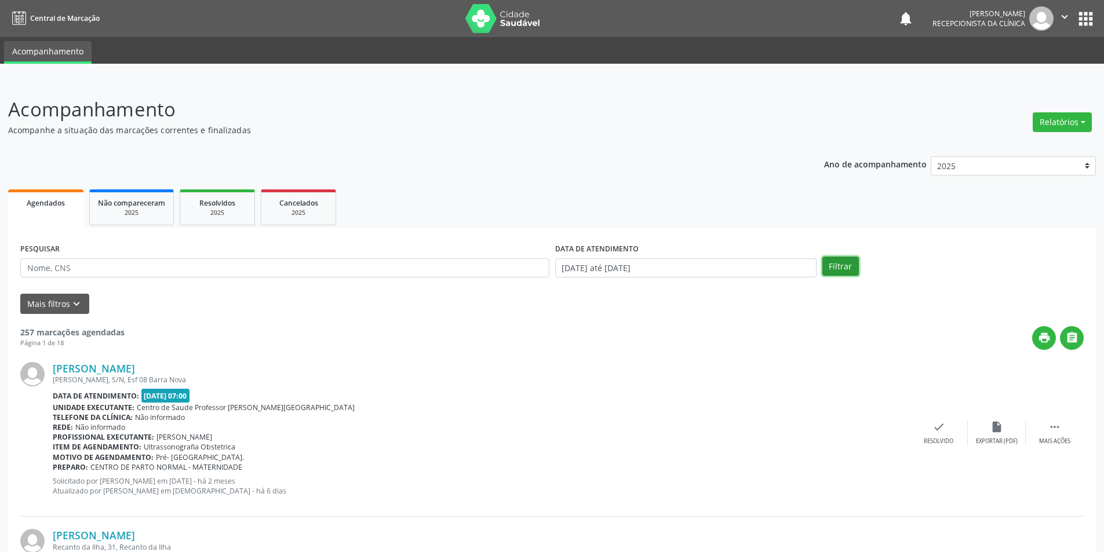
click at [840, 265] on button "Filtrar" at bounding box center [840, 267] width 37 height 20
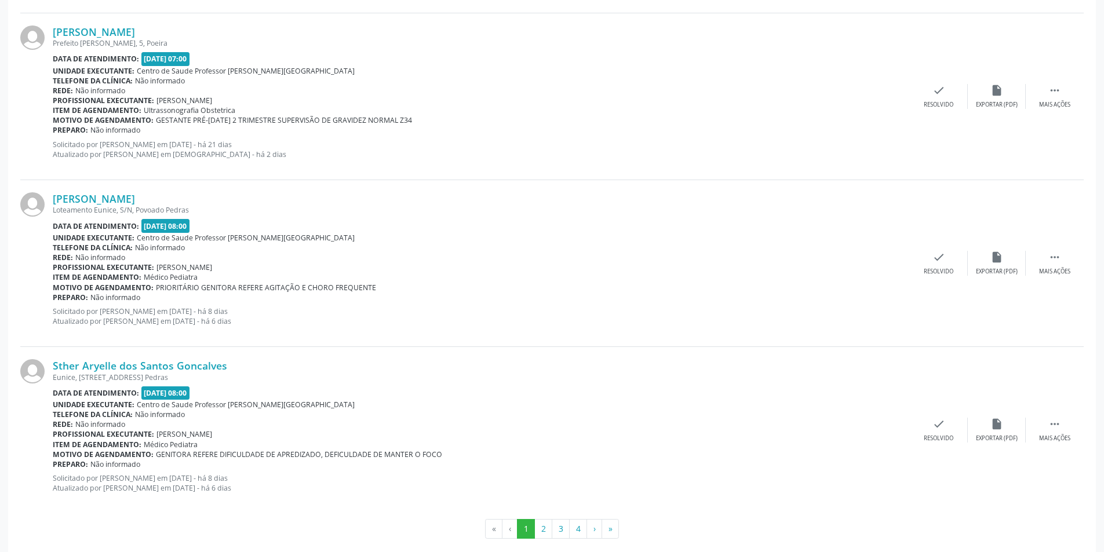
scroll to position [2366, 0]
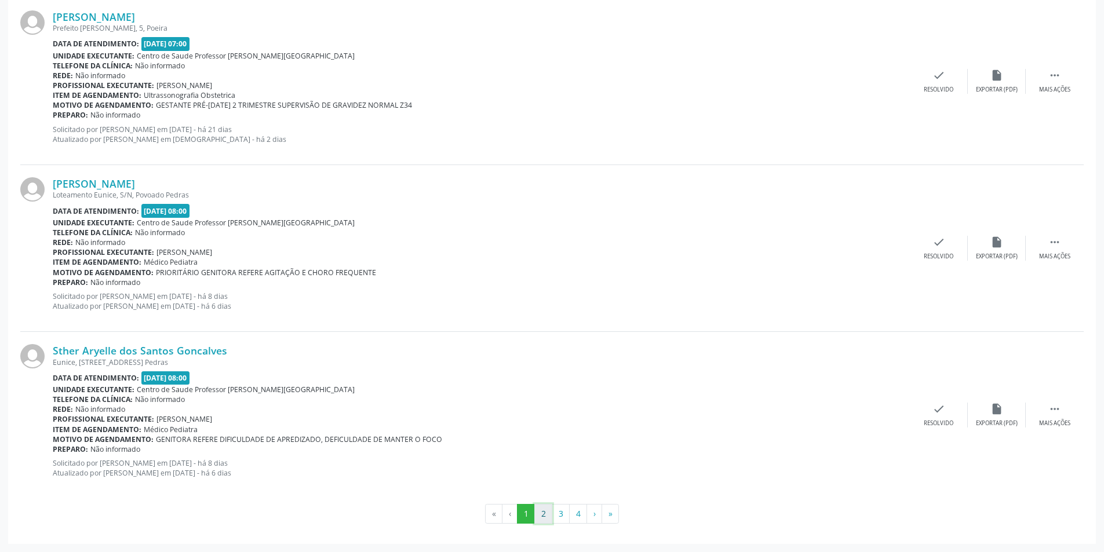
click at [548, 512] on button "2" at bounding box center [543, 514] width 18 height 20
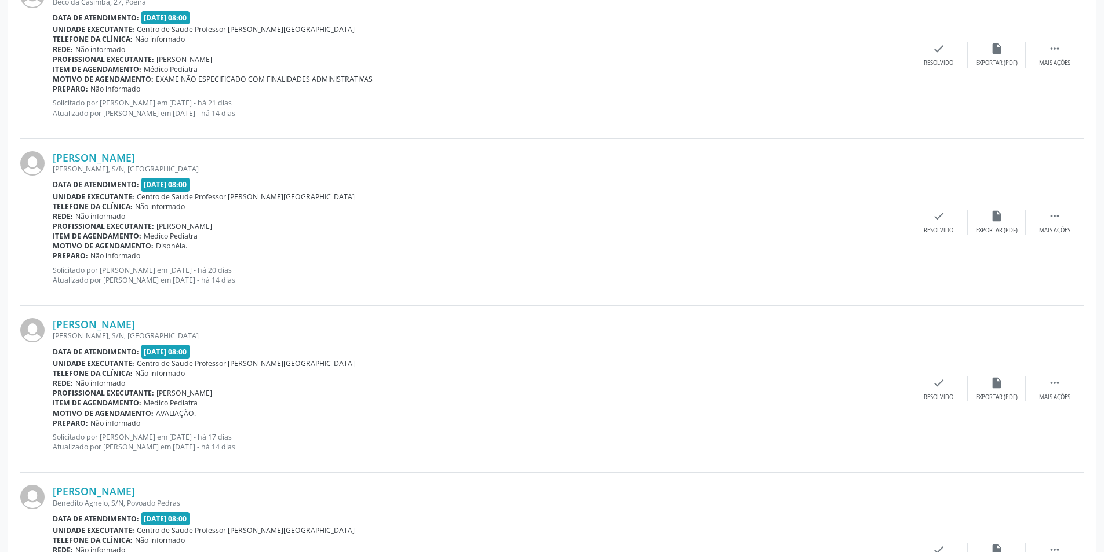
scroll to position [2378, 0]
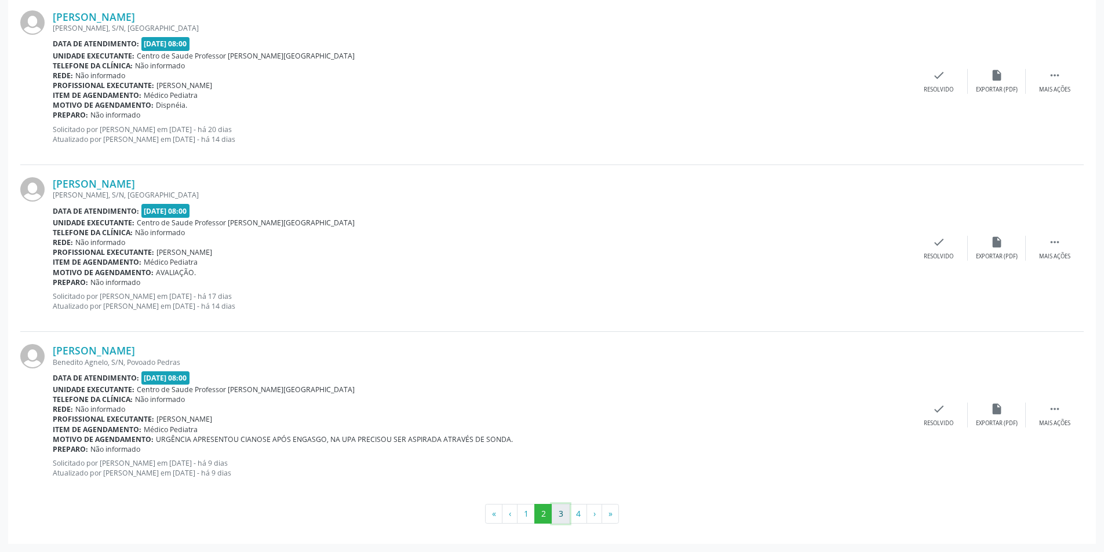
click at [554, 509] on button "3" at bounding box center [561, 514] width 18 height 20
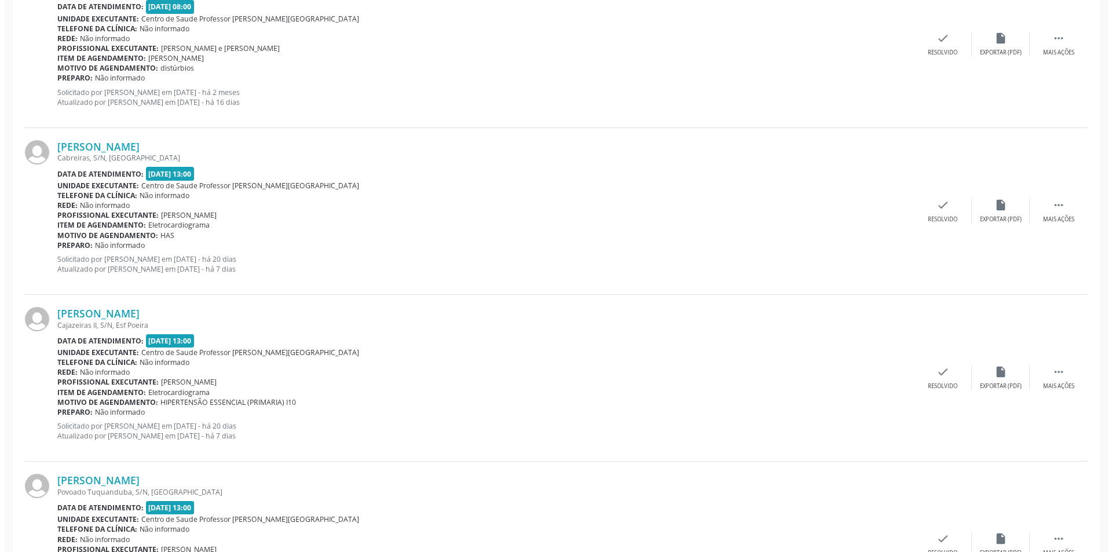
scroll to position [1738, 0]
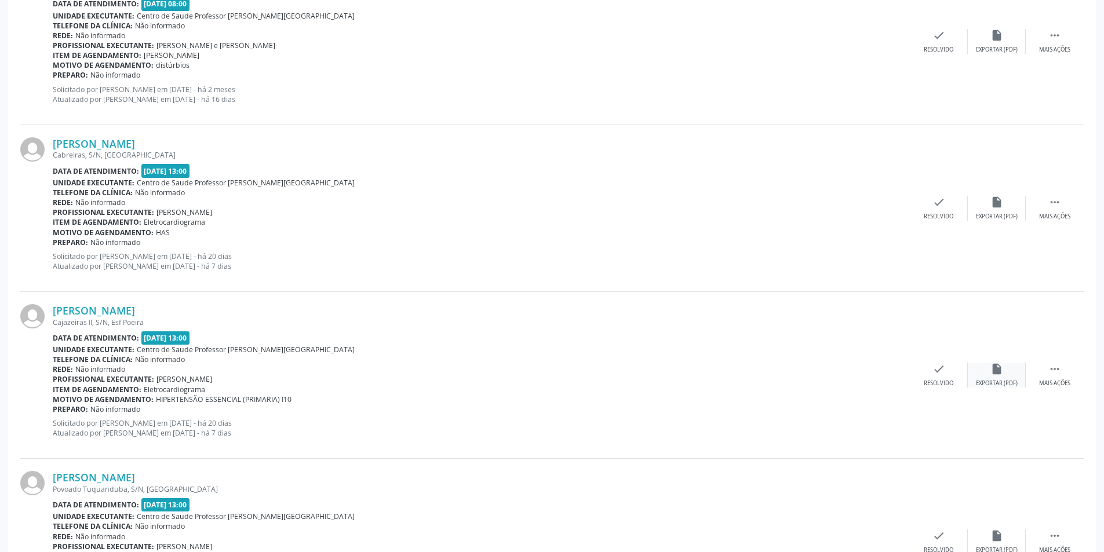
click at [994, 373] on icon "insert_drive_file" at bounding box center [996, 369] width 13 height 13
click at [947, 384] on div "Resolvido" at bounding box center [939, 384] width 30 height 8
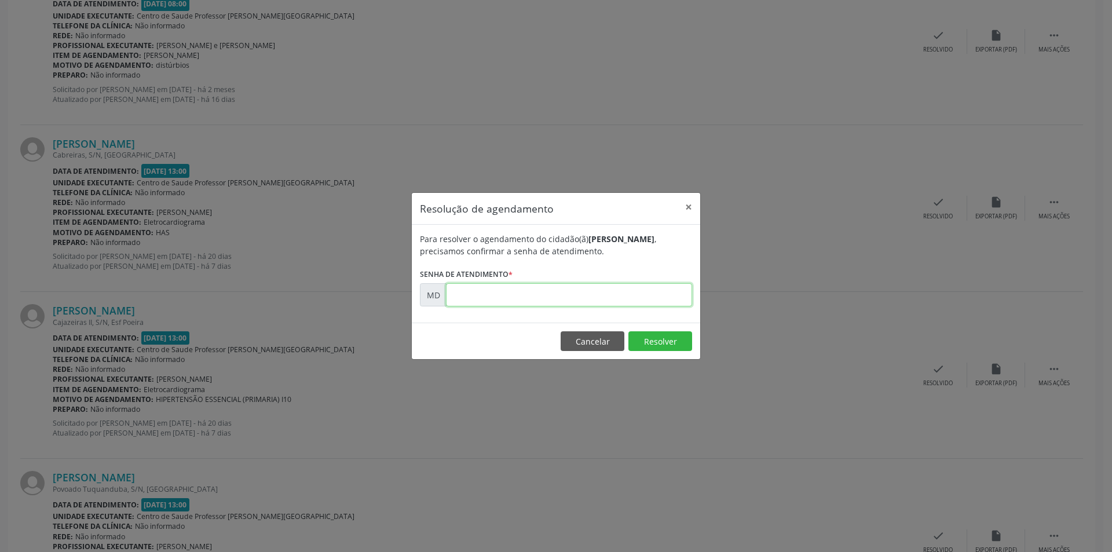
paste input "00007796"
type input "00007796"
click at [661, 345] on button "Resolver" at bounding box center [661, 341] width 64 height 20
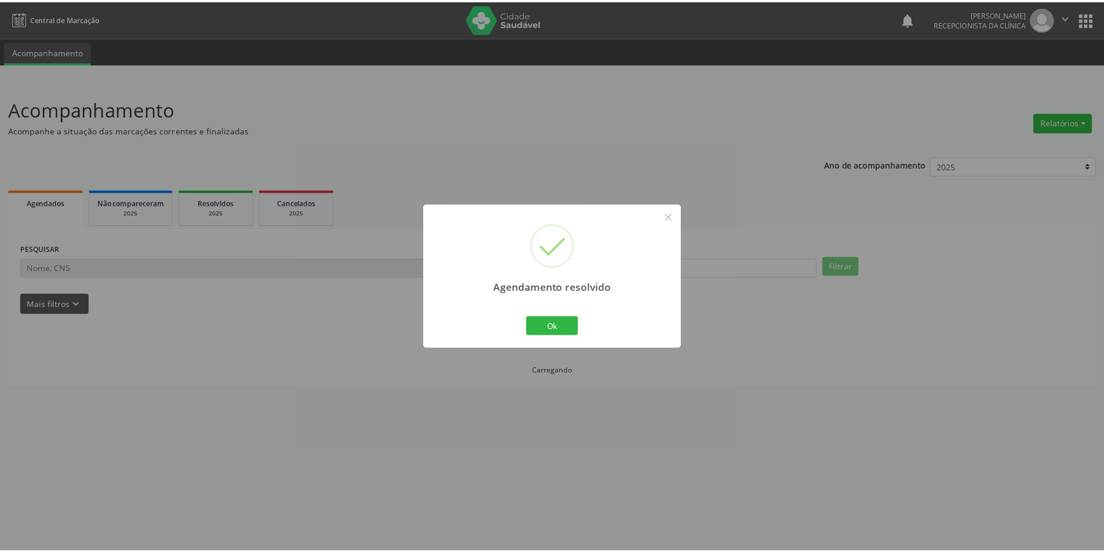
scroll to position [0, 0]
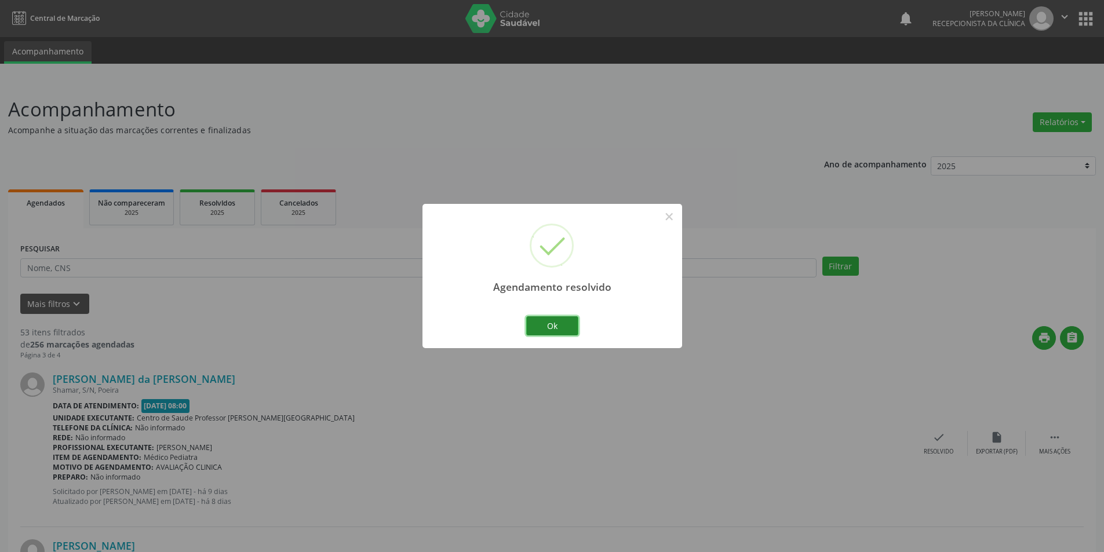
click at [560, 321] on button "Ok" at bounding box center [552, 326] width 52 height 20
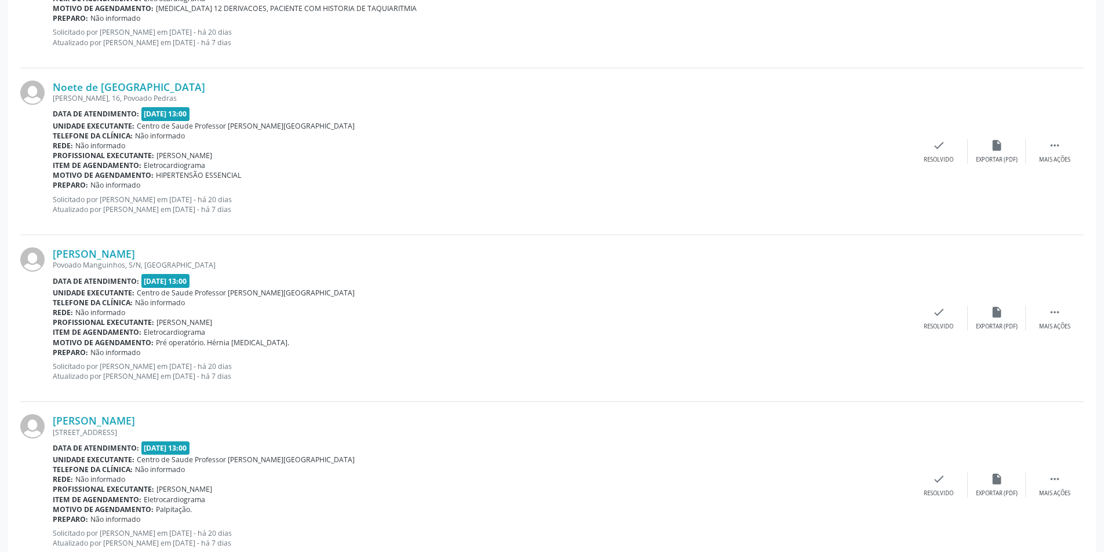
scroll to position [2366, 0]
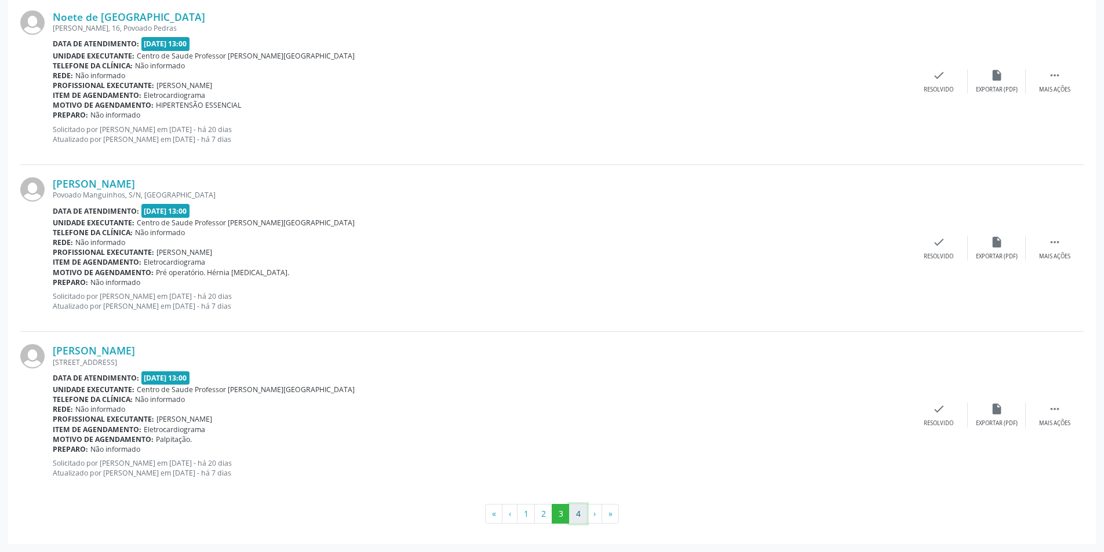
click at [578, 519] on button "4" at bounding box center [578, 514] width 18 height 20
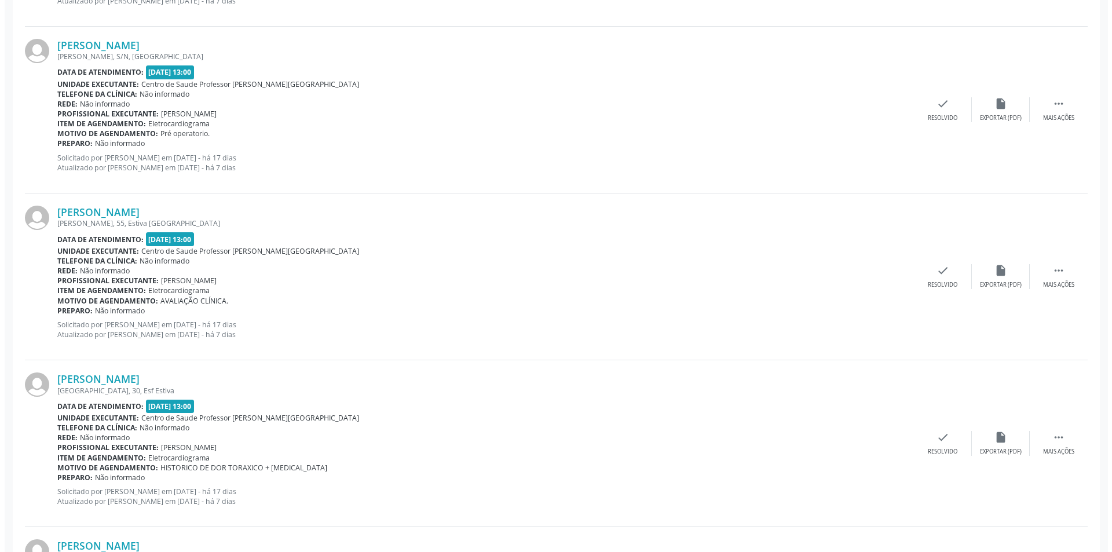
scroll to position [1159, 0]
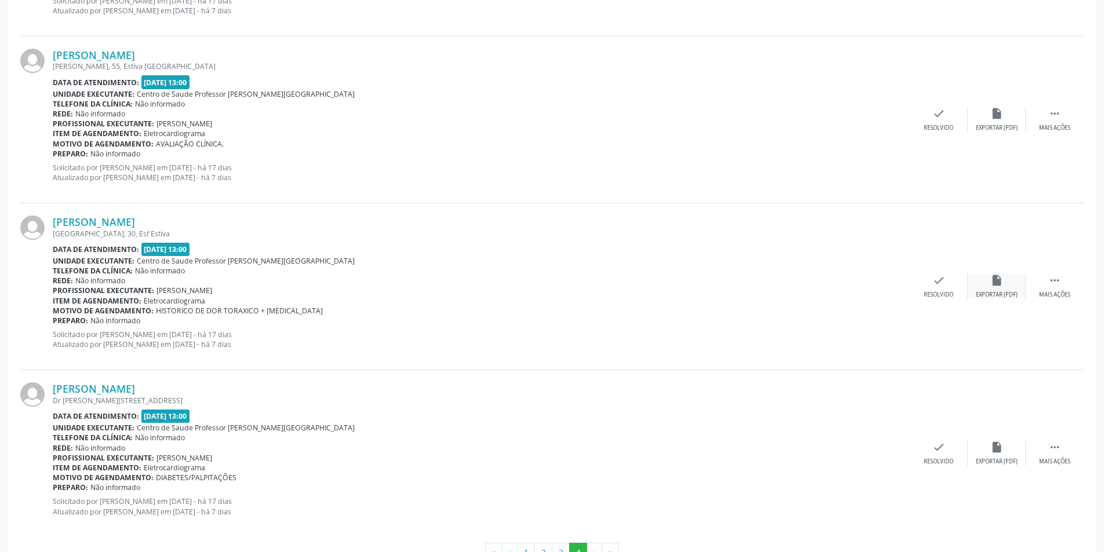
click at [1001, 290] on div "insert_drive_file Exportar (PDF)" at bounding box center [997, 286] width 58 height 25
click at [932, 289] on div "check Resolvido" at bounding box center [939, 286] width 58 height 25
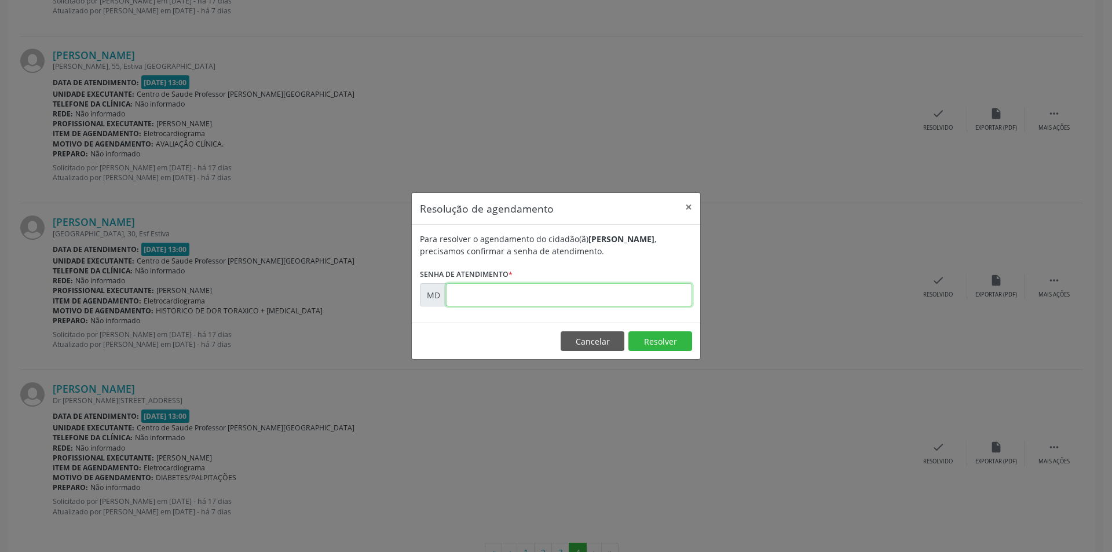
paste input "00008044"
type input "00008044"
click at [676, 340] on button "Resolver" at bounding box center [661, 341] width 64 height 20
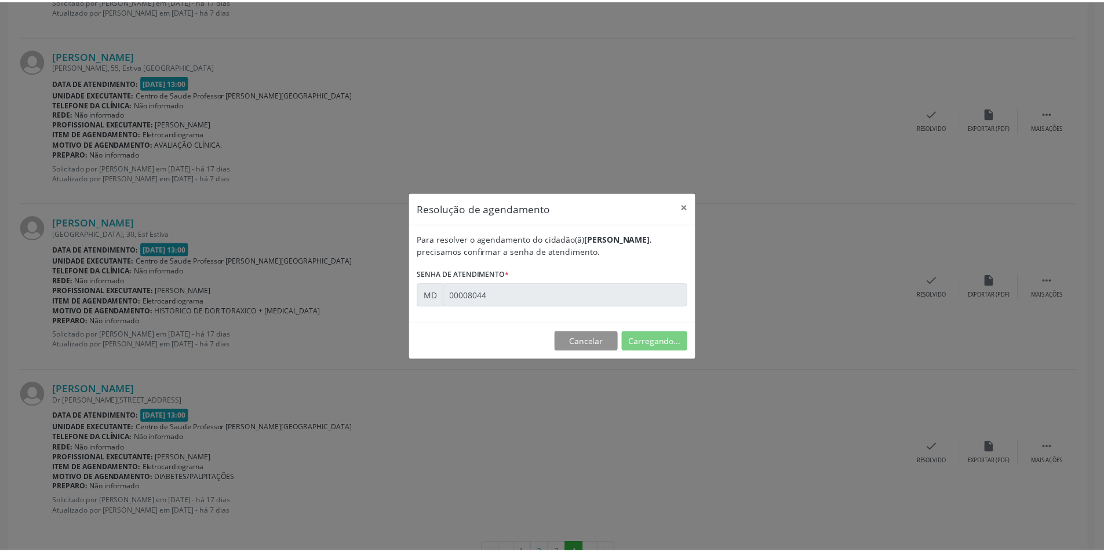
scroll to position [0, 0]
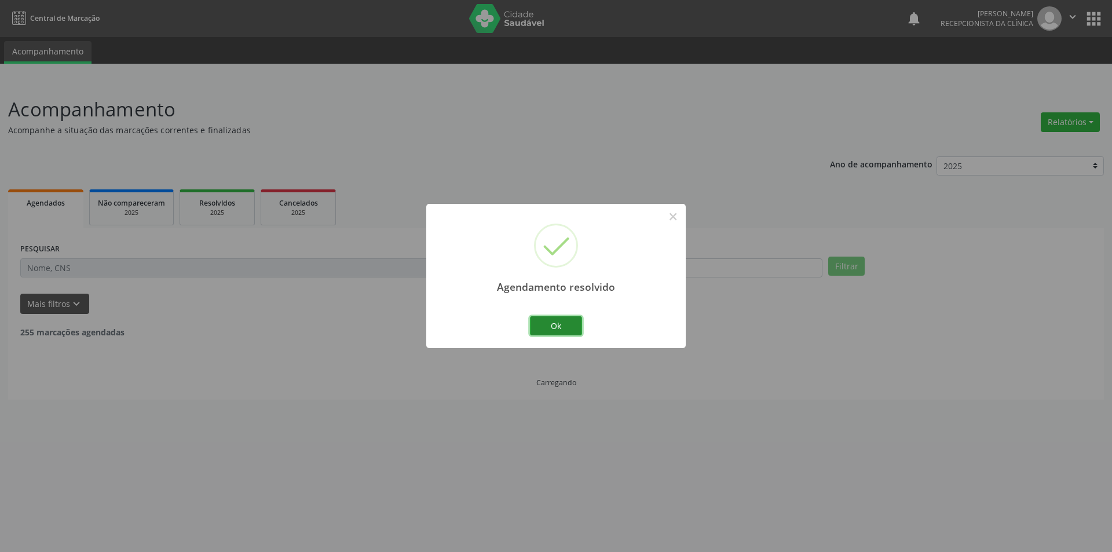
click at [575, 326] on button "Ok" at bounding box center [556, 326] width 52 height 20
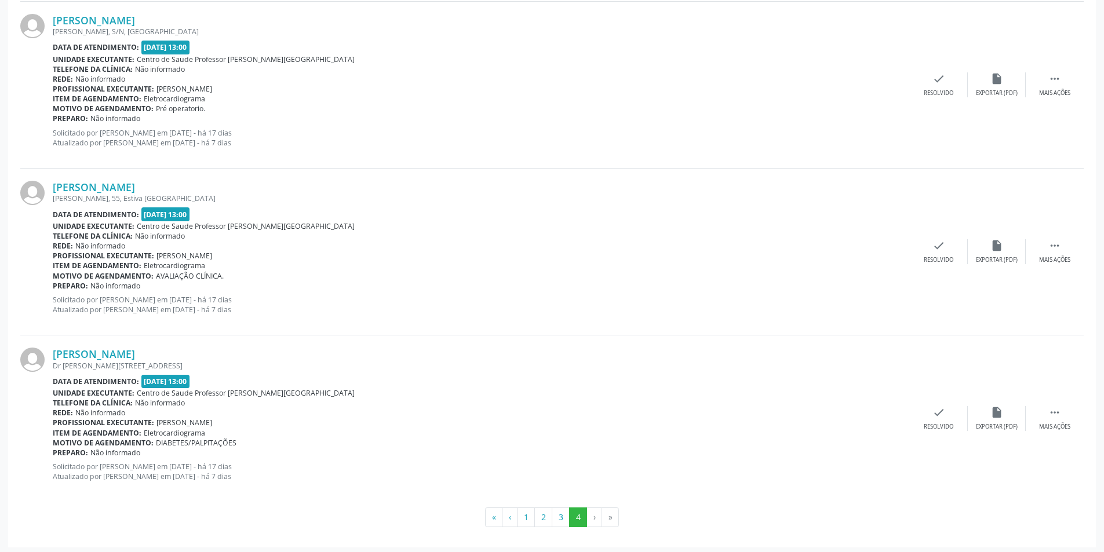
scroll to position [1030, 0]
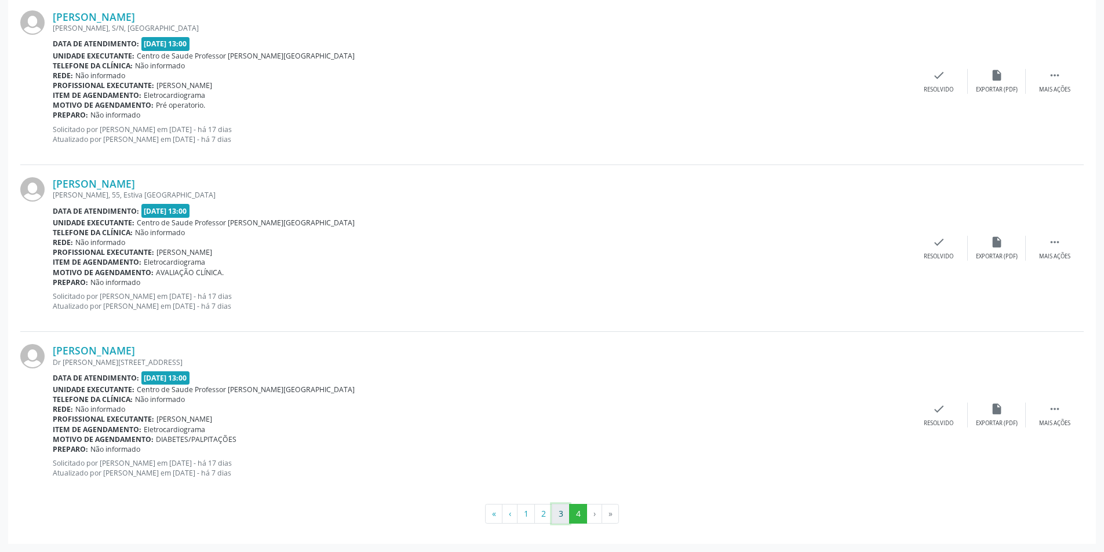
click at [559, 517] on button "3" at bounding box center [561, 514] width 18 height 20
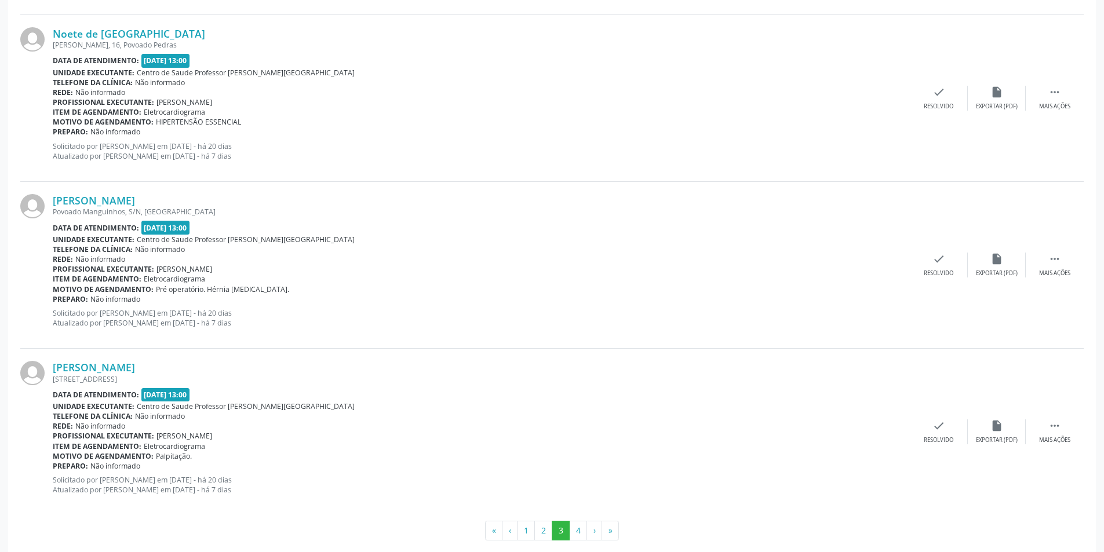
scroll to position [2366, 0]
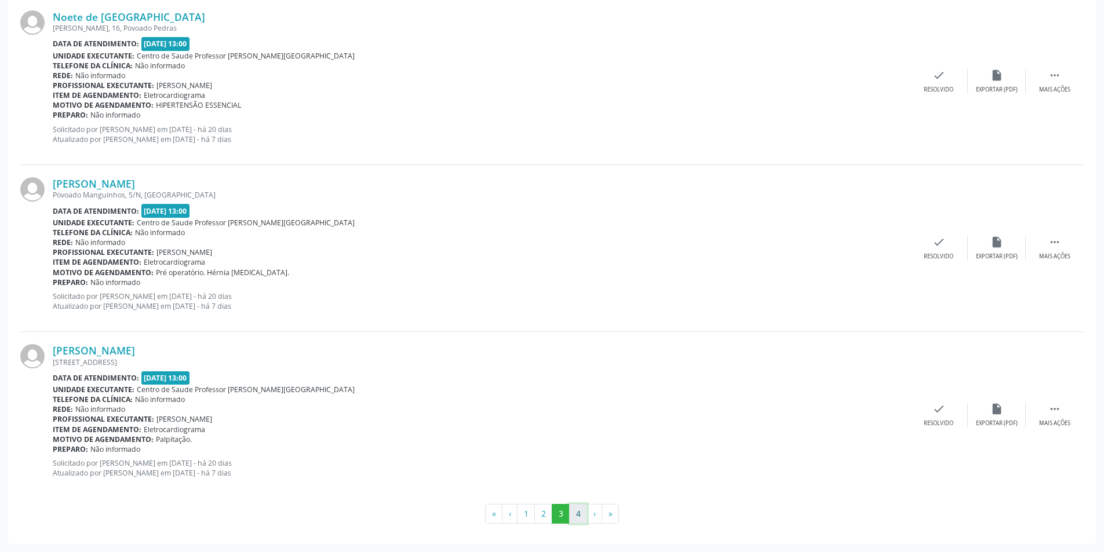
click at [579, 512] on button "4" at bounding box center [578, 514] width 18 height 20
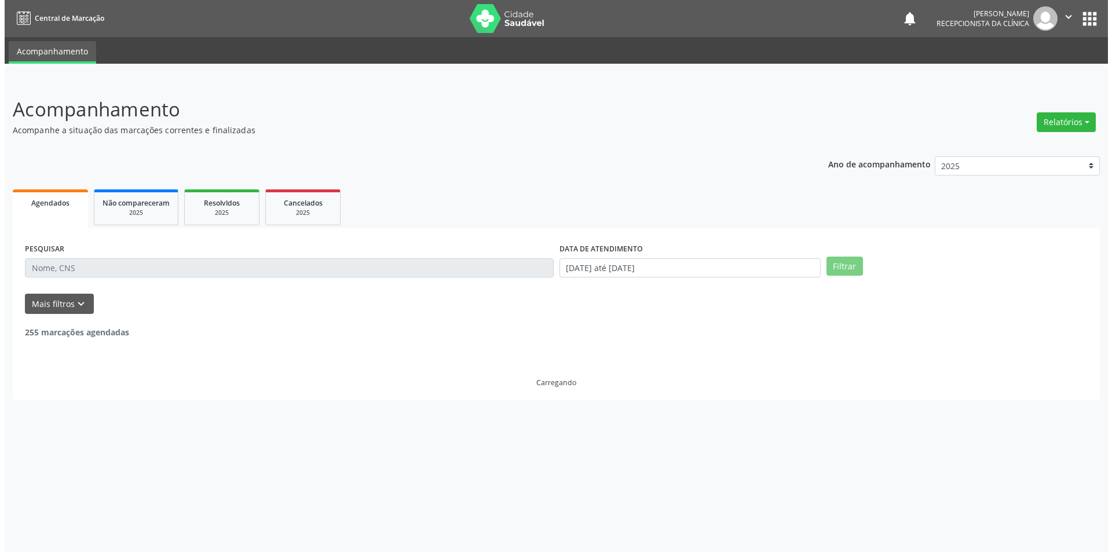
scroll to position [0, 0]
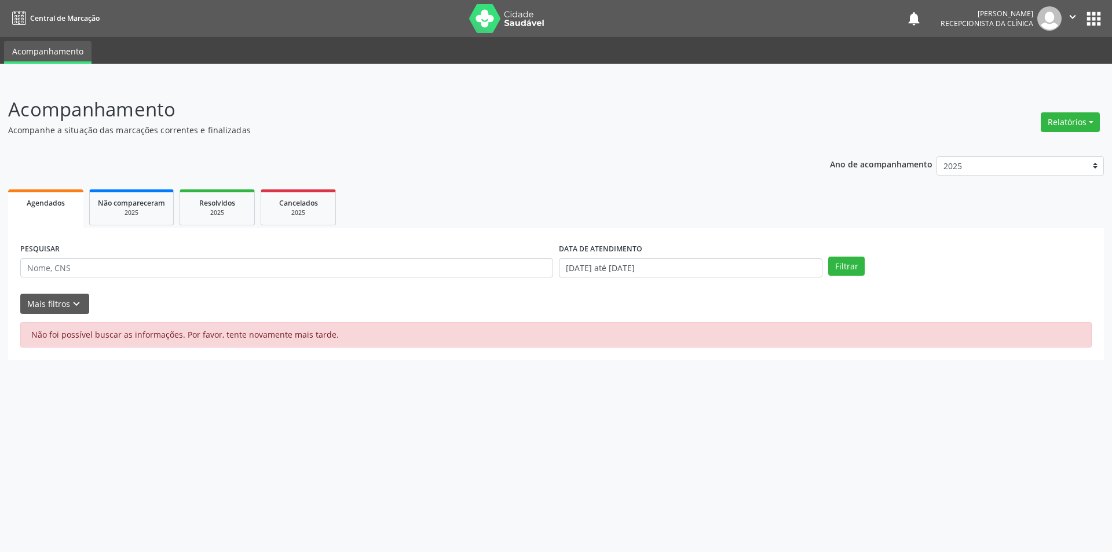
drag, startPoint x: 708, startPoint y: 436, endPoint x: 768, endPoint y: 348, distance: 106.4
click at [728, 426] on div "Acompanhamento Acompanhe a situação das marcações correntes e finalizadas Relat…" at bounding box center [556, 316] width 1112 height 472
